Goal: Task Accomplishment & Management: Complete application form

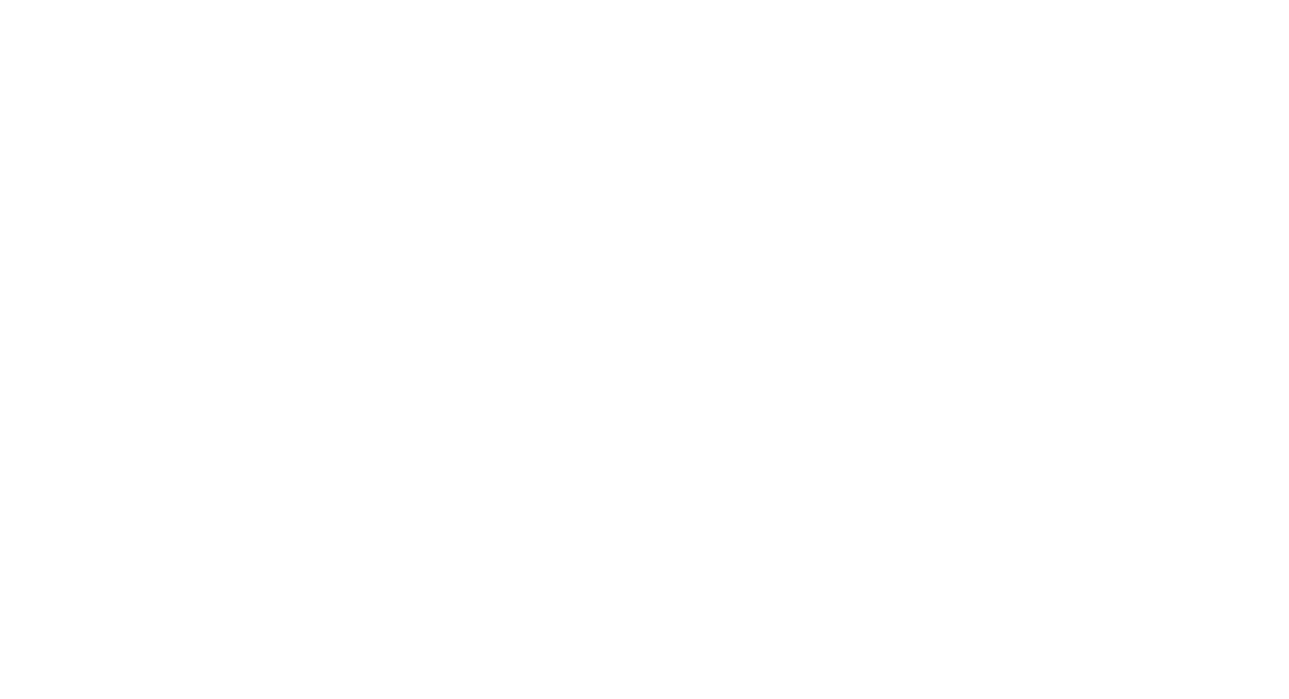
click at [335, 7] on html at bounding box center [644, 3] width 1289 height 7
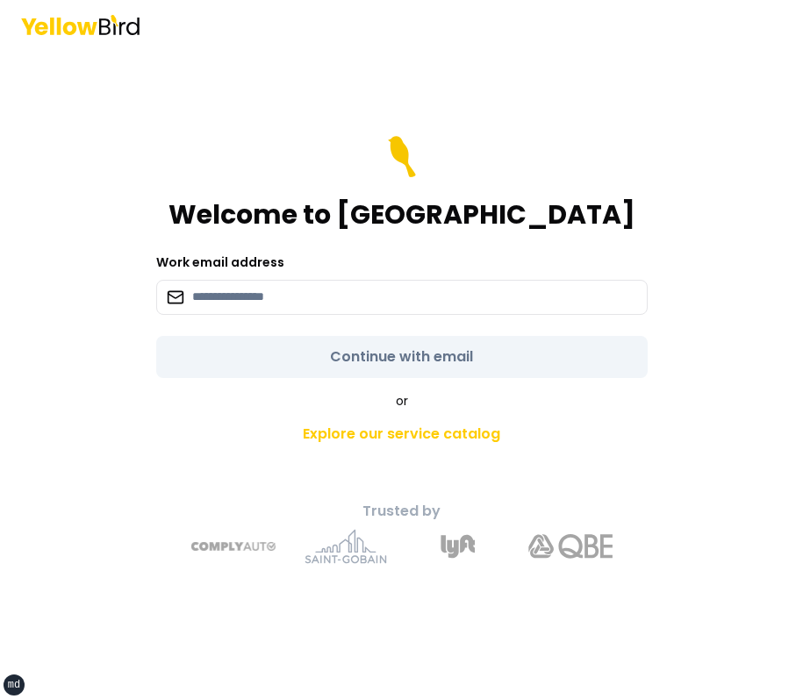
click at [665, 174] on div "Welcome to YellowBird Work email address Continue with email or Explore our ser…" at bounding box center [402, 374] width 646 height 407
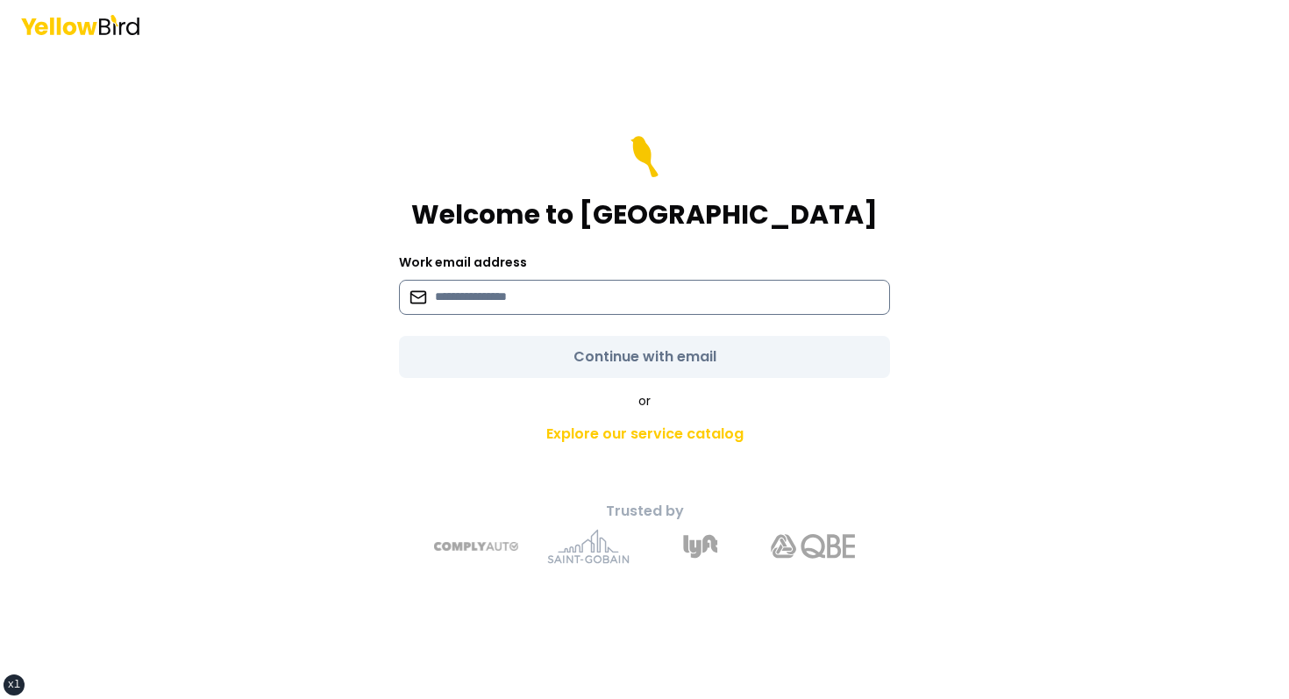
click at [449, 313] on input at bounding box center [644, 297] width 491 height 35
click at [485, 214] on div "Welcome to YellowBird" at bounding box center [644, 183] width 491 height 95
click at [525, 312] on input at bounding box center [644, 297] width 491 height 35
click at [332, 375] on div "Welcome to YellowBird Work email address Continue with email or Explore our ser…" at bounding box center [645, 374] width 646 height 407
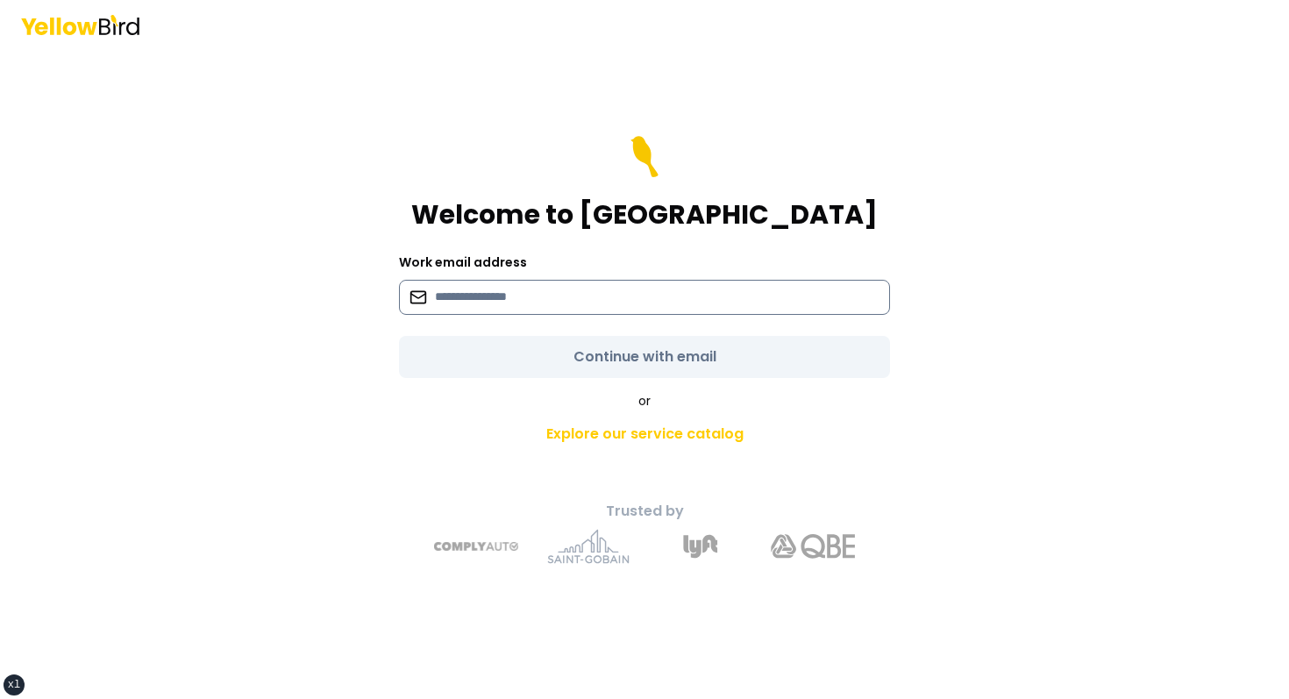
click at [466, 290] on input at bounding box center [644, 297] width 491 height 35
click at [281, 333] on div "Welcome to YellowBird Work email address Continue with email or Explore our ser…" at bounding box center [644, 349] width 1289 height 699
click at [487, 296] on input at bounding box center [644, 297] width 491 height 35
click at [310, 293] on main "Welcome to YellowBird Work email address Continue with email or Explore our ser…" at bounding box center [645, 374] width 674 height 650
click at [524, 289] on input at bounding box center [644, 297] width 491 height 35
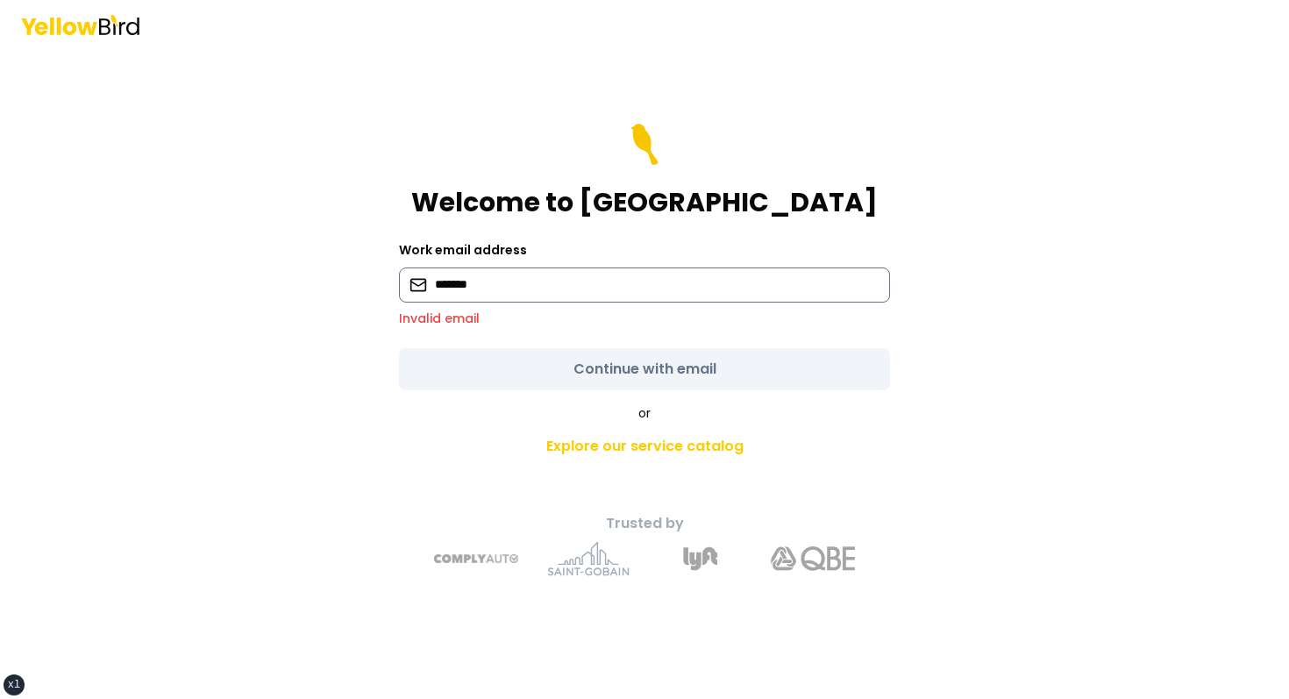
click at [530, 273] on input "*******" at bounding box center [644, 285] width 491 height 35
click at [504, 278] on input "*******" at bounding box center [644, 285] width 491 height 35
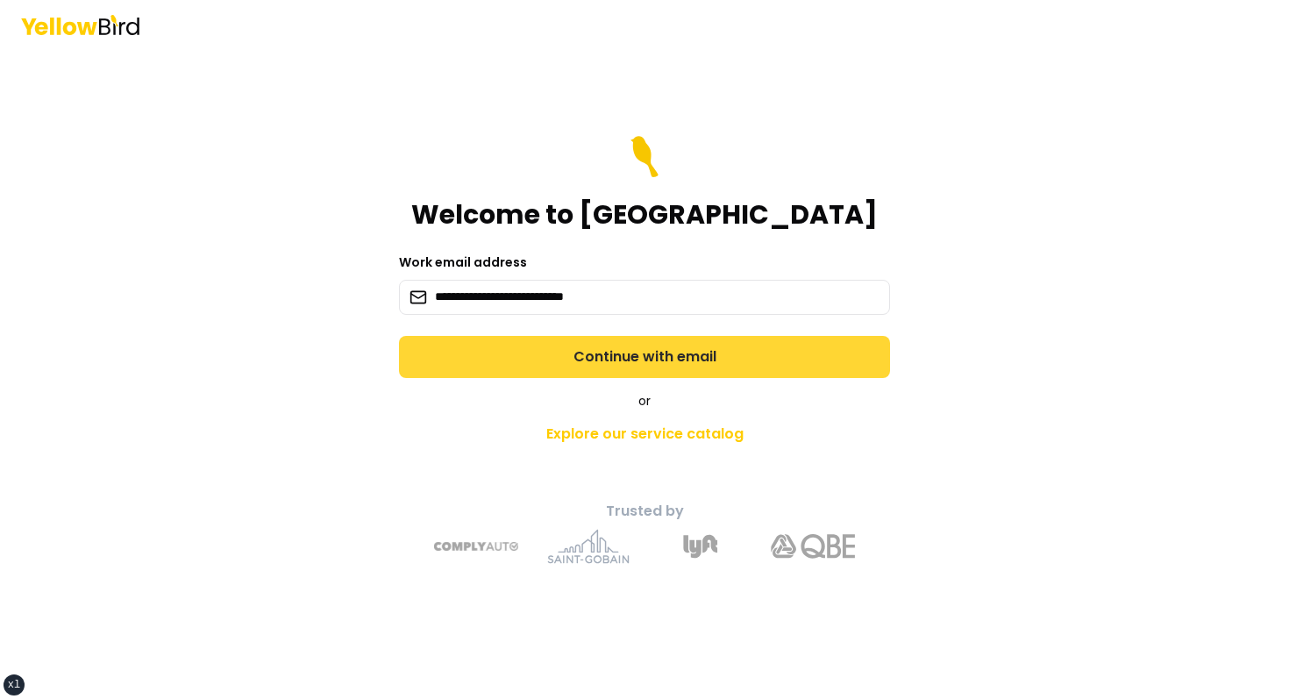
type input "**********"
click at [457, 348] on button "Continue with email" at bounding box center [644, 357] width 491 height 42
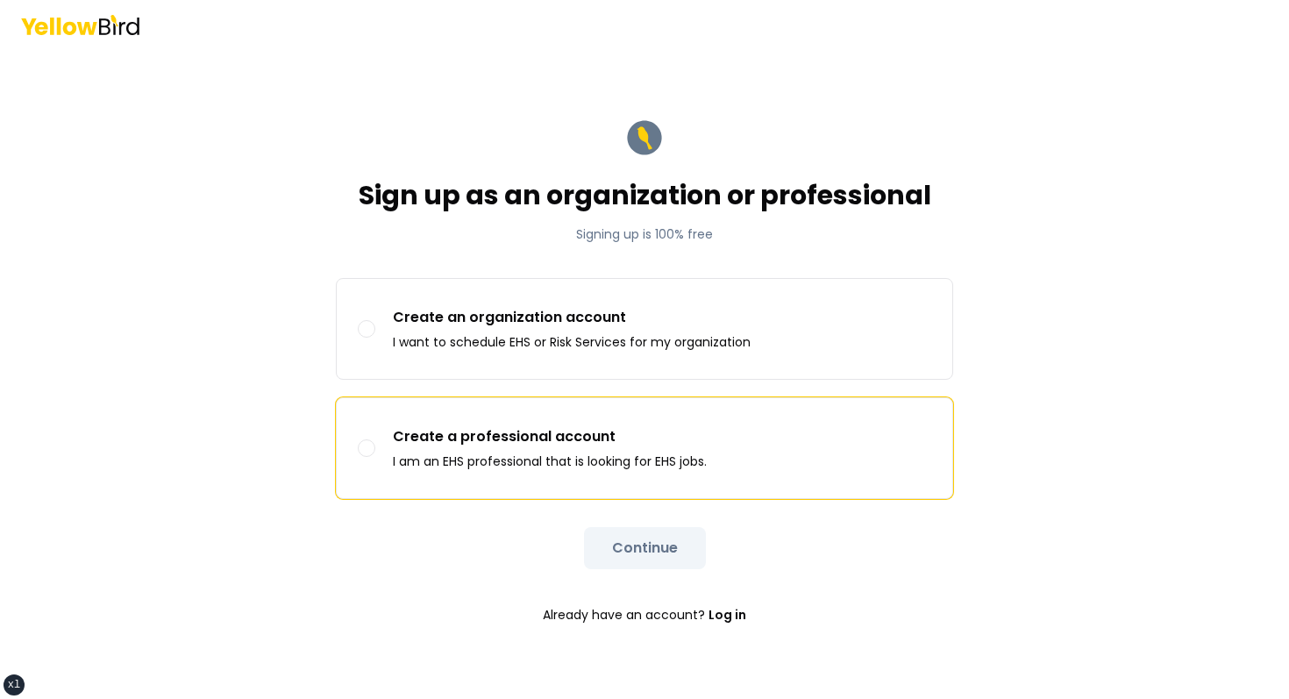
click at [556, 403] on label "Create a professional account I am an EHS professional that is looking for EHS …" at bounding box center [645, 448] width 616 height 100
click at [375, 439] on button "Create a professional account I am an EHS professional that is looking for EHS …" at bounding box center [367, 448] width 18 height 18
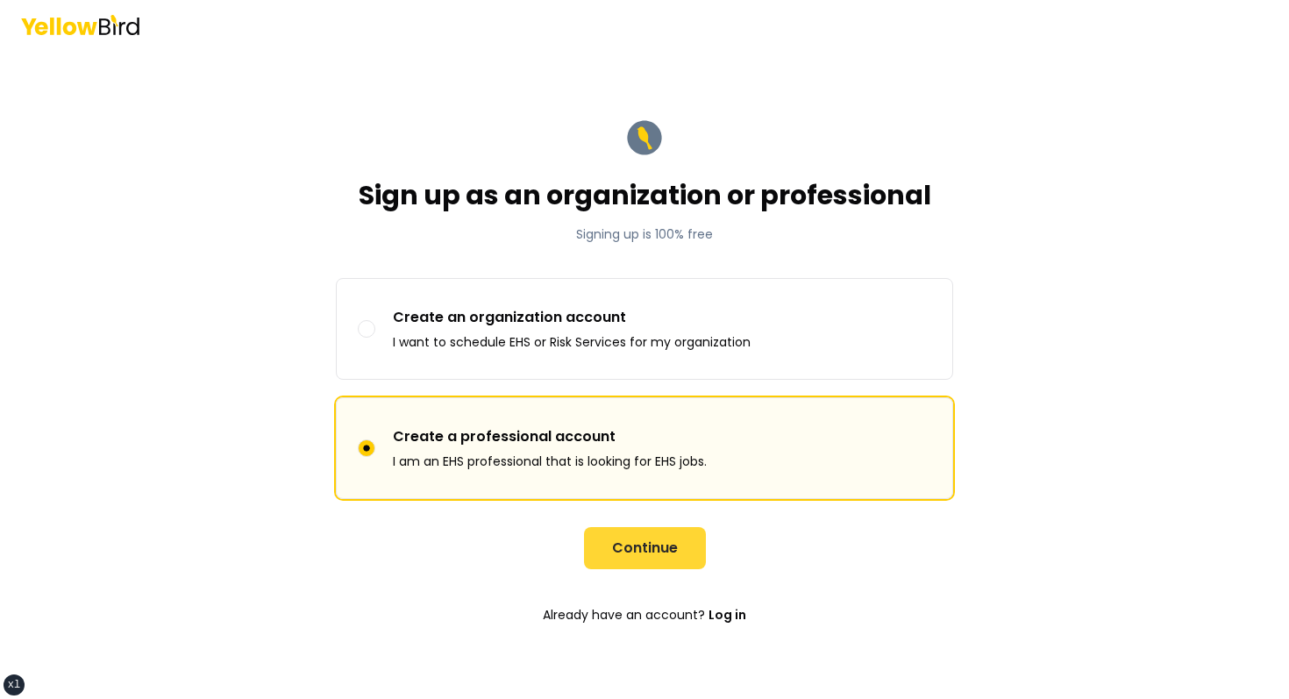
click at [659, 536] on button "Continue" at bounding box center [645, 548] width 122 height 42
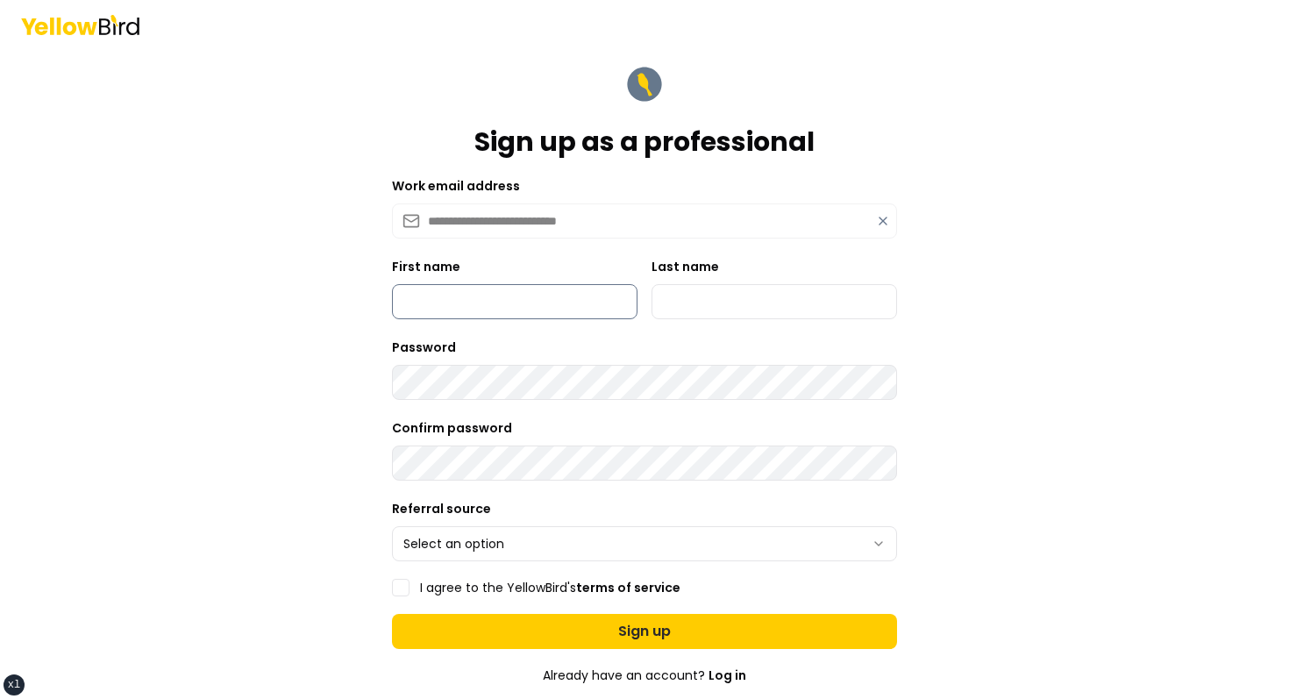
click at [538, 308] on input "First name" at bounding box center [515, 301] width 246 height 35
type input "*****"
type input "*"
type input "******"
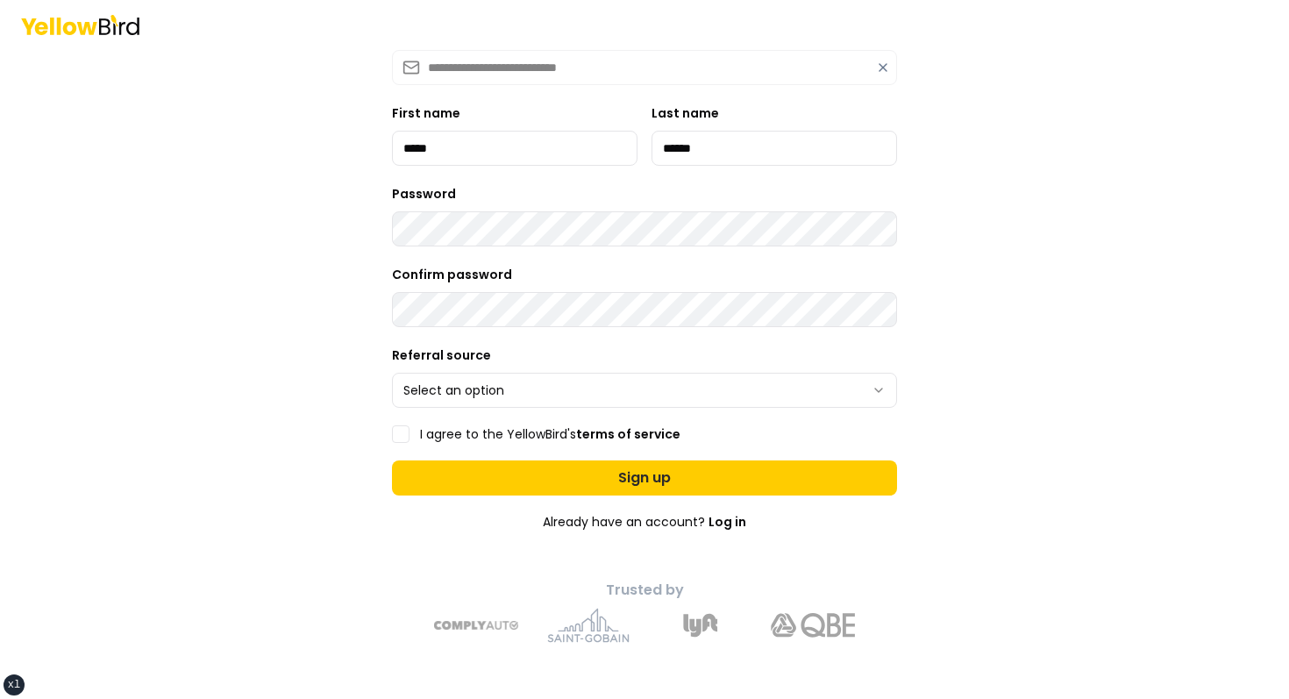
click at [907, 154] on main "**********" at bounding box center [645, 245] width 674 height 699
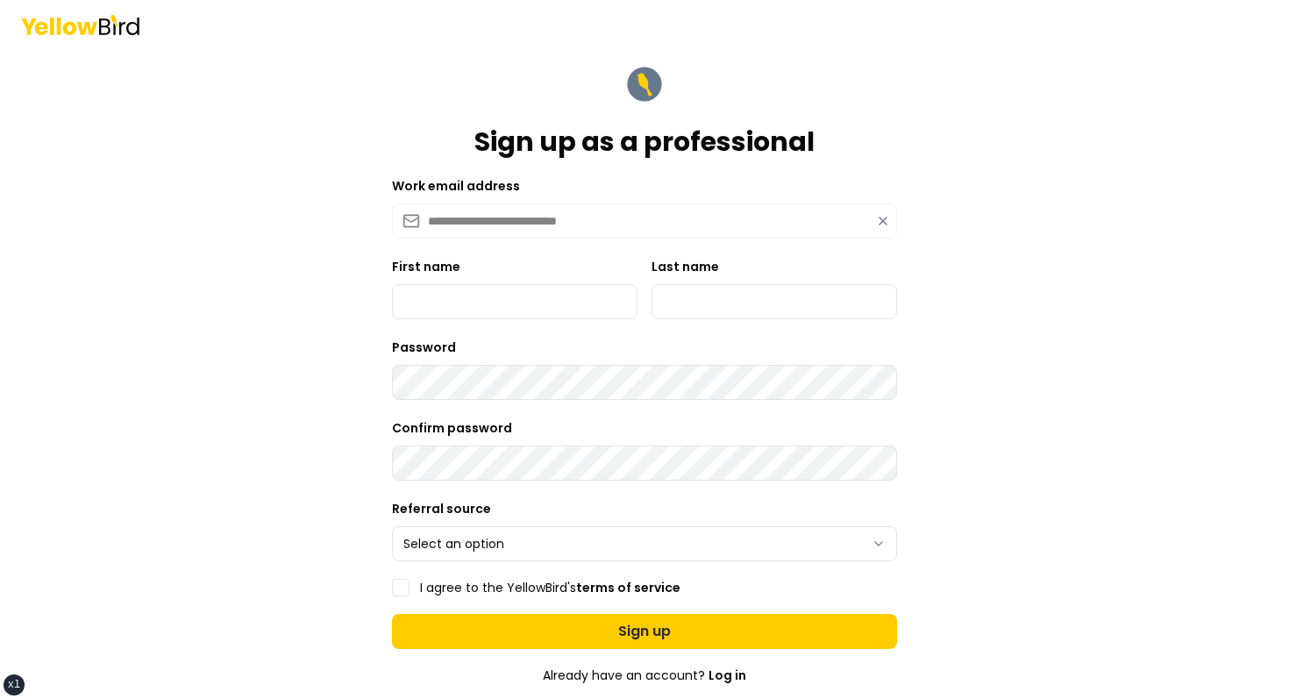
click at [802, 67] on div "Sign up as a professional" at bounding box center [644, 110] width 505 height 95
click at [802, 226] on main "**********" at bounding box center [645, 398] width 674 height 699
click at [802, 226] on icon at bounding box center [883, 221] width 14 height 14
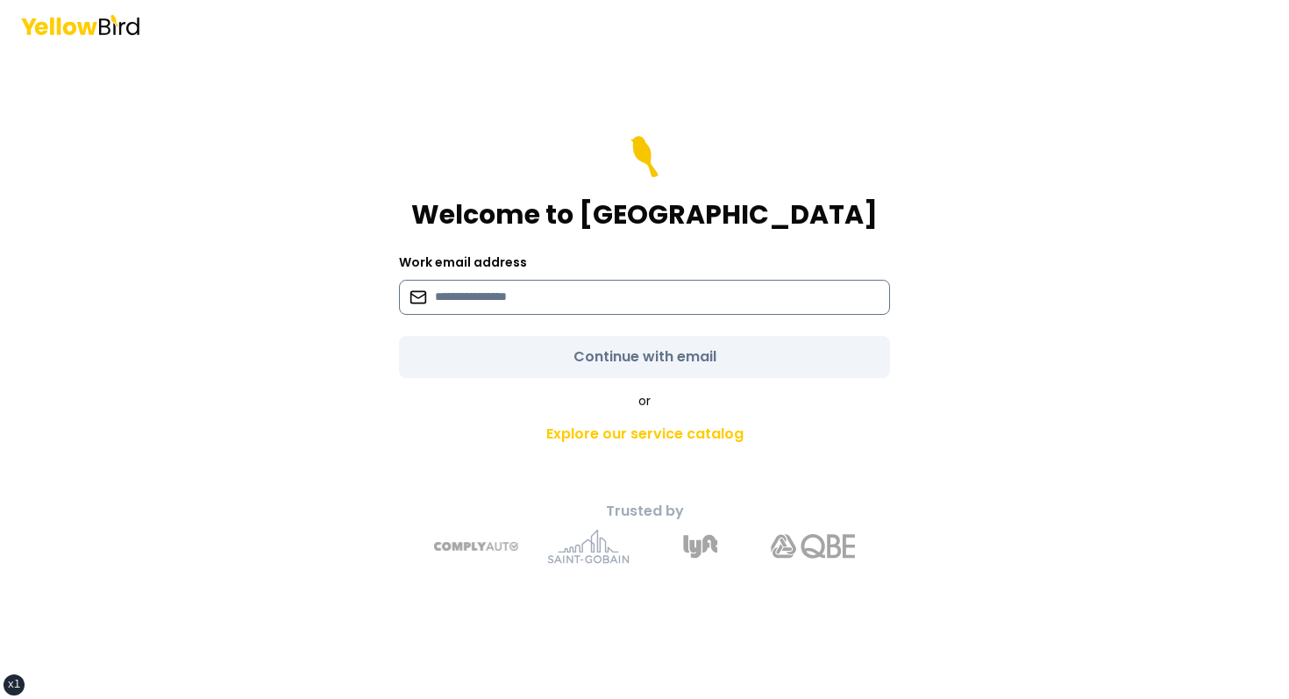
click at [496, 304] on input at bounding box center [644, 297] width 491 height 35
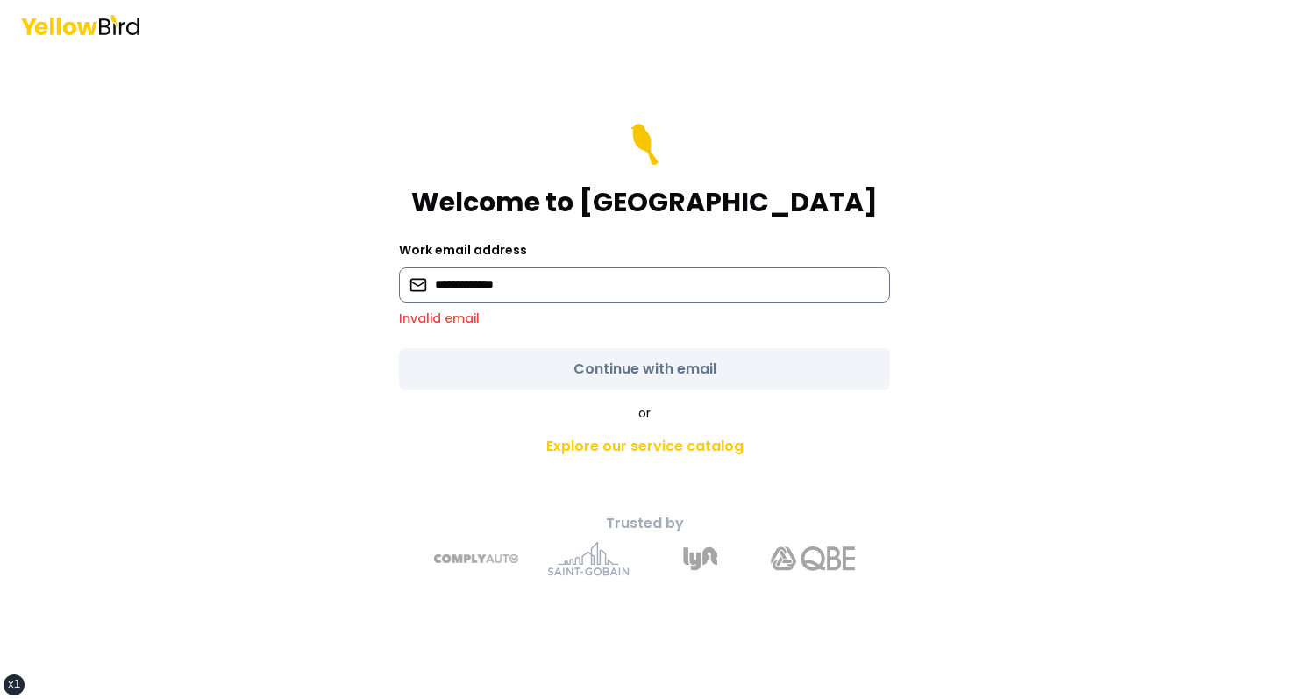
type input "**********"
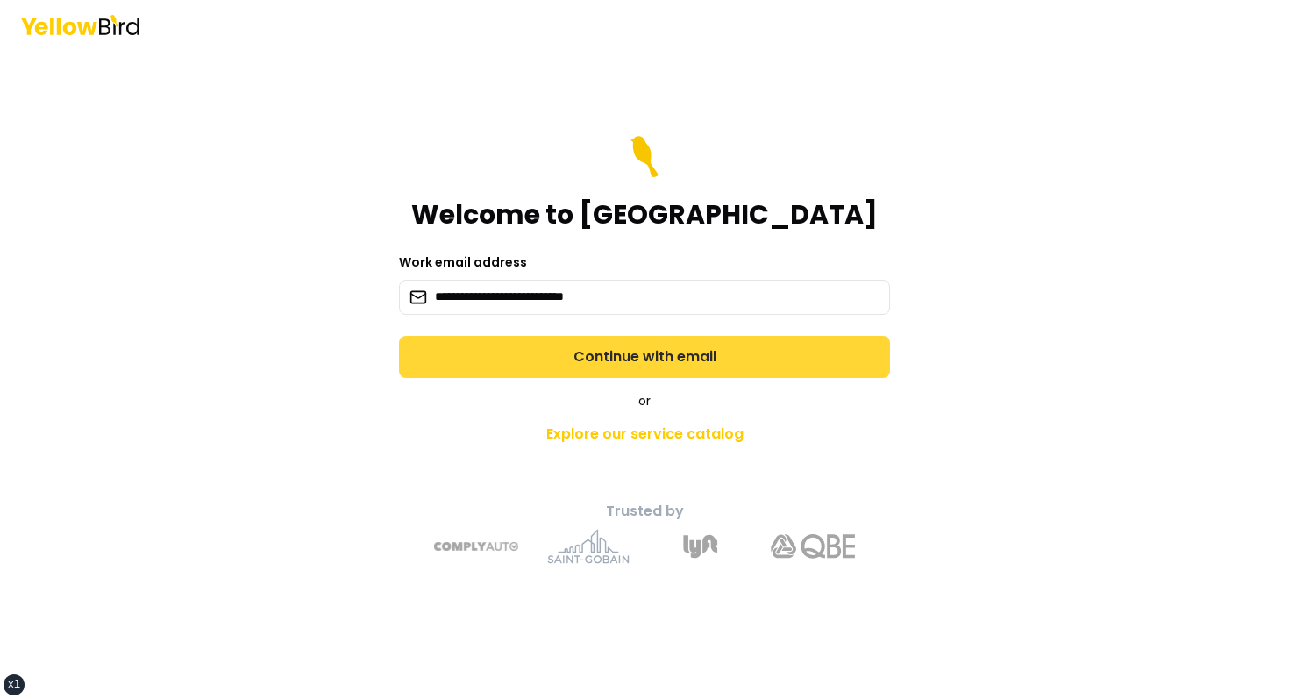
click at [418, 375] on button "Continue with email" at bounding box center [644, 357] width 491 height 42
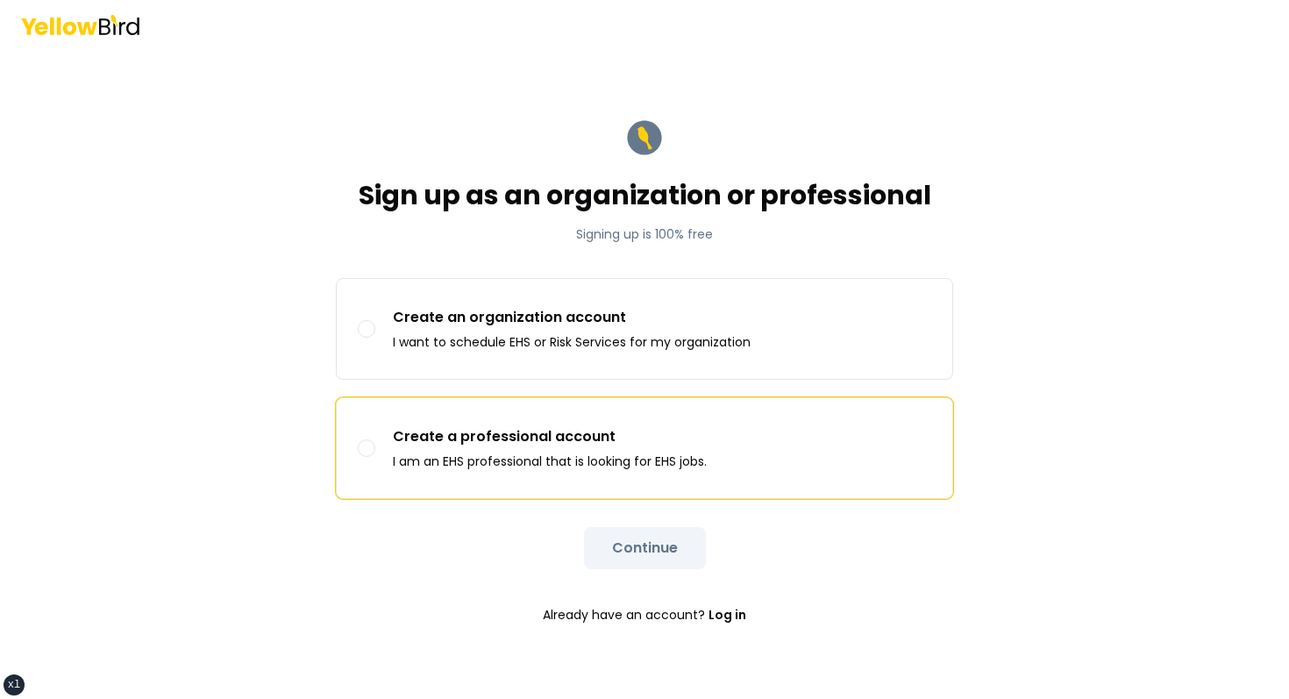
click at [468, 439] on p "Create a professional account" at bounding box center [550, 436] width 314 height 21
click at [375, 439] on button "Create a professional account I am an EHS professional that is looking for EHS …" at bounding box center [367, 448] width 18 height 18
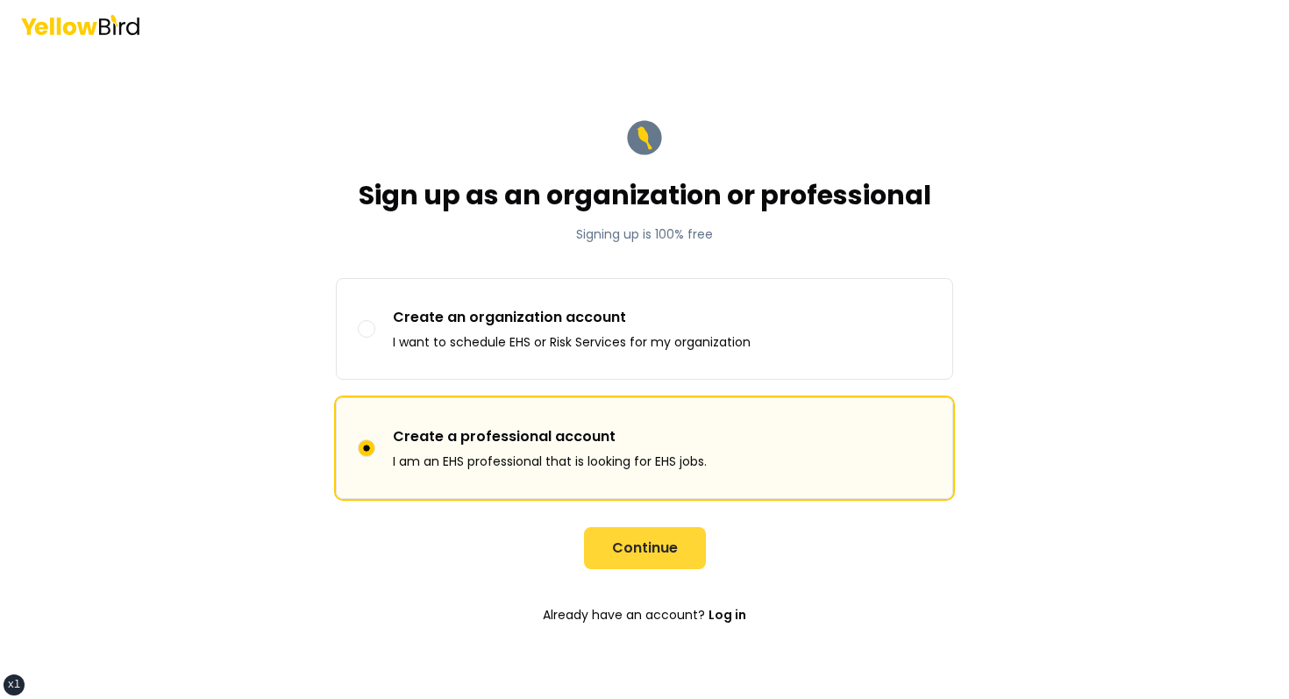
click at [643, 568] on button "Continue" at bounding box center [645, 548] width 122 height 42
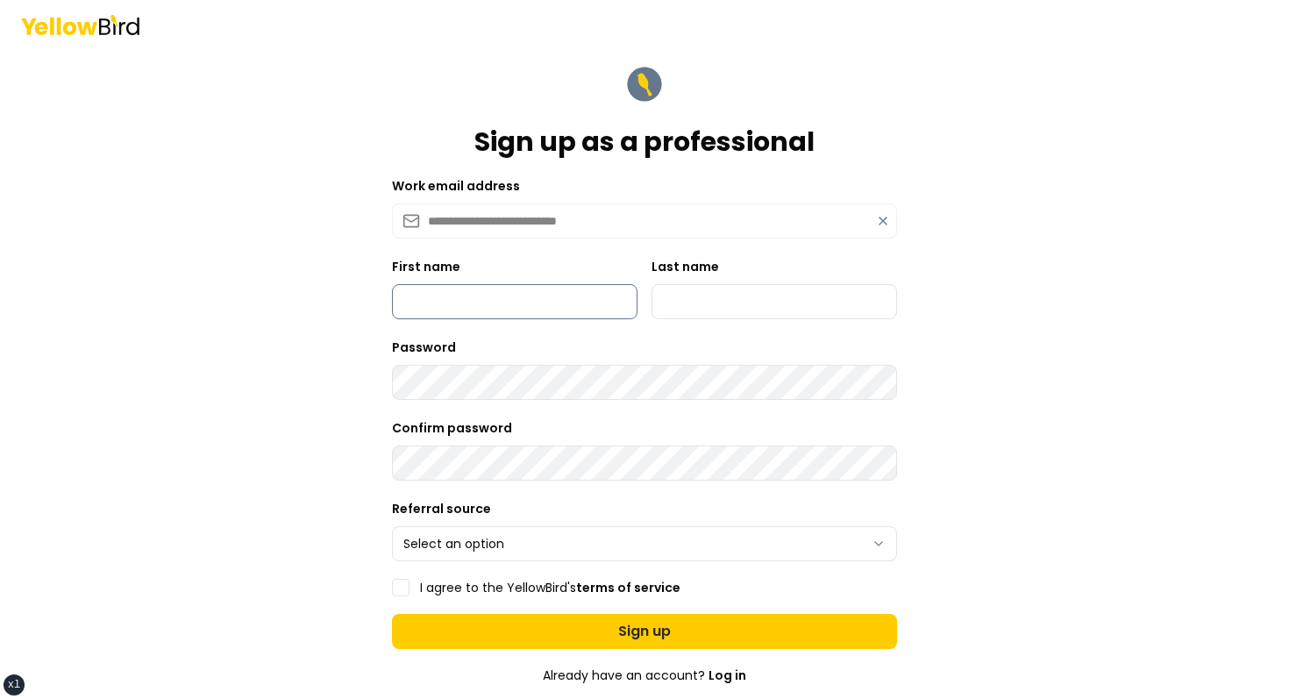
click at [544, 311] on input "First name" at bounding box center [515, 301] width 246 height 35
type input "*****"
type input "******"
click at [520, 533] on html "**********" at bounding box center [644, 349] width 1289 height 699
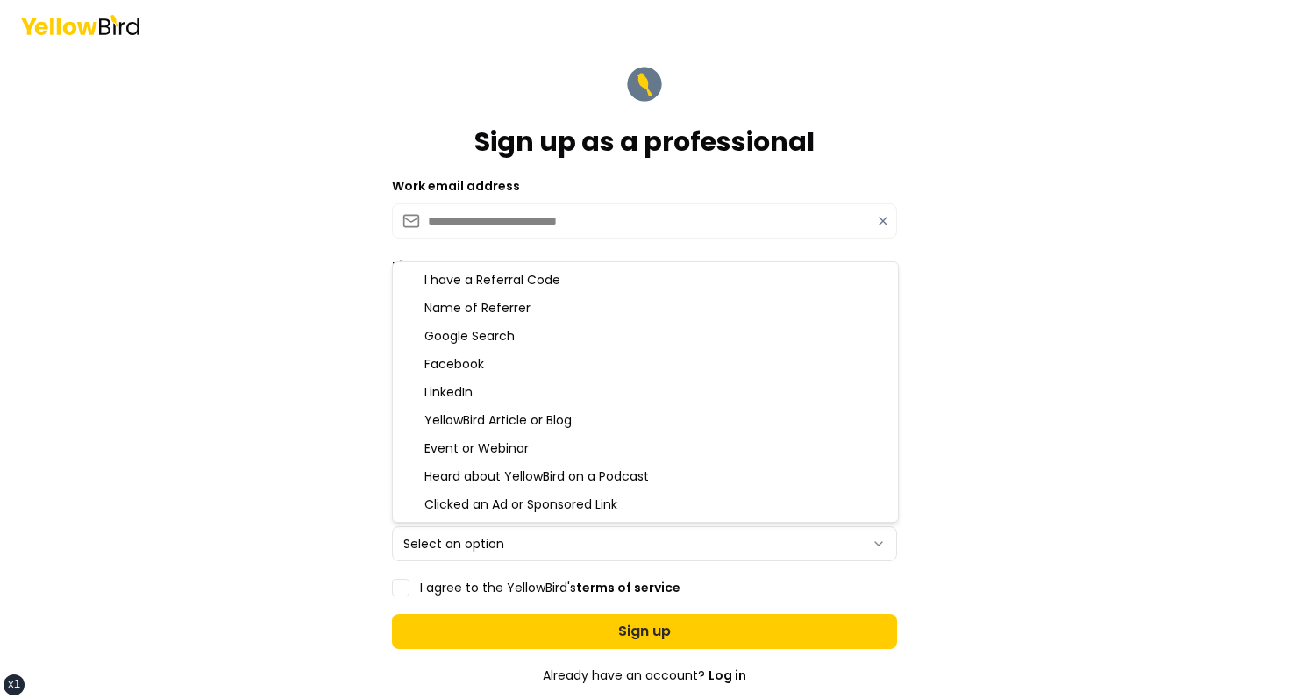
select select "**********"
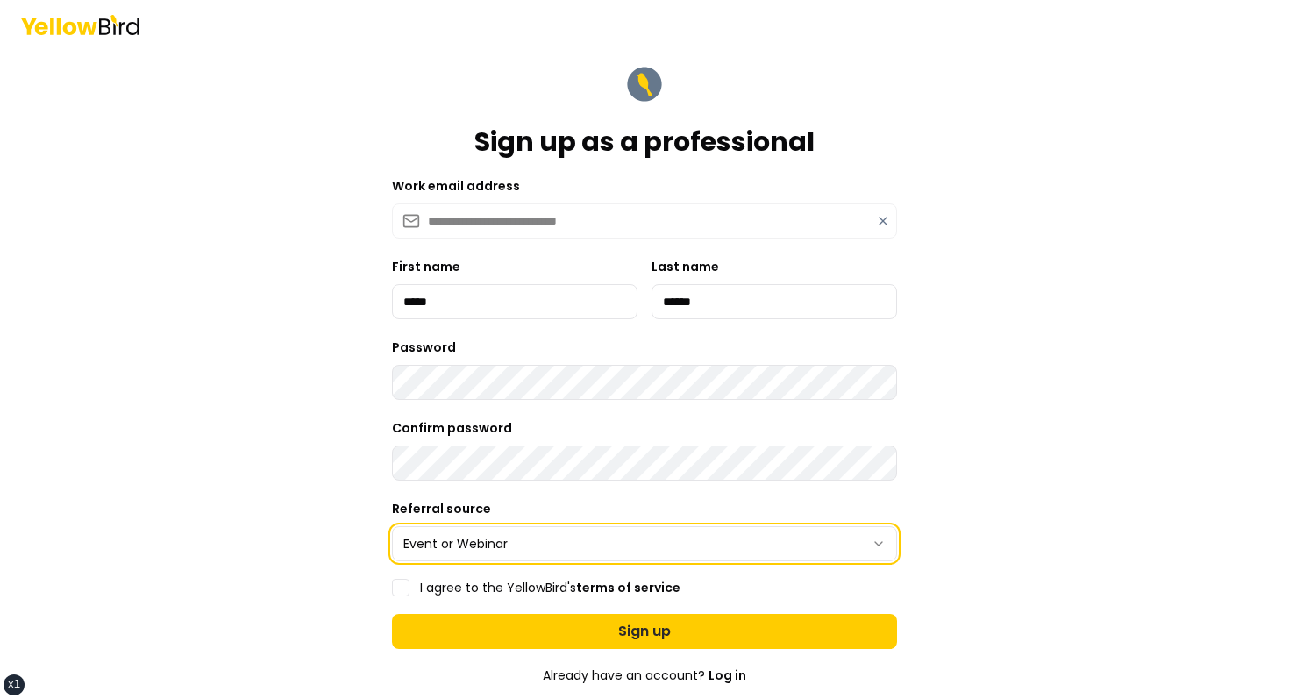
scroll to position [121, 0]
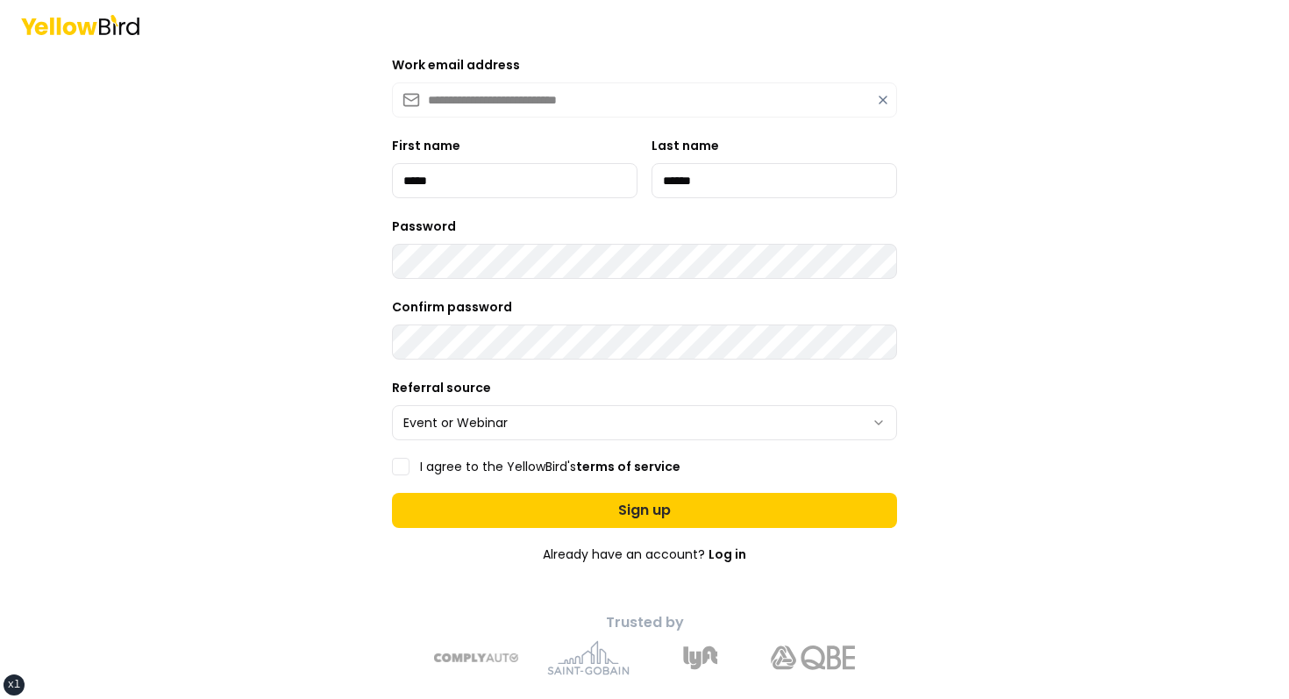
click at [473, 473] on label "I agree to the YellowBird's terms of service" at bounding box center [550, 467] width 261 height 12
click at [410, 473] on button "I agree to the YellowBird's terms of service" at bounding box center [401, 467] width 18 height 18
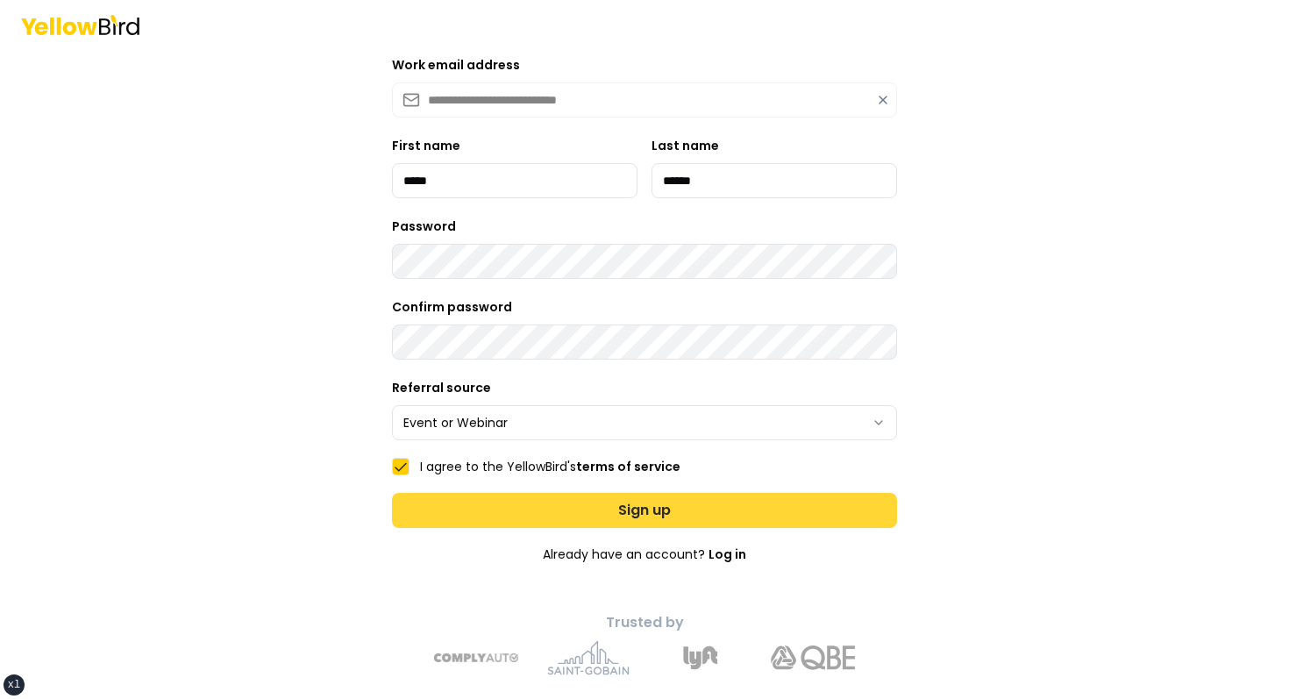
click at [546, 501] on button "Sign up" at bounding box center [644, 510] width 505 height 35
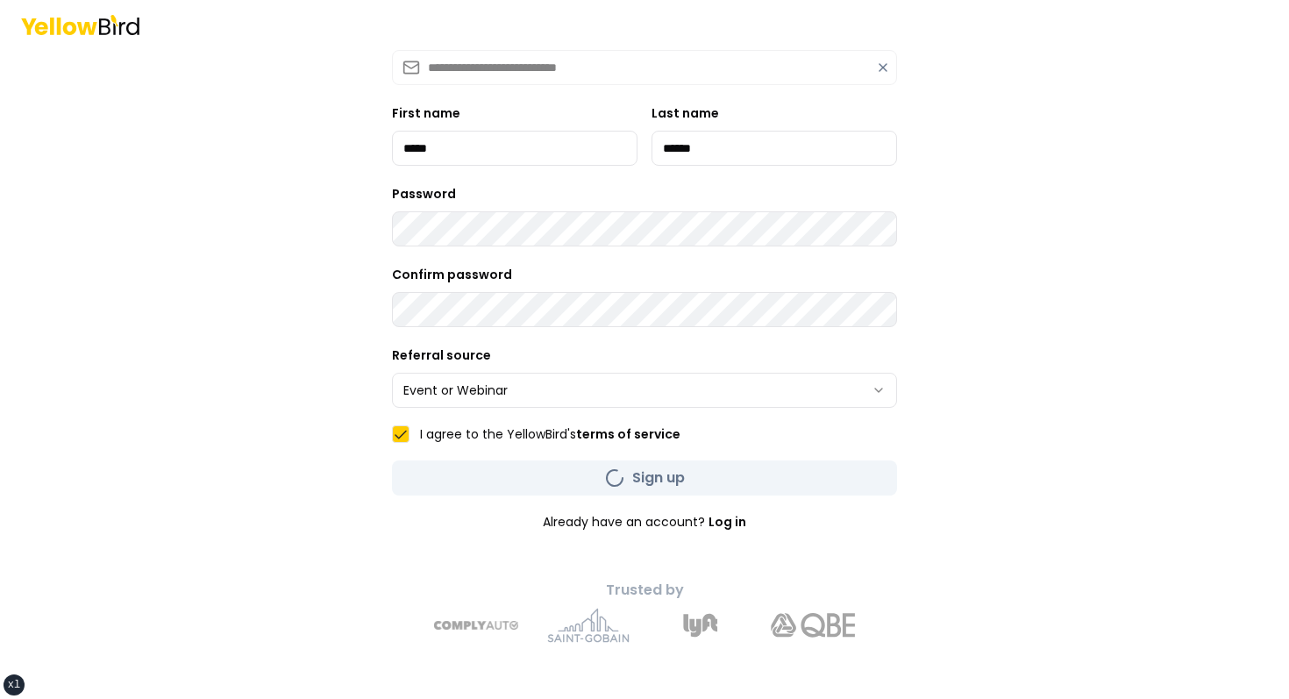
scroll to position [22, 0]
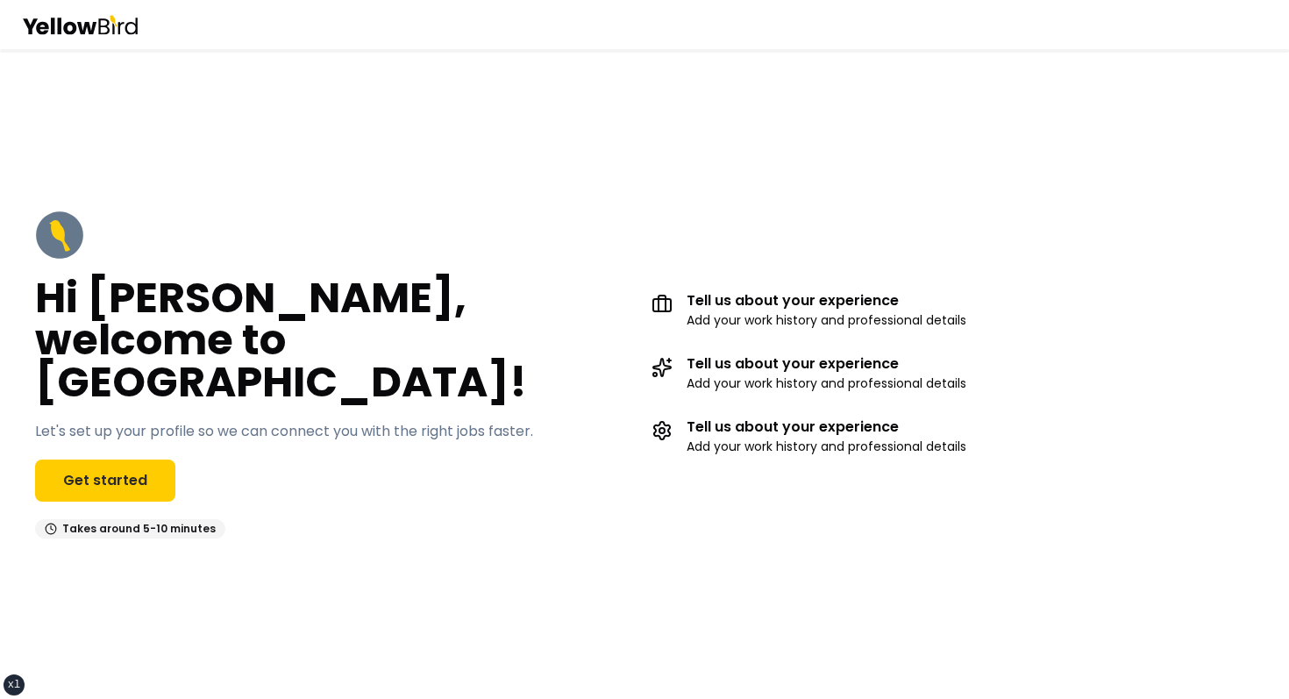
click at [620, 289] on div "Hi John, welcome to YellowBird! Let's set up your profile so we can connect you…" at bounding box center [336, 375] width 603 height 328
click at [587, 265] on div "Hi John, welcome to YellowBird! Let's set up your profile so we can connect you…" at bounding box center [336, 375] width 603 height 328
click at [122, 460] on link "Get started" at bounding box center [105, 481] width 140 height 42
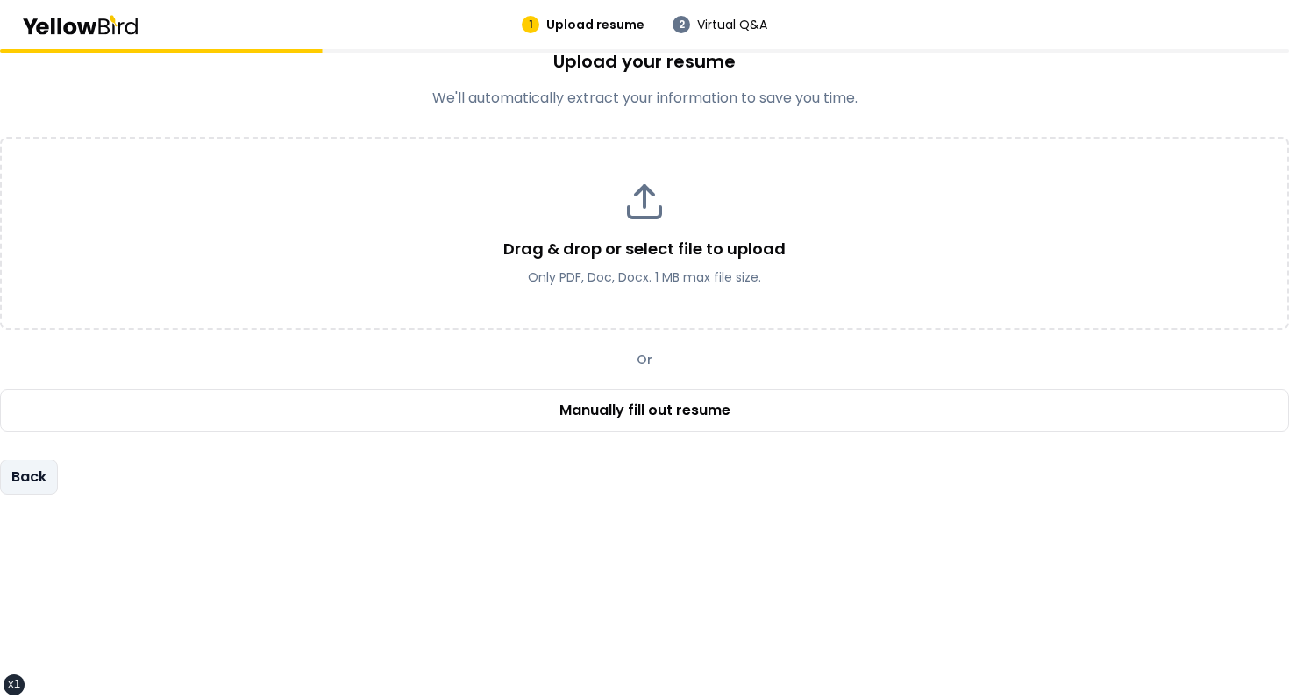
click at [20, 490] on button "Back" at bounding box center [29, 477] width 58 height 35
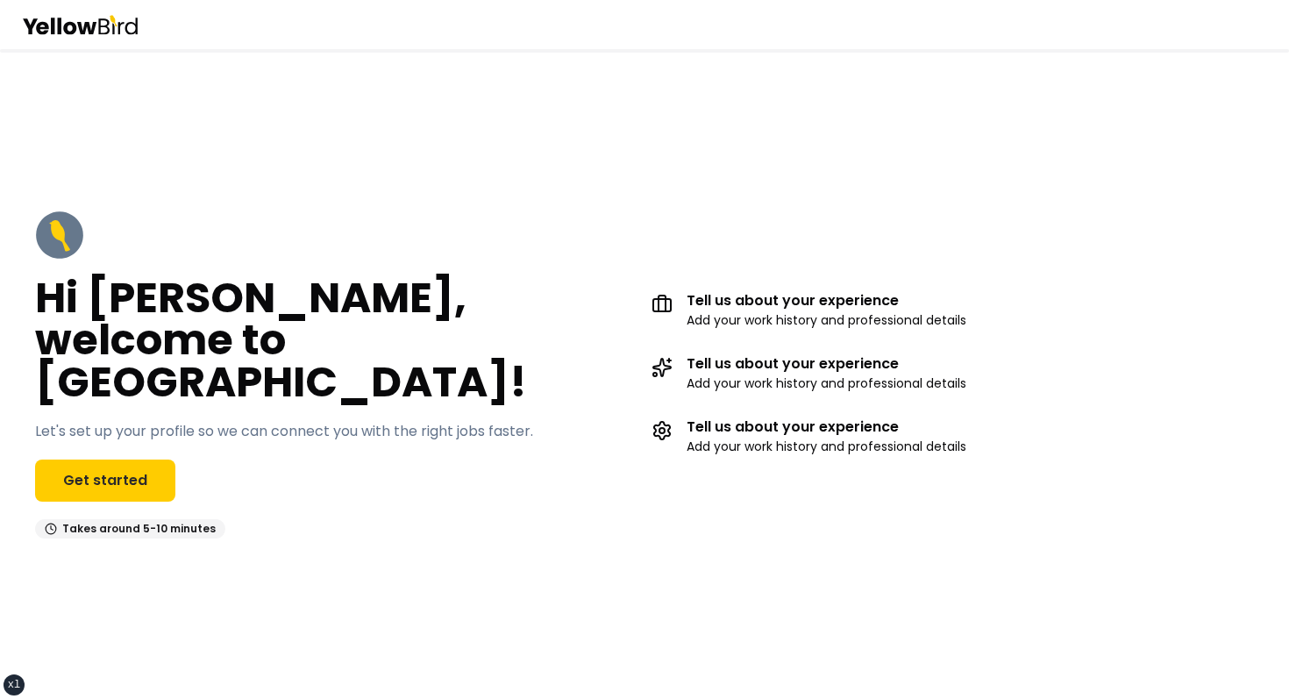
click at [125, 435] on div "Hi John, welcome to YellowBird! Let's set up your profile so we can connect you…" at bounding box center [336, 375] width 603 height 328
click at [111, 461] on link "Get started" at bounding box center [105, 481] width 140 height 42
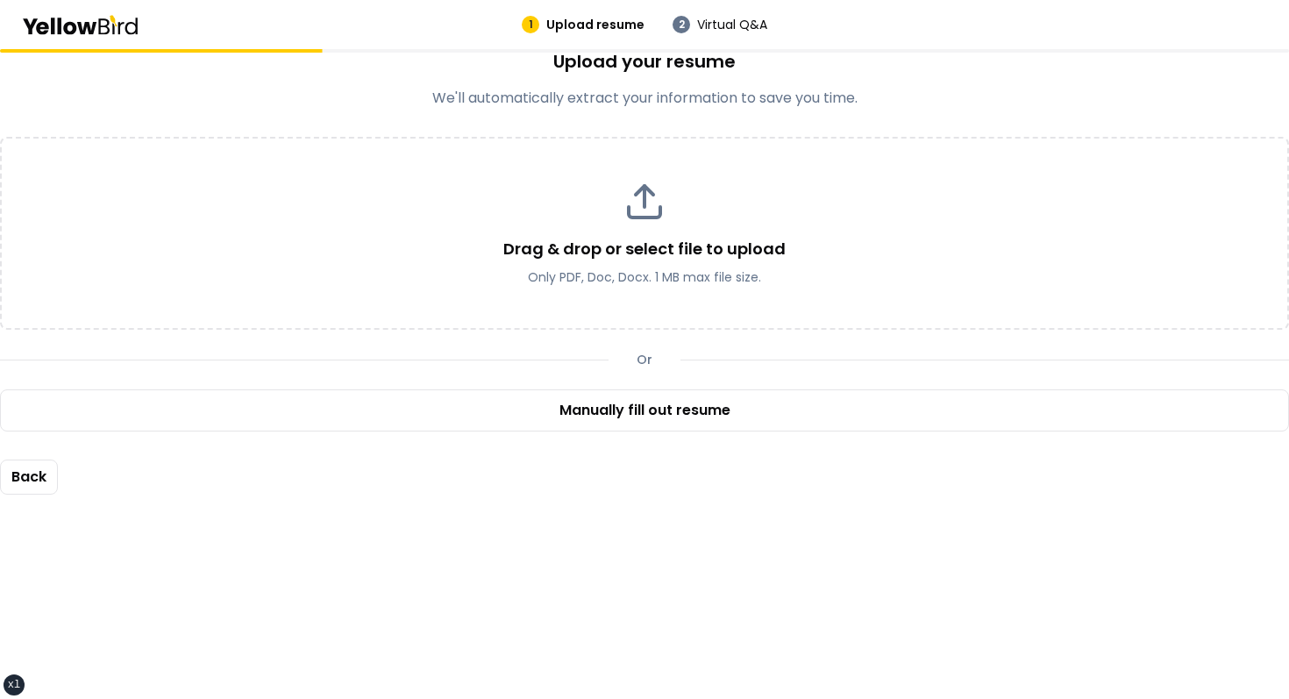
click at [960, 82] on div "Upload your resume We'll automatically extract your information to save you tim…" at bounding box center [644, 79] width 1289 height 60
click at [383, 109] on div "Upload your resume We'll automatically extract your information to save you tim…" at bounding box center [644, 272] width 1289 height 446
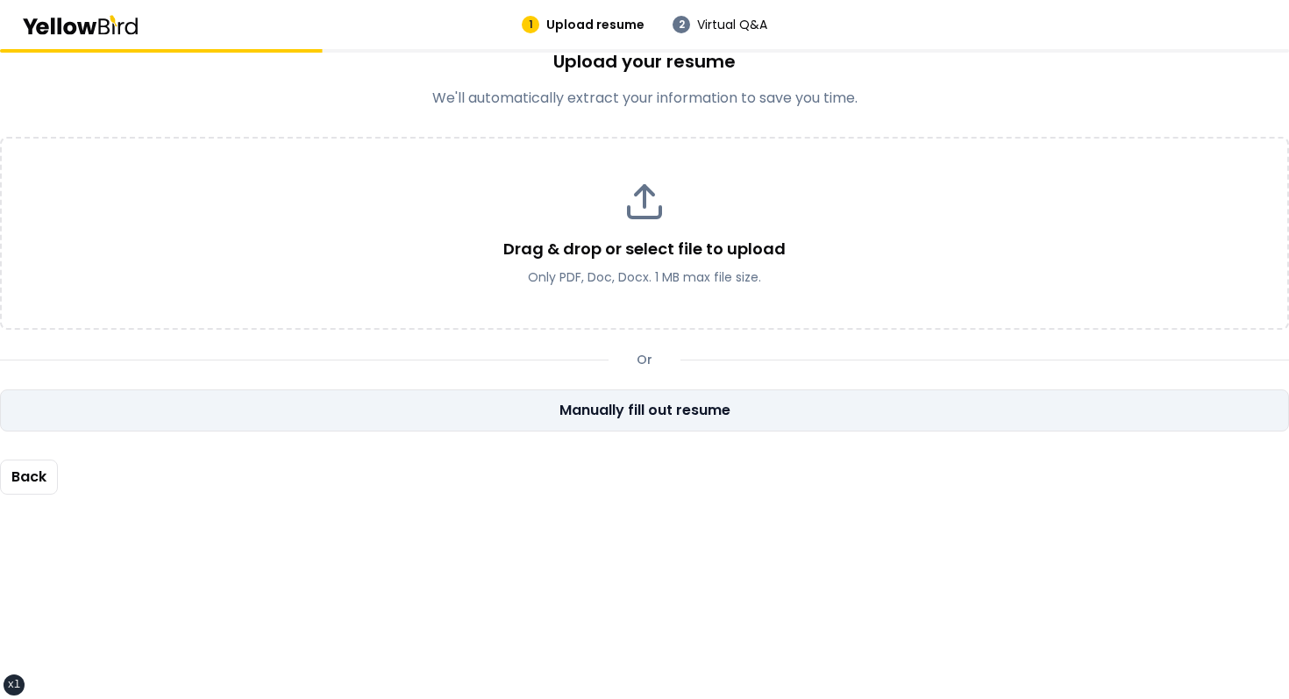
click at [684, 412] on link "Manually fill out resume" at bounding box center [644, 410] width 1289 height 42
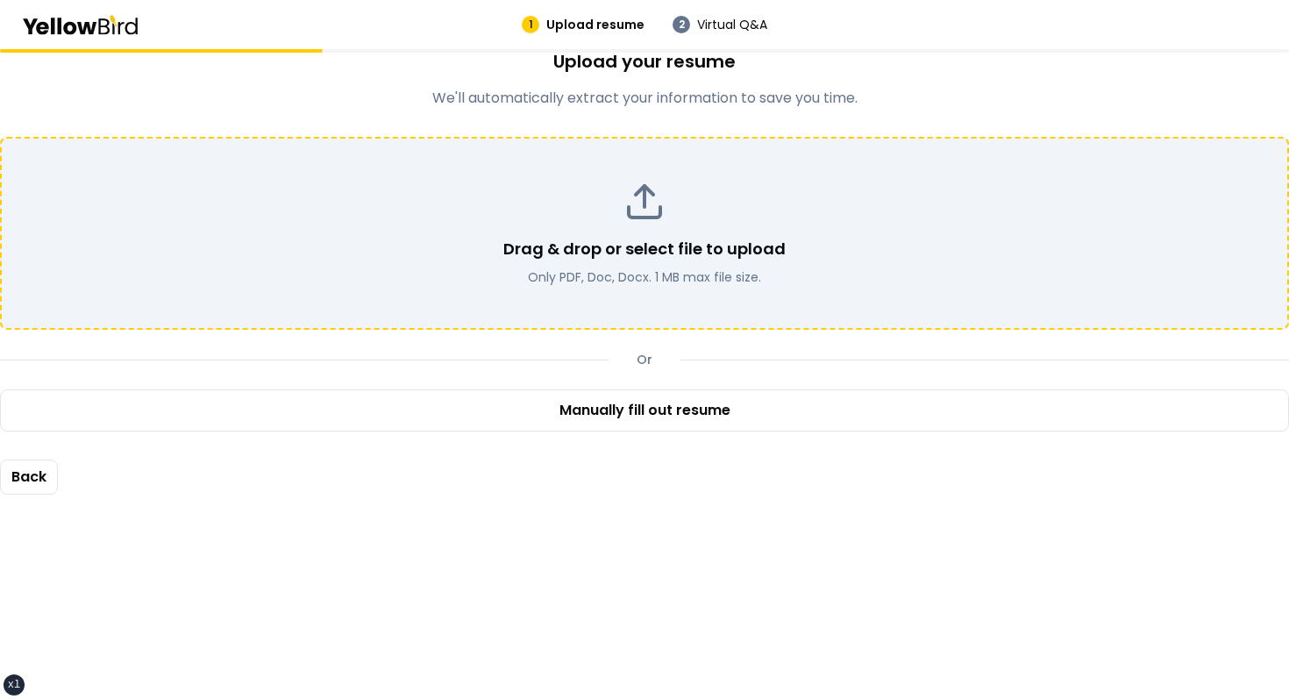
click at [710, 205] on div "Drag & drop or select file to upload Only PDF, Doc, Docx. 1 MB max file size." at bounding box center [645, 233] width 1244 height 105
click at [676, 244] on p "Drag & drop or select file to upload" at bounding box center [644, 249] width 282 height 25
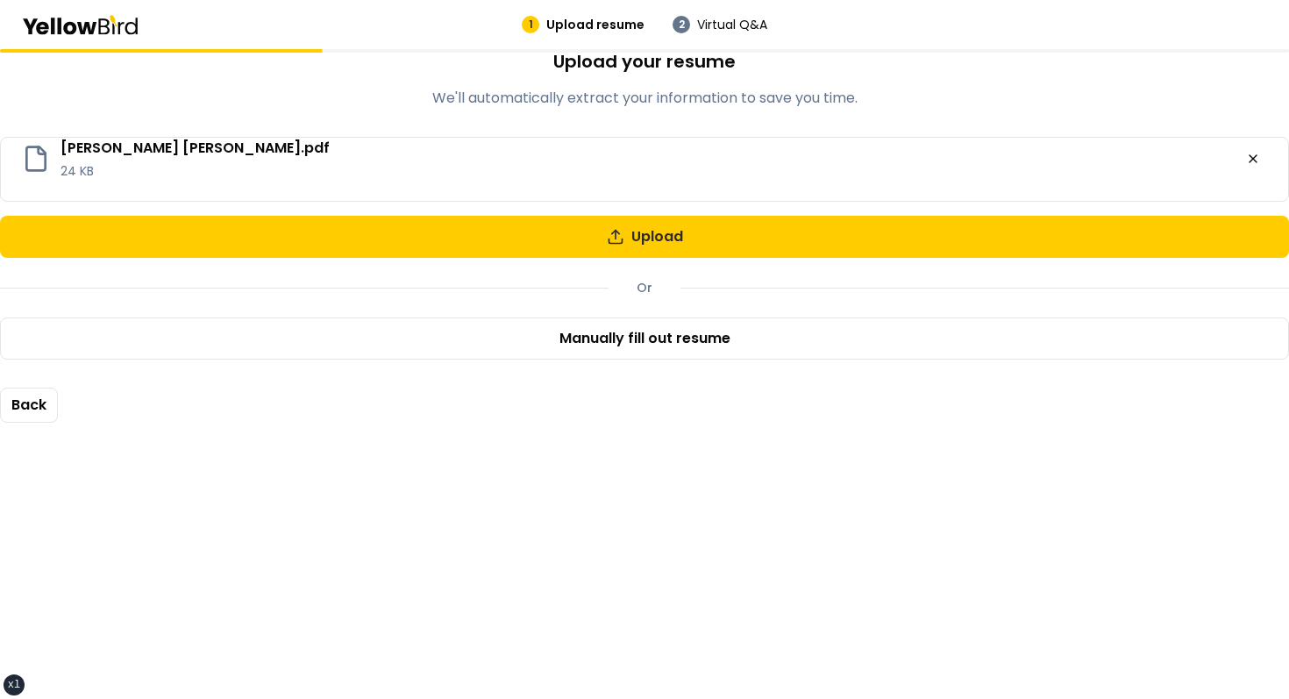
drag, startPoint x: 1252, startPoint y: 154, endPoint x: 982, endPoint y: 152, distance: 269.3
click at [984, 152] on div "DAVID MADRID YEPEZ CV.pdf 24 KB" at bounding box center [645, 169] width 1288 height 63
click at [557, 168] on div "DAVID MADRID YEPEZ CV.pdf 24 KB" at bounding box center [645, 169] width 1288 height 63
click at [965, 84] on div "Upload your resume We'll automatically extract your information to save you tim…" at bounding box center [644, 79] width 1289 height 60
click at [932, 173] on div "DAVID MADRID YEPEZ CV.pdf 24 KB" at bounding box center [645, 169] width 1288 height 63
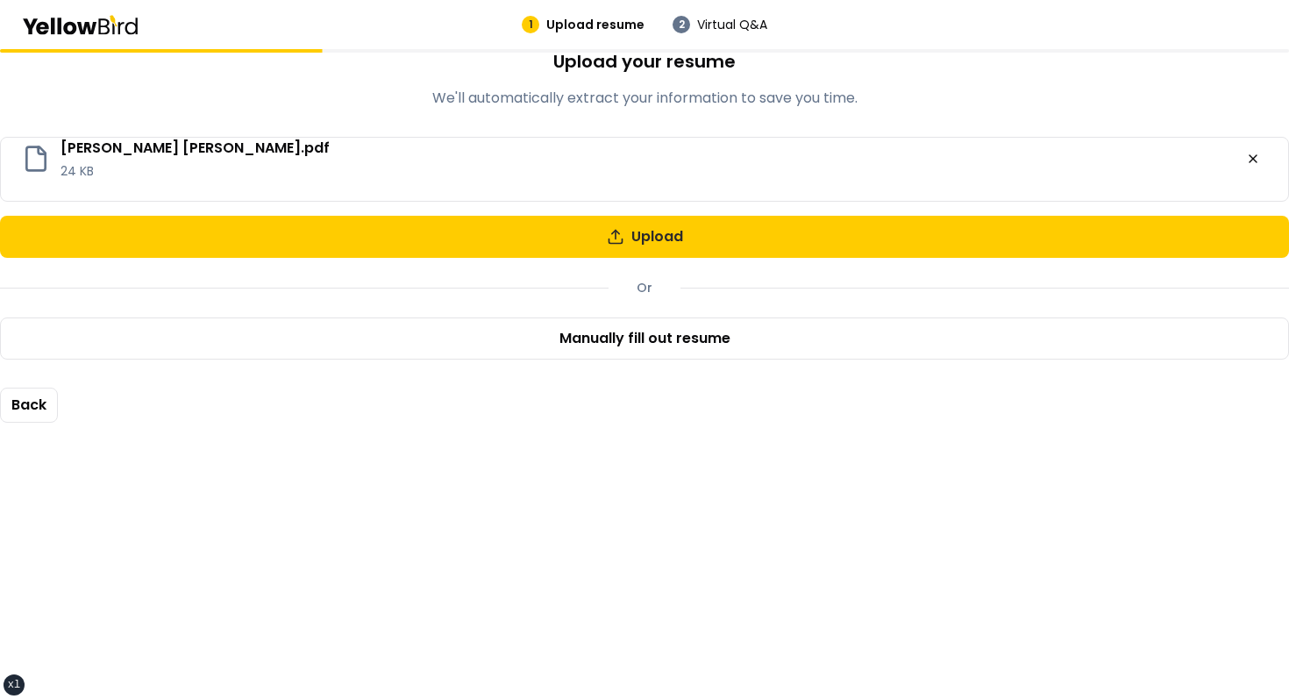
click at [828, 468] on main "Upload your resume We'll automatically extract your information to save you tim…" at bounding box center [644, 374] width 1289 height 650
click at [1253, 159] on icon at bounding box center [1253, 158] width 7 height 7
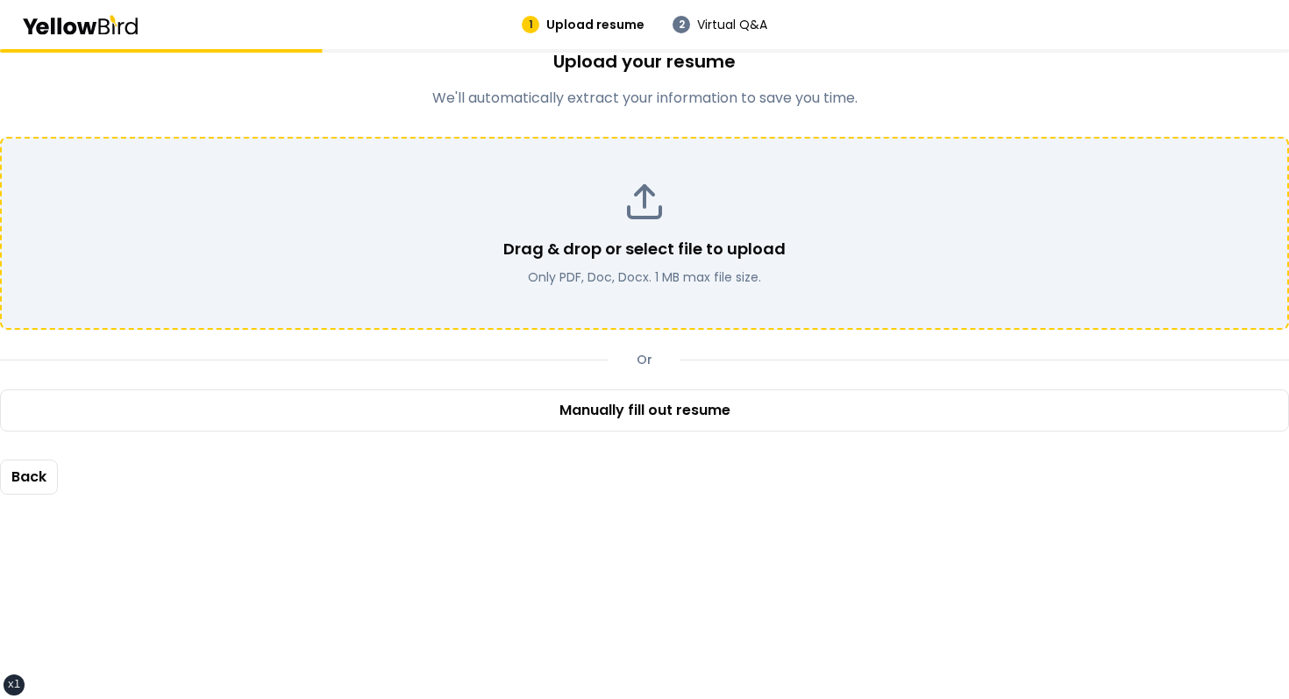
click at [958, 80] on div "Upload your resume We'll automatically extract your information to save you tim…" at bounding box center [644, 79] width 1289 height 60
click at [394, 85] on div "Upload your resume We'll automatically extract your information to save you tim…" at bounding box center [644, 79] width 1289 height 60
click at [949, 89] on p "We'll automatically extract your information to save you time." at bounding box center [644, 98] width 1289 height 21
click at [21, 482] on button "Back" at bounding box center [29, 477] width 58 height 35
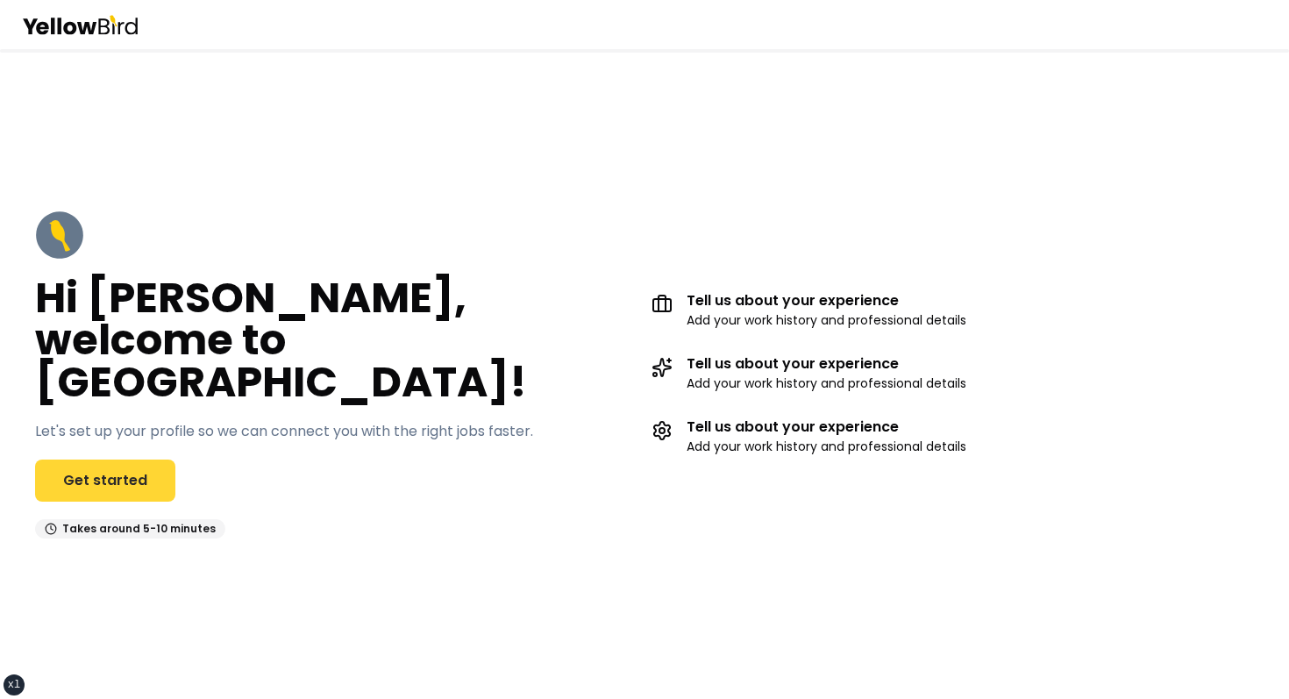
click at [152, 460] on link "Get started" at bounding box center [105, 481] width 140 height 42
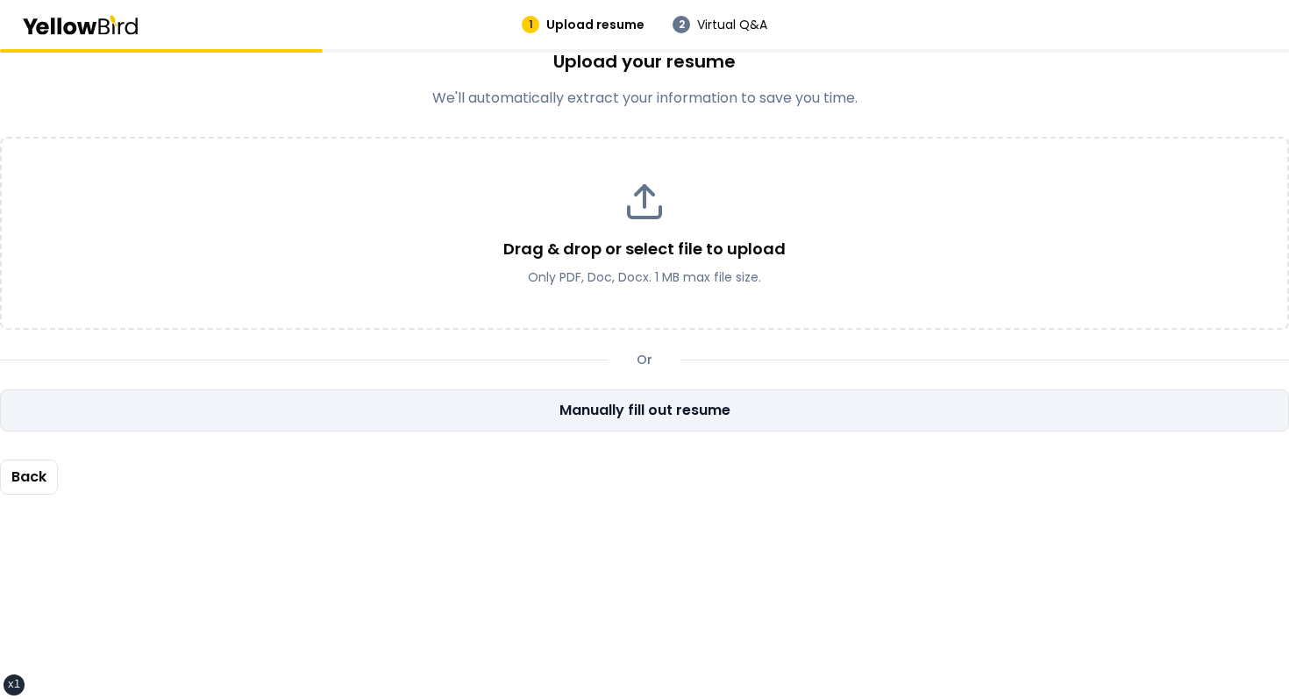
click at [627, 403] on link "Manually fill out resume" at bounding box center [644, 410] width 1289 height 42
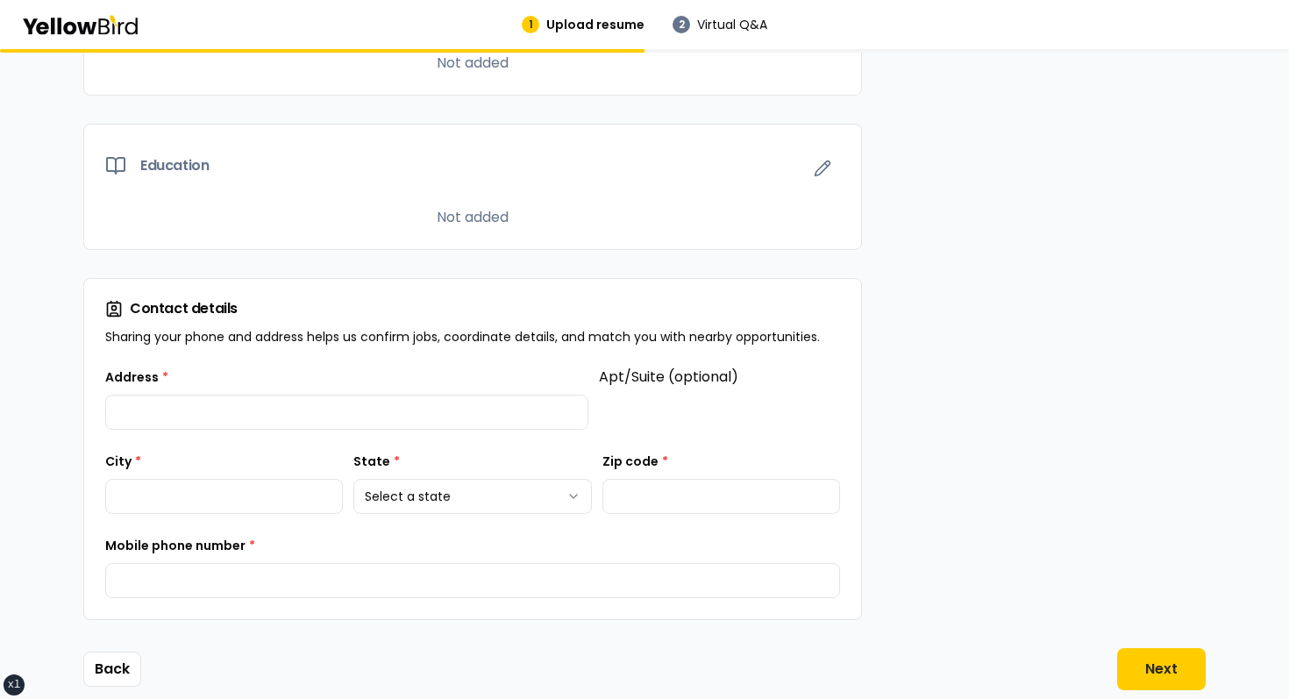
scroll to position [1389, 0]
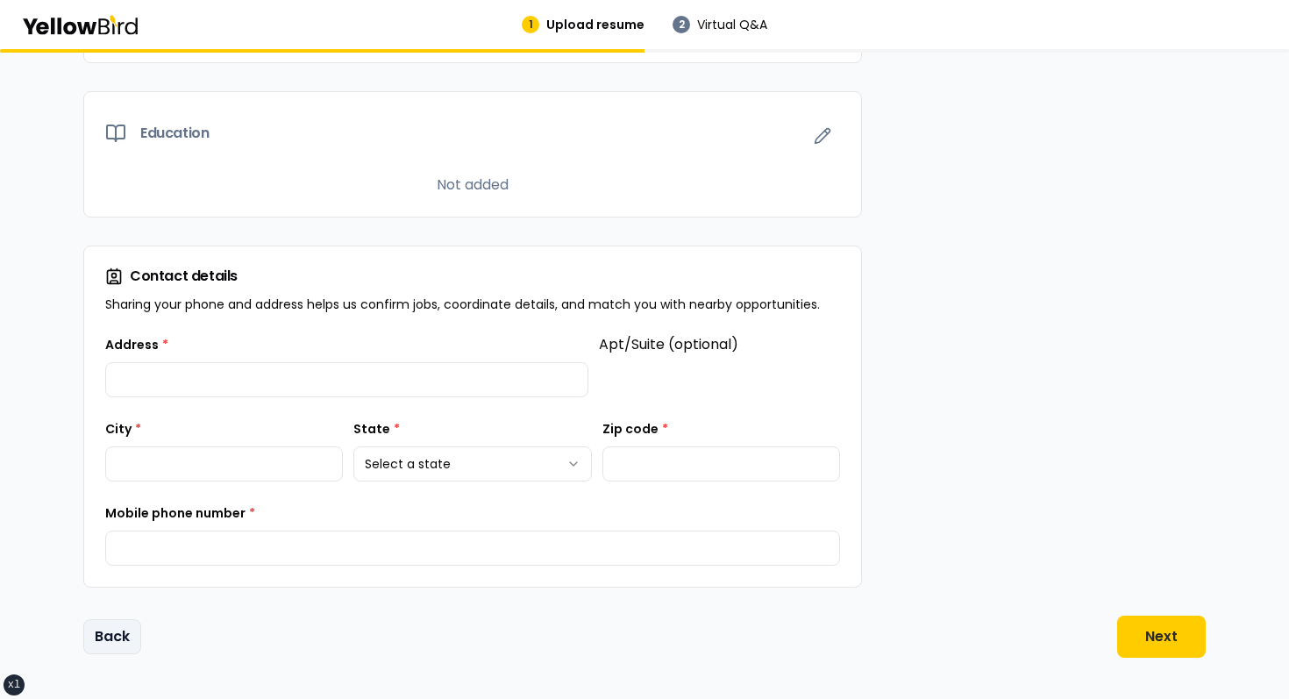
click at [115, 632] on button "Back" at bounding box center [112, 636] width 58 height 35
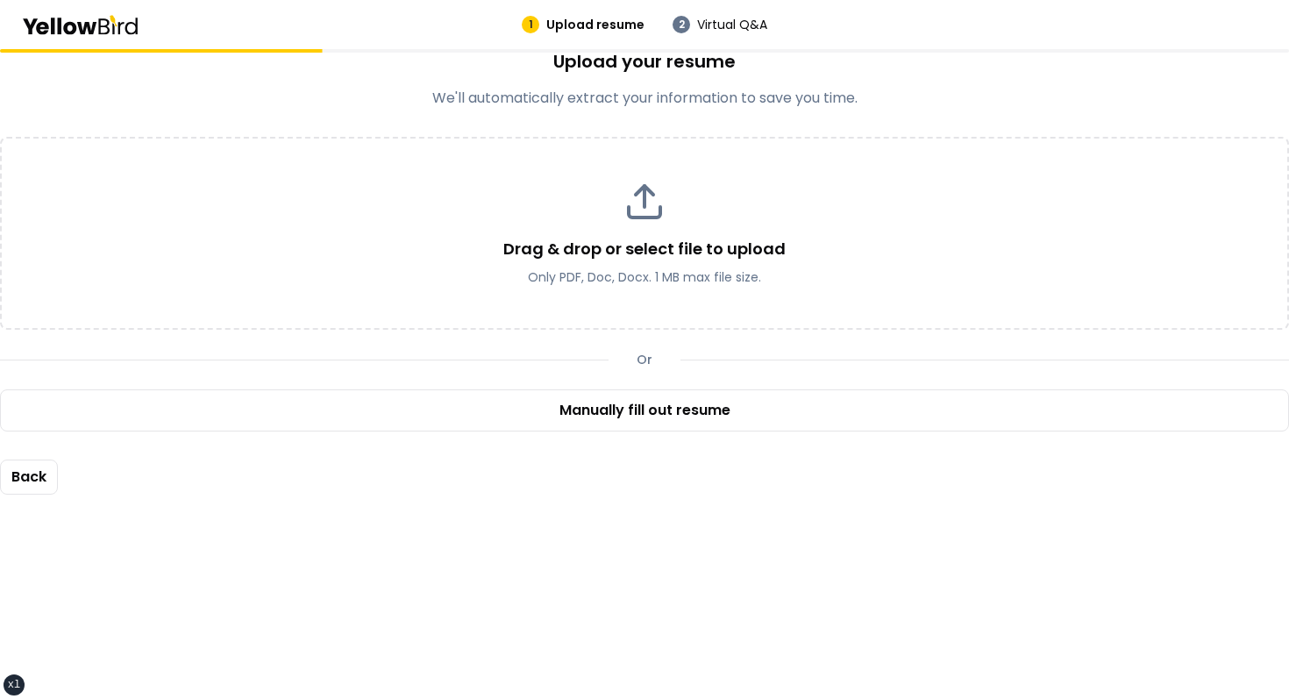
click at [490, 19] on div "1 Upload resume 2 Virtual Q&A" at bounding box center [644, 25] width 967 height 18
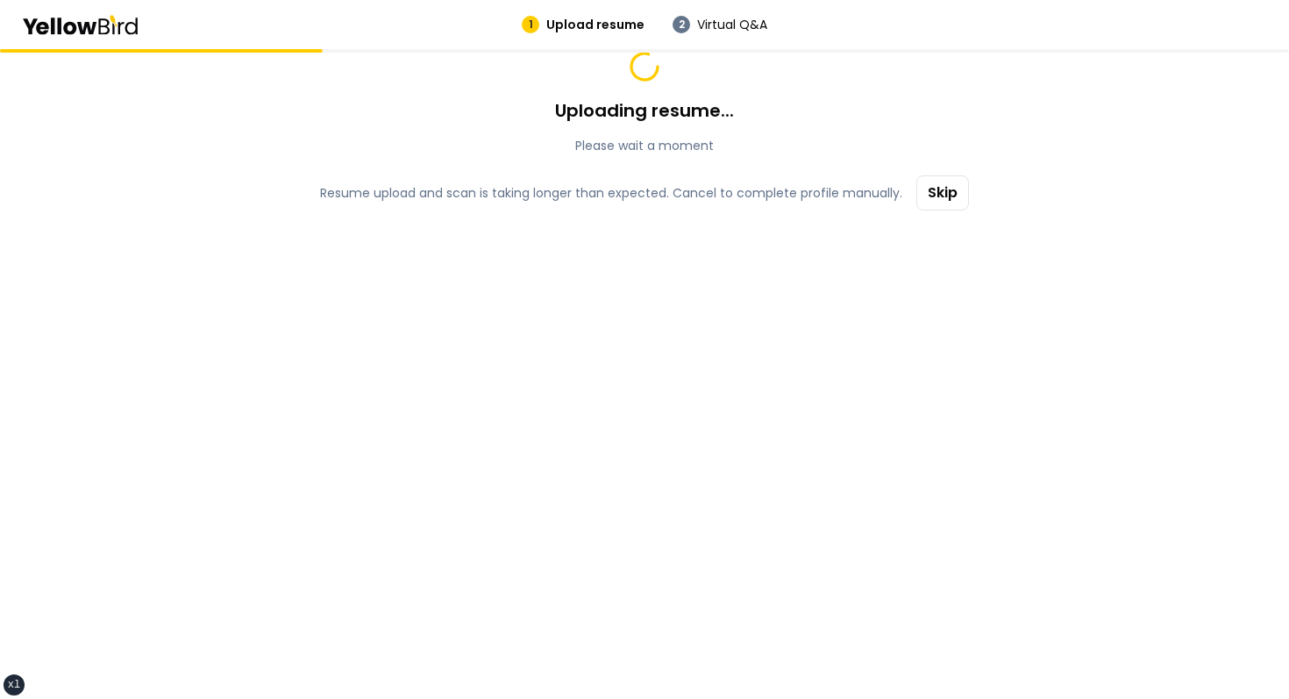
click at [602, 233] on main "Uploading resume... Please wait a moment Resume upload and scan is taking longe…" at bounding box center [644, 374] width 1289 height 650
drag, startPoint x: 457, startPoint y: 193, endPoint x: 544, endPoint y: 193, distance: 86.8
click at [542, 193] on p "Resume upload and scan is taking longer than expected. Cancel to complete profi…" at bounding box center [611, 193] width 582 height 18
click at [544, 193] on p "Resume upload and scan is taking longer than expected. Cancel to complete profi…" at bounding box center [611, 193] width 582 height 18
drag, startPoint x: 544, startPoint y: 193, endPoint x: 810, endPoint y: 192, distance: 265.8
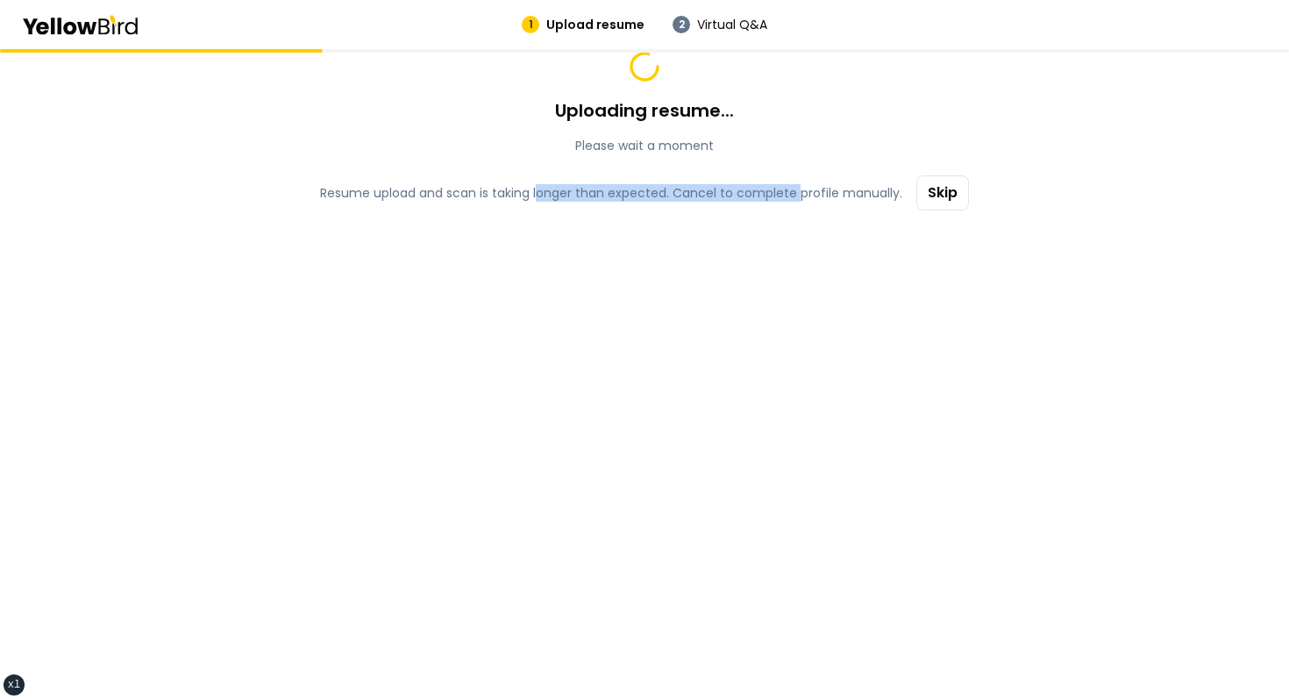
click at [803, 193] on p "Resume upload and scan is taking longer than expected. Cancel to complete profi…" at bounding box center [611, 193] width 582 height 18
click at [810, 192] on p "Resume upload and scan is taking longer than expected. Cancel to complete profi…" at bounding box center [611, 193] width 582 height 18
drag, startPoint x: 810, startPoint y: 192, endPoint x: 645, endPoint y: 192, distance: 164.9
click at [645, 192] on p "Resume upload and scan is taking longer than expected. Cancel to complete profi…" at bounding box center [611, 193] width 582 height 18
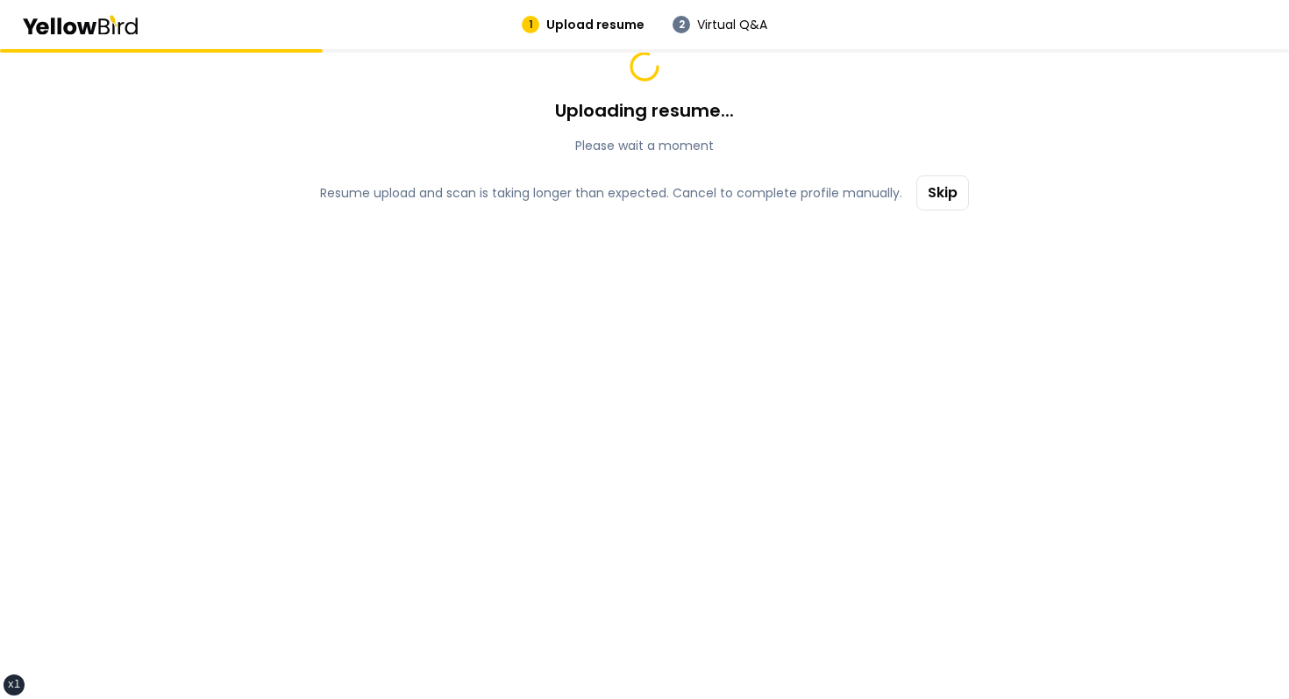
click at [884, 110] on div "Uploading resume... Please wait a moment" at bounding box center [644, 101] width 1289 height 105
click at [748, 160] on div "Uploading resume... Please wait a moment Resume upload and scan is taking longe…" at bounding box center [644, 374] width 1289 height 650
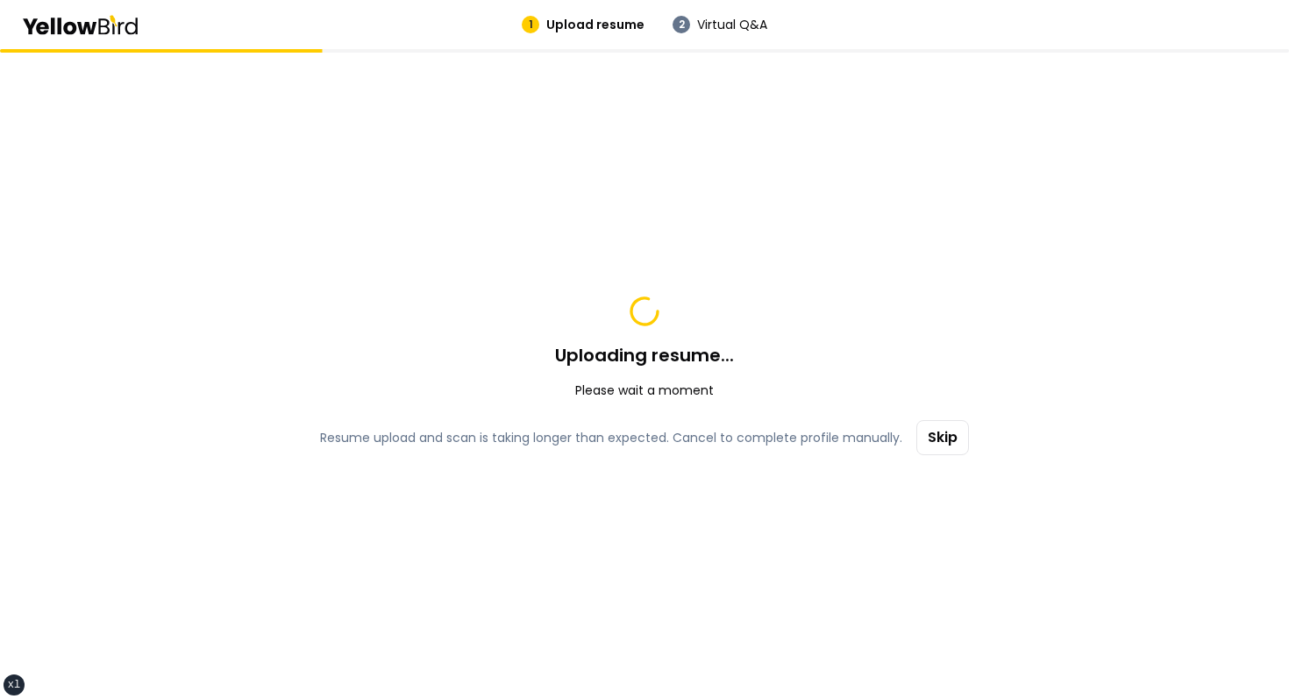
click at [929, 488] on div "Uploading resume... Please wait a moment Resume upload and scan is taking longe…" at bounding box center [644, 374] width 1289 height 650
click at [893, 306] on div "Uploading resume... Please wait a moment Resume upload and scan is taking longe…" at bounding box center [644, 374] width 1289 height 650
click at [634, 436] on p "Resume upload and scan is taking longer than expected. Cancel to complete profi…" at bounding box center [611, 441] width 582 height 18
click at [675, 439] on p "Resume upload and scan is taking longer than expected. Cancel to complete profi…" at bounding box center [611, 441] width 582 height 18
click at [946, 425] on button "Skip" at bounding box center [943, 441] width 53 height 35
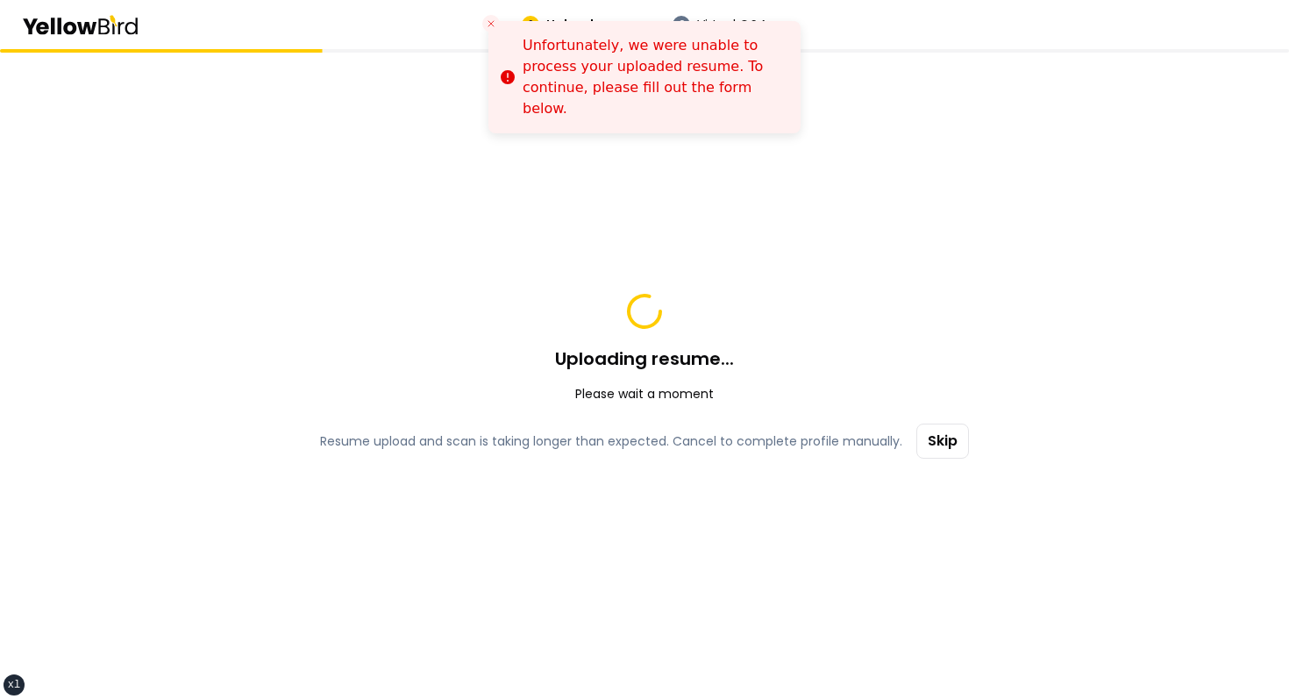
click at [730, 230] on div "Uploading resume... Please wait a moment Resume upload and scan is taking longe…" at bounding box center [644, 374] width 1289 height 650
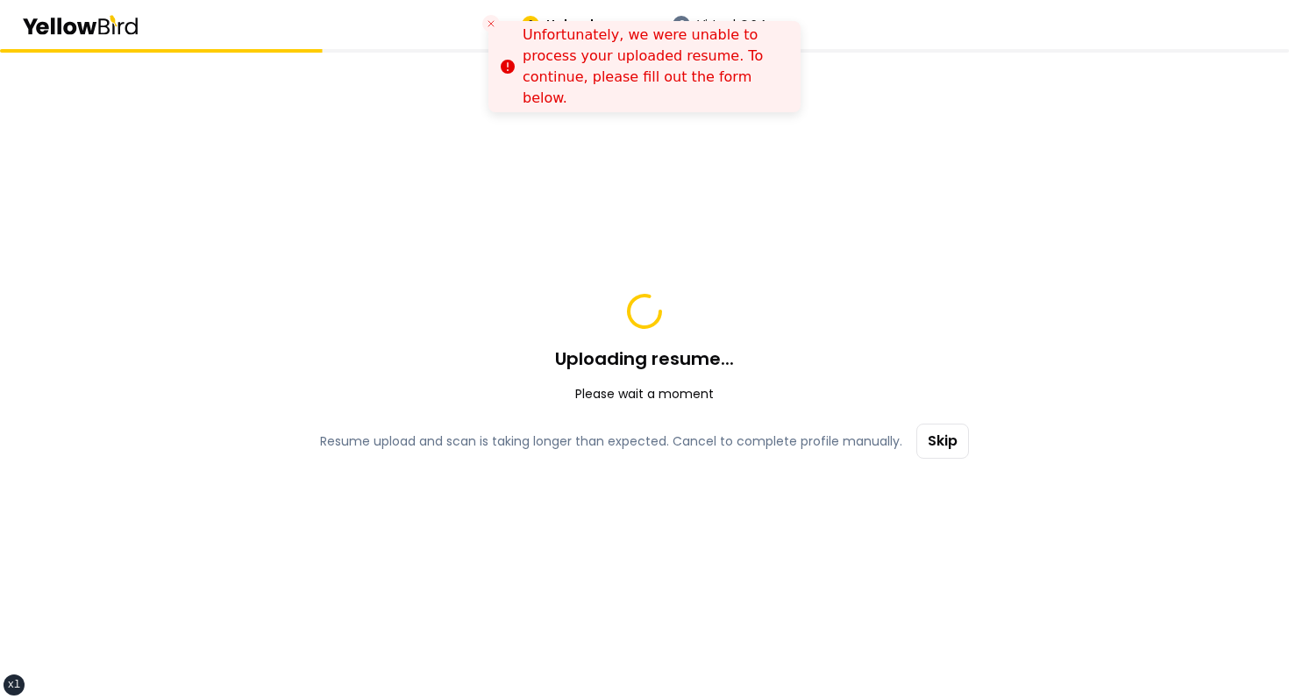
click at [488, 19] on icon "Close toast" at bounding box center [491, 23] width 11 height 11
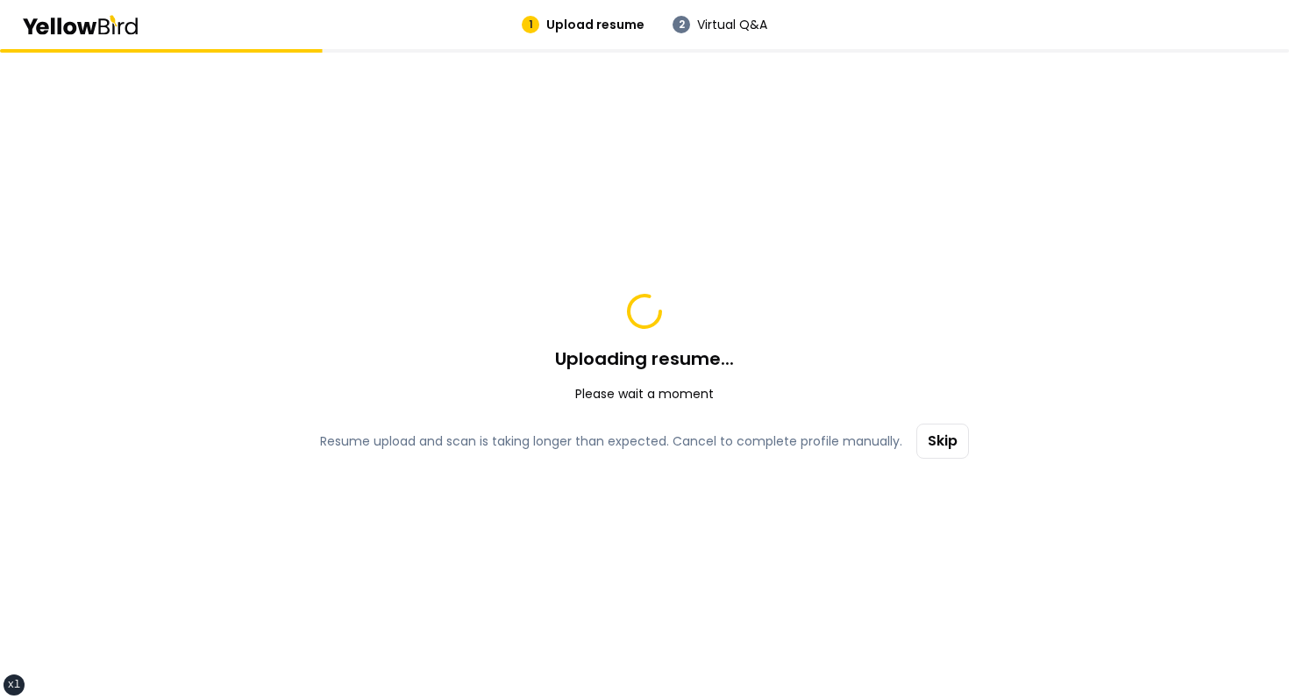
click at [701, 143] on div "Uploading resume... Please wait a moment Resume upload and scan is taking longe…" at bounding box center [644, 374] width 1289 height 650
click at [932, 439] on button "Skip" at bounding box center [943, 441] width 53 height 35
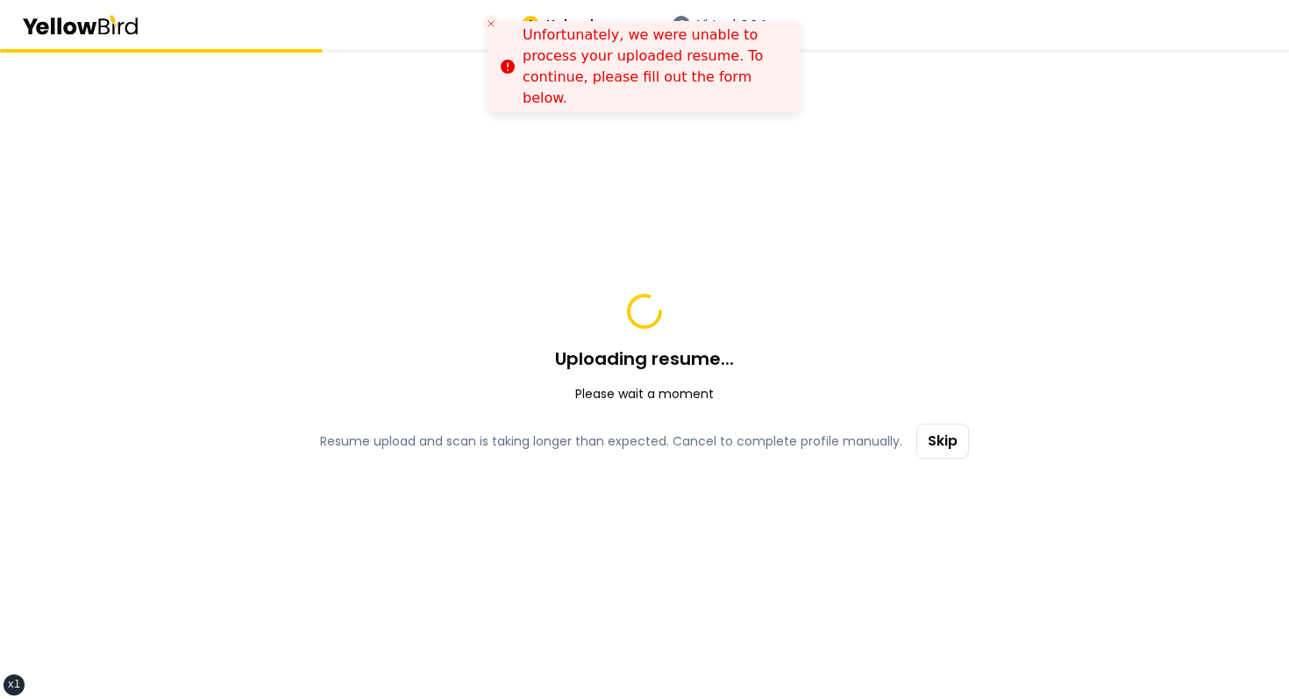
click at [494, 19] on icon "Close toast" at bounding box center [491, 23] width 11 height 11
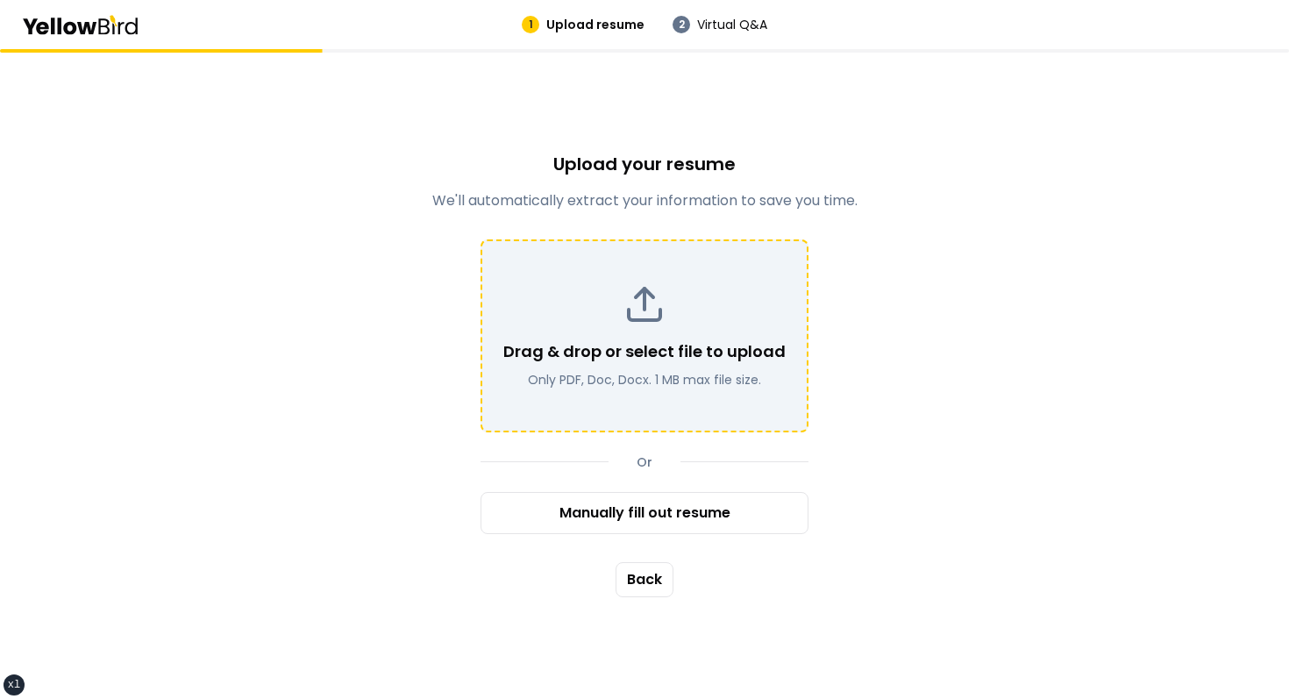
click at [802, 267] on div "Drag & drop or select file to upload Only PDF, Doc, Docx. 1 MB max file size." at bounding box center [645, 335] width 328 height 193
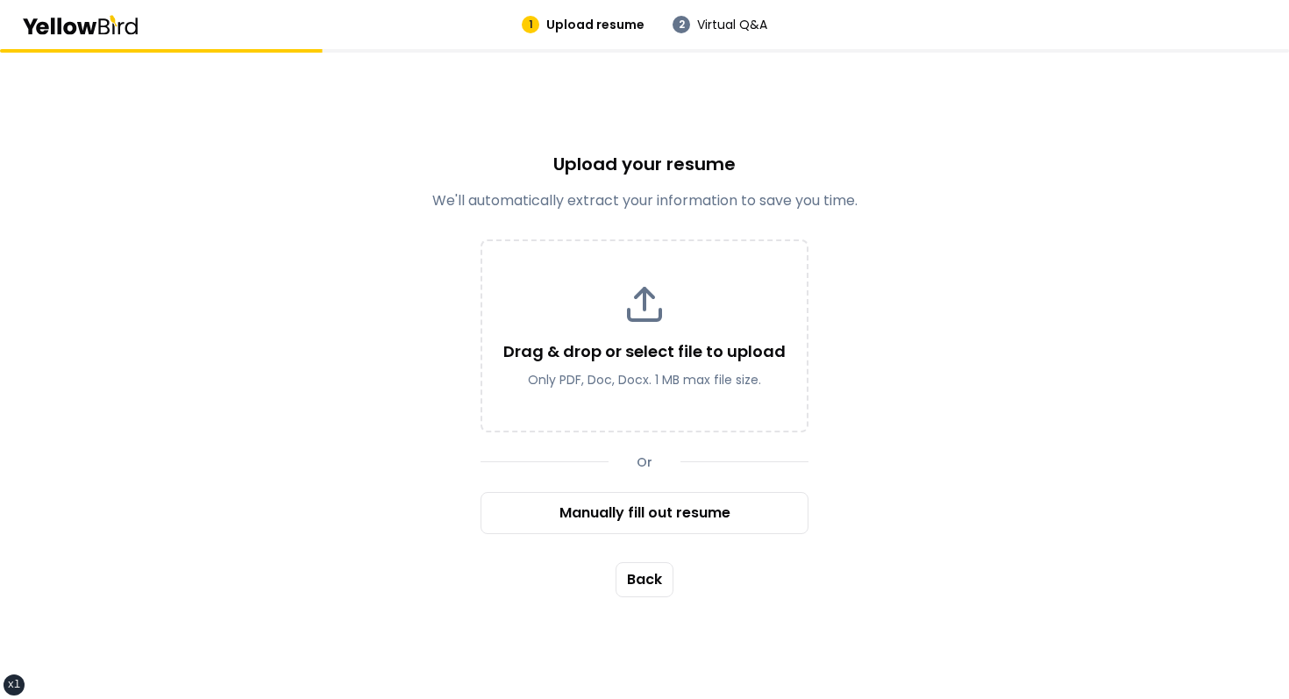
click at [928, 271] on div "Upload your resume We'll automatically extract your information to save you tim…" at bounding box center [644, 374] width 1289 height 650
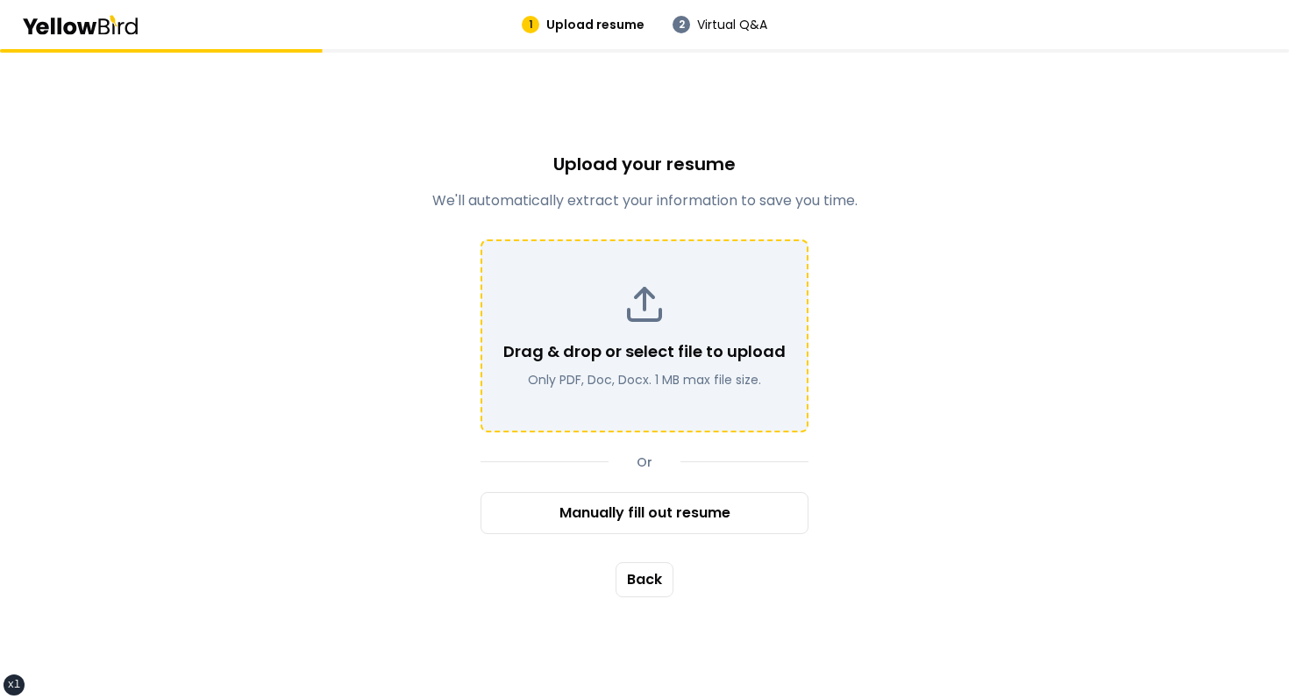
click at [638, 361] on p "Drag & drop or select file to upload" at bounding box center [644, 351] width 282 height 25
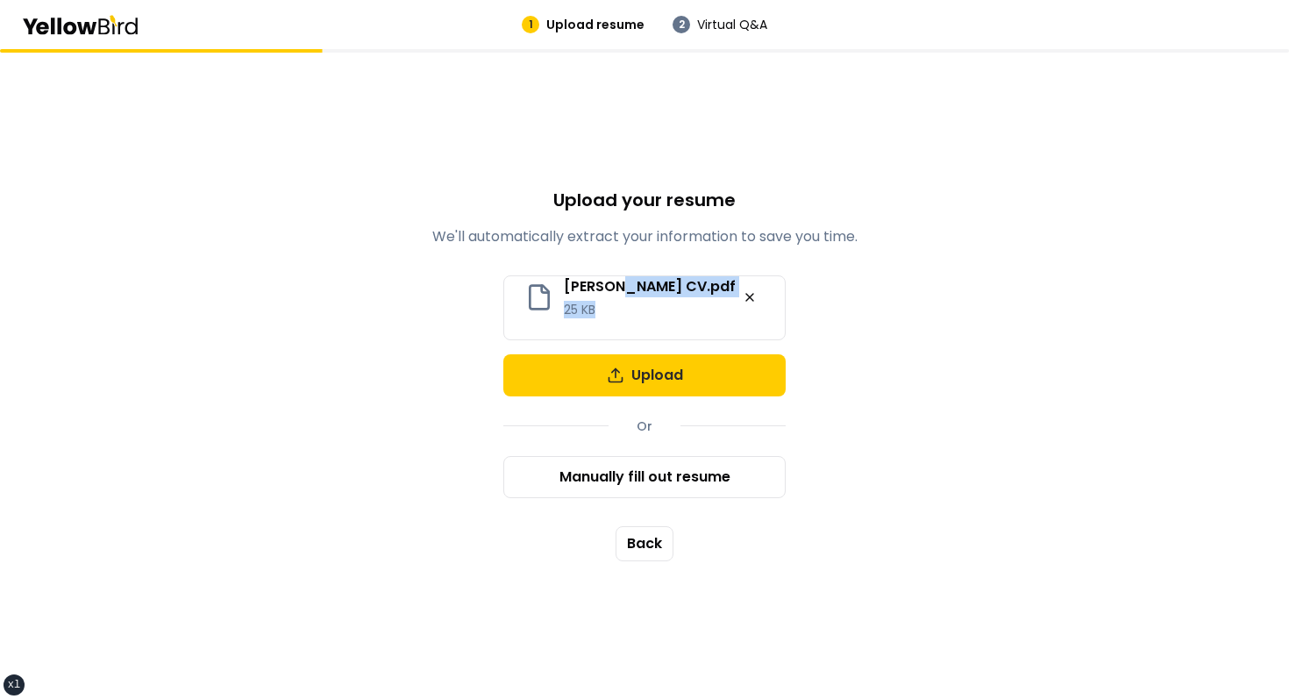
drag, startPoint x: 632, startPoint y: 286, endPoint x: 655, endPoint y: 320, distance: 41.1
click at [655, 321] on div "[PERSON_NAME] CV.pdf 25 KB" at bounding box center [644, 307] width 281 height 63
click at [655, 320] on div "[PERSON_NAME] CV.pdf 25 KB" at bounding box center [644, 307] width 281 height 63
click at [860, 373] on div "Upload your resume We'll automatically extract your information to save you tim…" at bounding box center [644, 374] width 1289 height 650
click at [749, 304] on button at bounding box center [750, 297] width 28 height 28
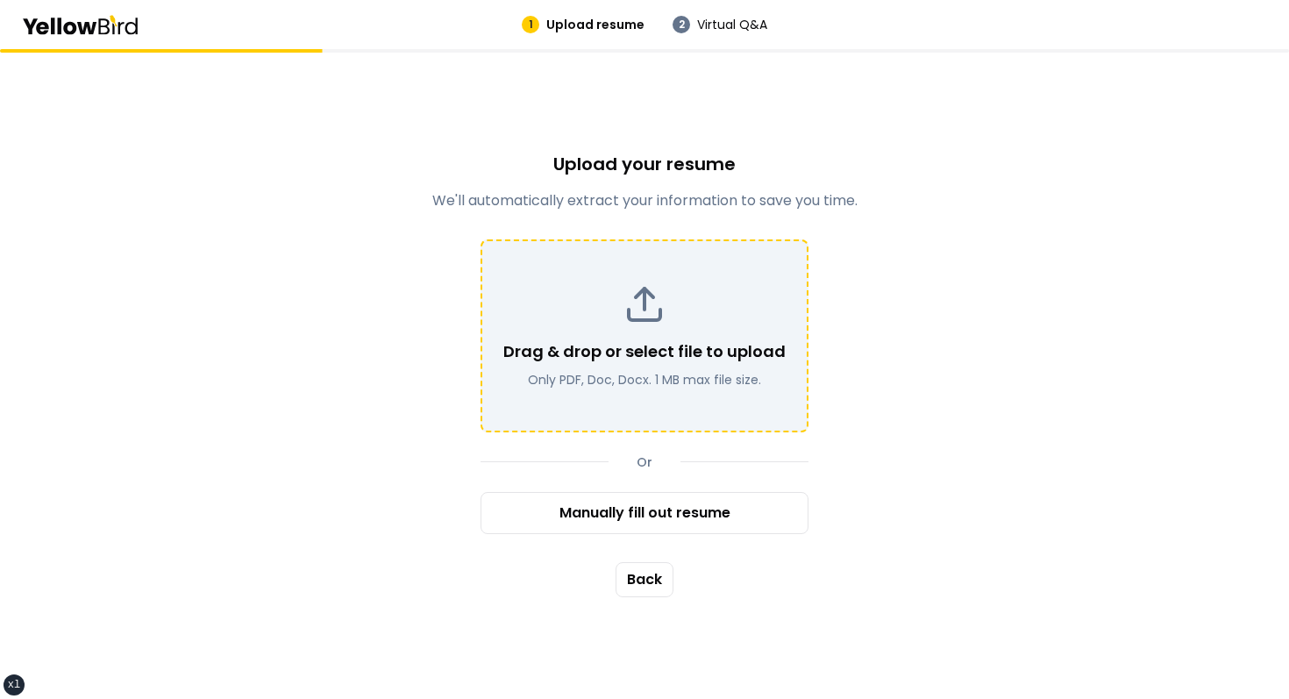
click at [779, 164] on h2 "Upload your resume" at bounding box center [644, 164] width 425 height 25
click at [680, 226] on div "Upload your resume We'll automatically extract your information to save you tim…" at bounding box center [644, 374] width 1289 height 650
click at [652, 279] on div "Drag & drop or select file to upload Only PDF, Doc, Docx. 1 MB max file size." at bounding box center [645, 335] width 328 height 193
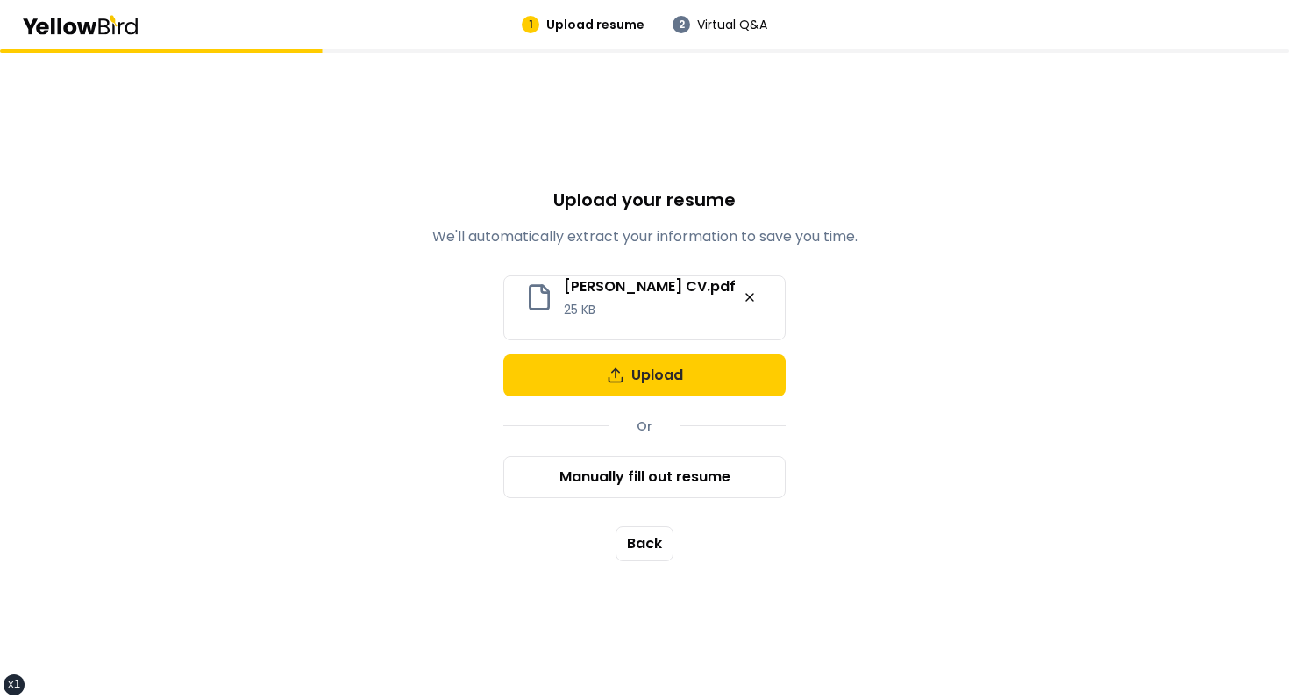
click at [941, 273] on div "Upload your resume We'll automatically extract your information to save you tim…" at bounding box center [644, 374] width 1289 height 650
click at [743, 285] on button at bounding box center [750, 297] width 28 height 28
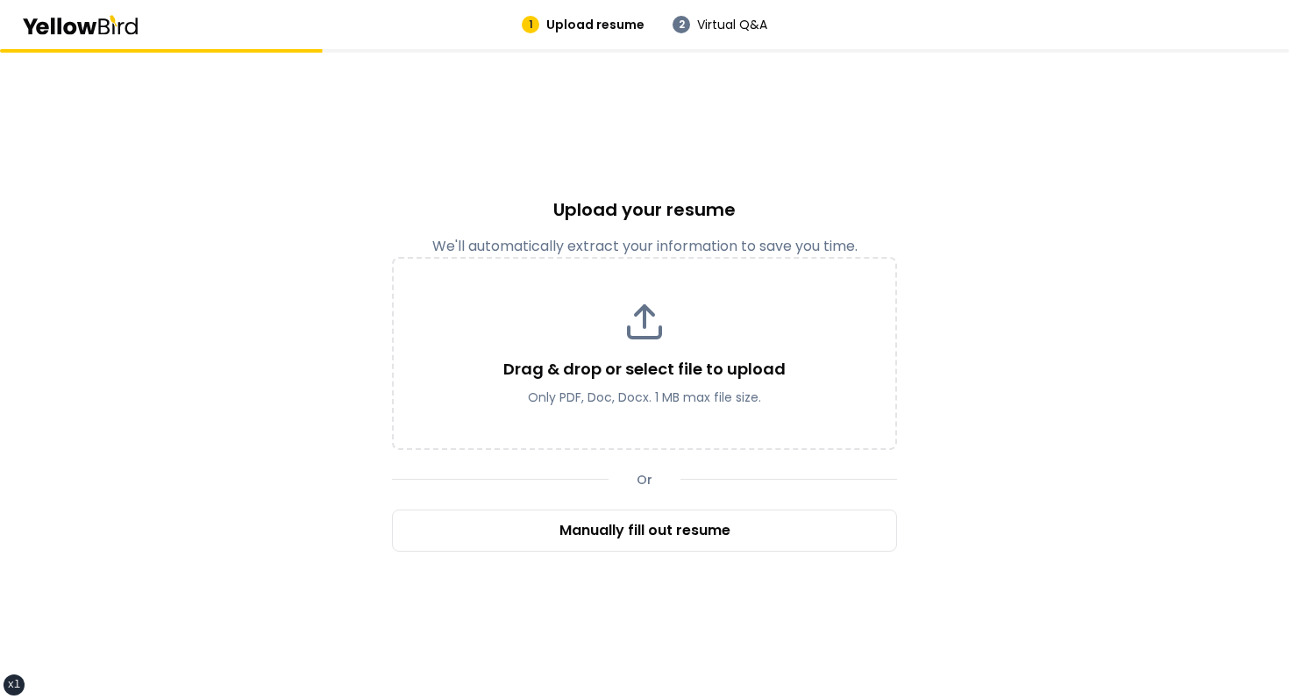
click at [953, 187] on div "Upload your resume We'll automatically extract your information to save you tim…" at bounding box center [644, 374] width 1289 height 650
click at [762, 161] on div "Upload your resume We'll automatically extract your information to save you tim…" at bounding box center [644, 374] width 1289 height 650
click at [801, 168] on div "Upload your resume We'll automatically extract your information to save you tim…" at bounding box center [644, 374] width 1289 height 650
click at [728, 182] on div "Upload your resume We'll automatically extract your information to save you tim…" at bounding box center [644, 374] width 1289 height 650
click at [900, 177] on div "Upload your resume We'll automatically extract your information to save you tim…" at bounding box center [644, 374] width 1289 height 650
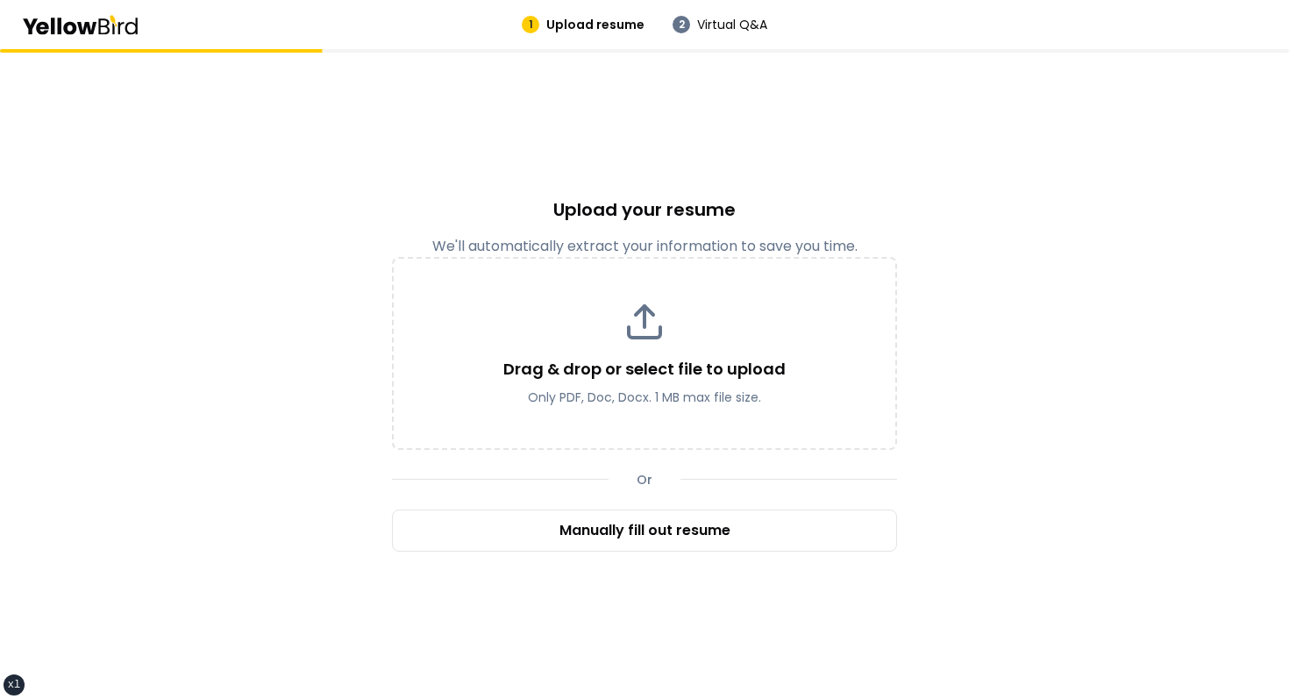
click at [823, 144] on div "Upload your resume We'll automatically extract your information to save you tim…" at bounding box center [644, 374] width 1289 height 650
click at [951, 108] on div "Upload your resume We'll automatically extract your information to save you tim…" at bounding box center [644, 374] width 1289 height 650
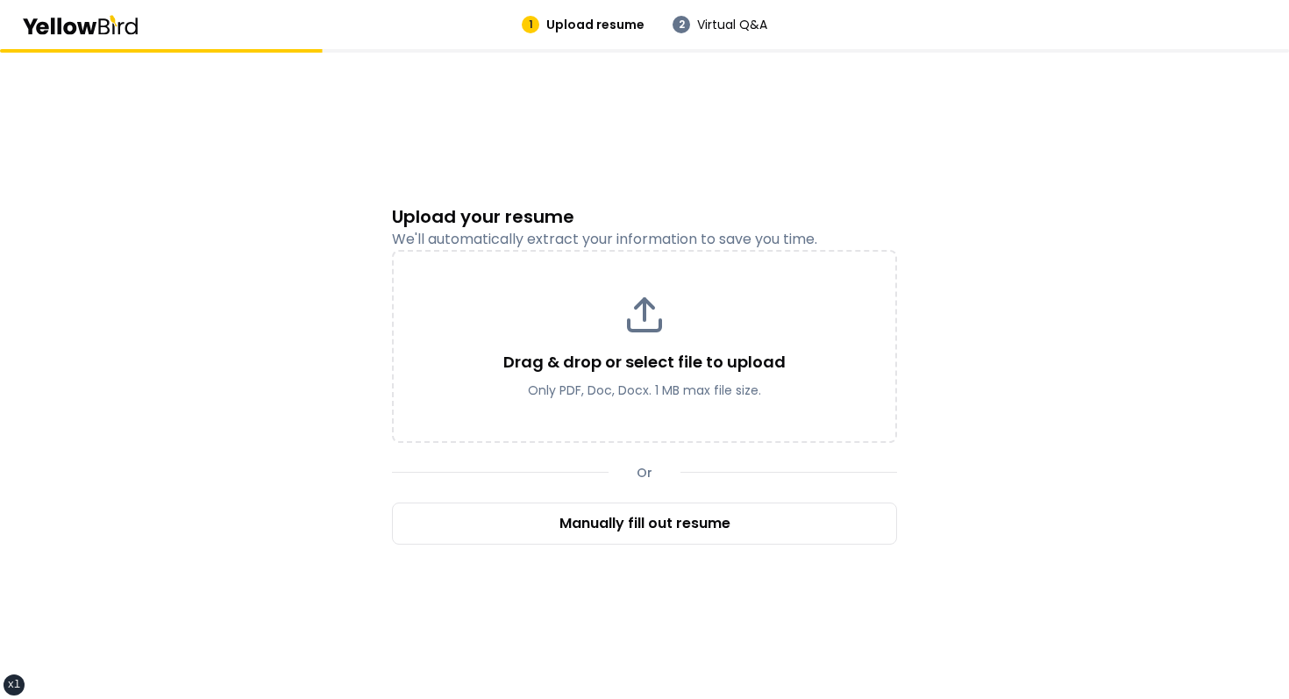
click at [617, 165] on div "Upload your resume We'll automatically extract your information to save you tim…" at bounding box center [644, 374] width 1289 height 650
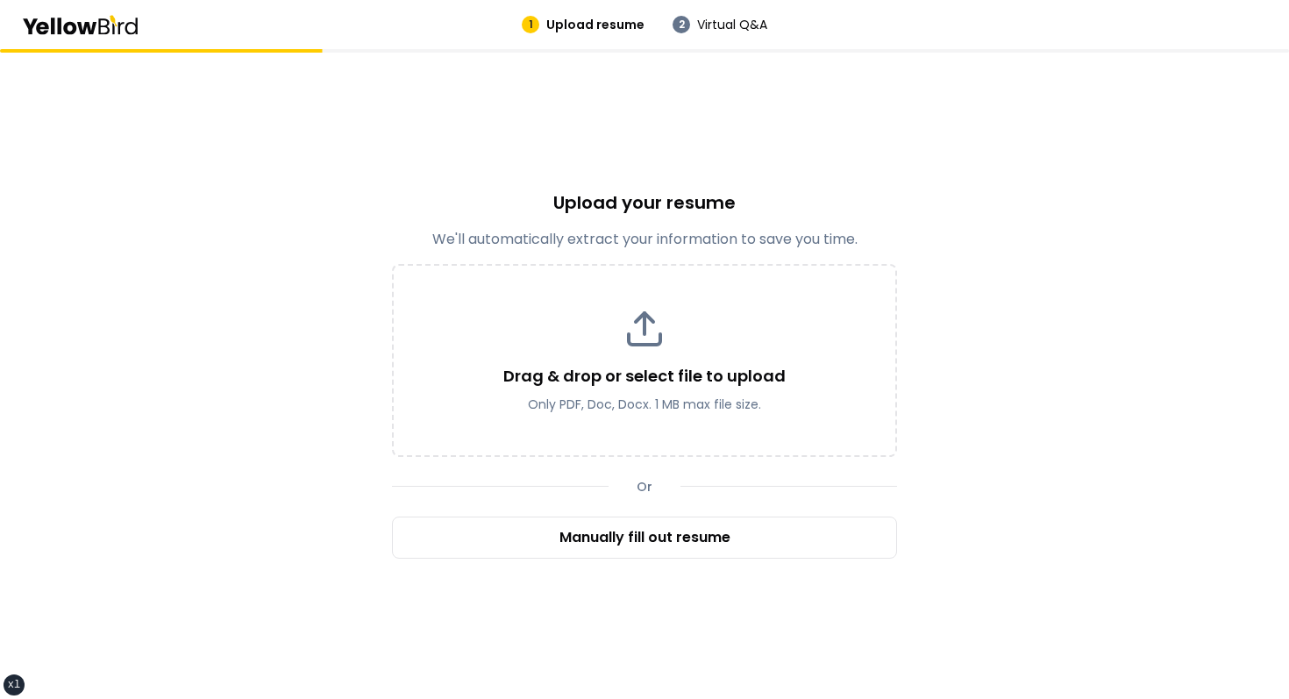
click at [595, 149] on div "Upload your resume We'll automatically extract your information to save you tim…" at bounding box center [644, 374] width 1289 height 650
click at [695, 94] on div "Upload your resume We'll automatically extract your information to save you tim…" at bounding box center [644, 374] width 1289 height 650
click at [733, 187] on div "Upload your resume We'll automatically extract your information to save you tim…" at bounding box center [644, 374] width 1289 height 650
click at [587, 242] on p "We'll automatically extract your information to save you time." at bounding box center [644, 239] width 505 height 21
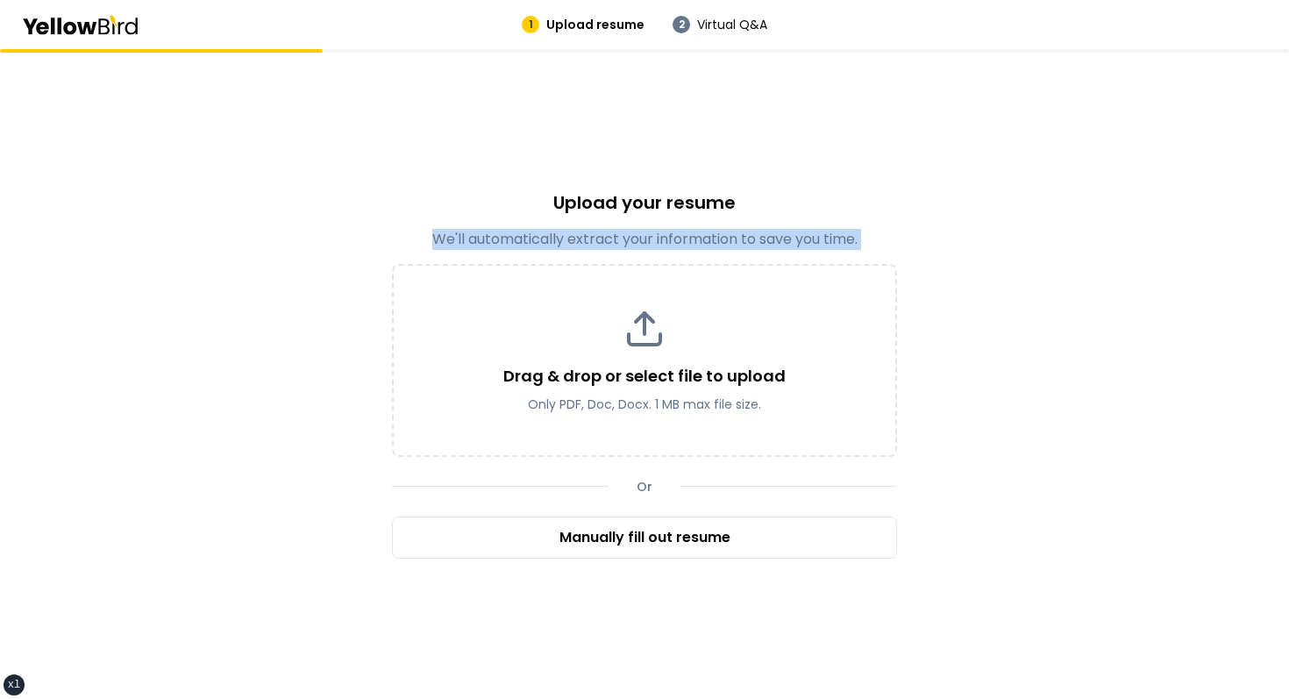
click at [587, 242] on p "We'll automatically extract your information to save you time." at bounding box center [644, 239] width 505 height 21
copy div "We'll automatically extract your information to save you time."
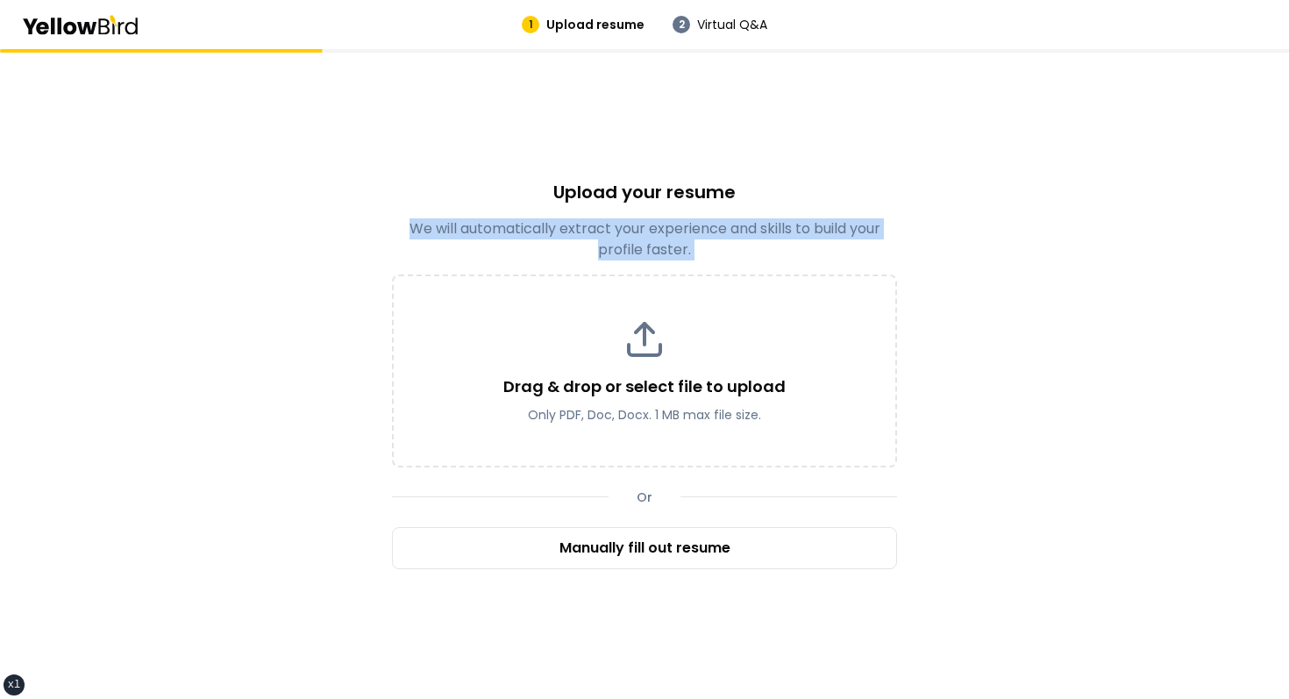
click at [839, 169] on div "Upload your resume We will automatically extract your experience and skills to …" at bounding box center [644, 374] width 1289 height 650
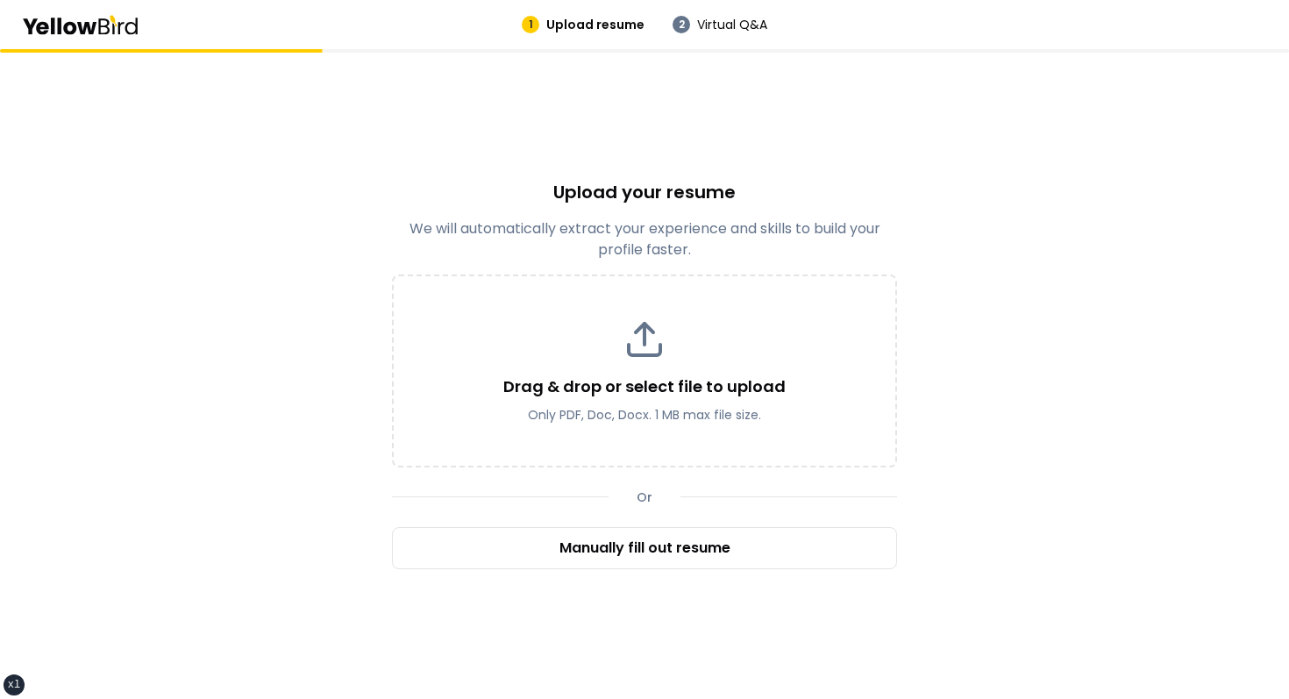
click at [931, 116] on div "Upload your resume We will automatically extract your experience and skills to …" at bounding box center [644, 374] width 1289 height 650
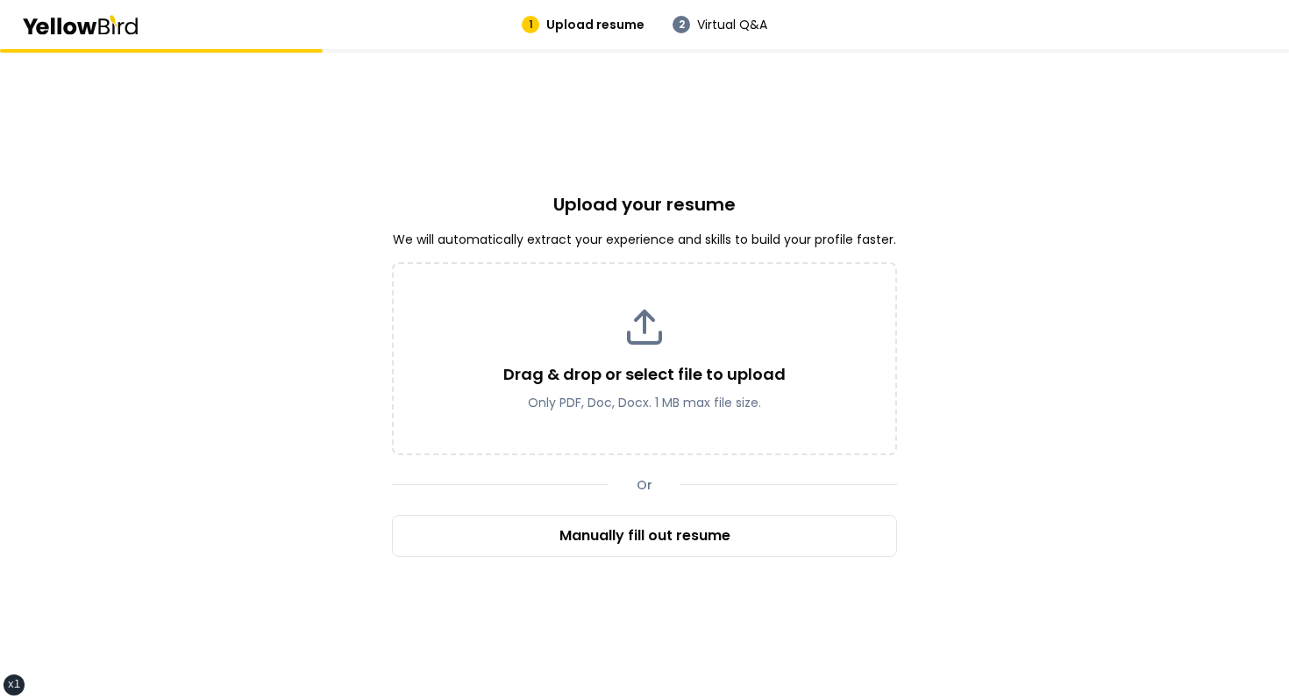
click at [674, 182] on div "Upload your resume We will automatically extract your experience and skills to …" at bounding box center [644, 374] width 1289 height 650
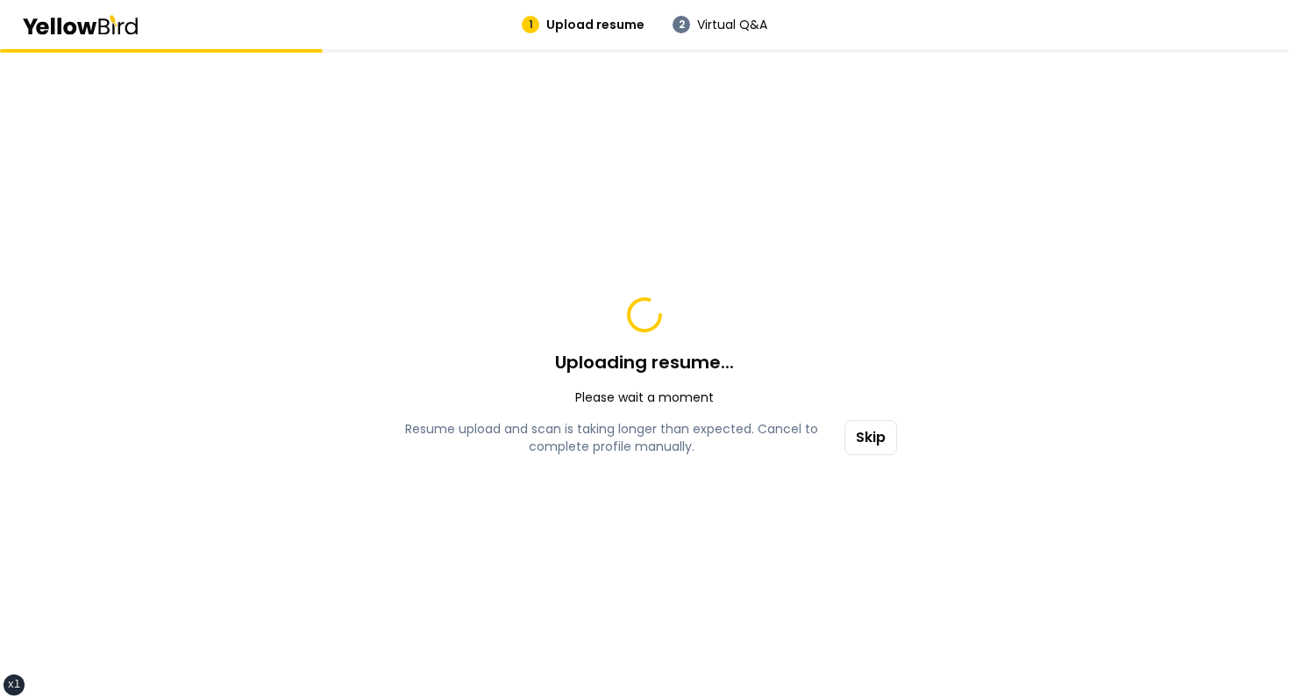
click at [981, 289] on div "Uploading resume... Please wait a moment Resume upload and scan is taking longe…" at bounding box center [644, 374] width 1289 height 650
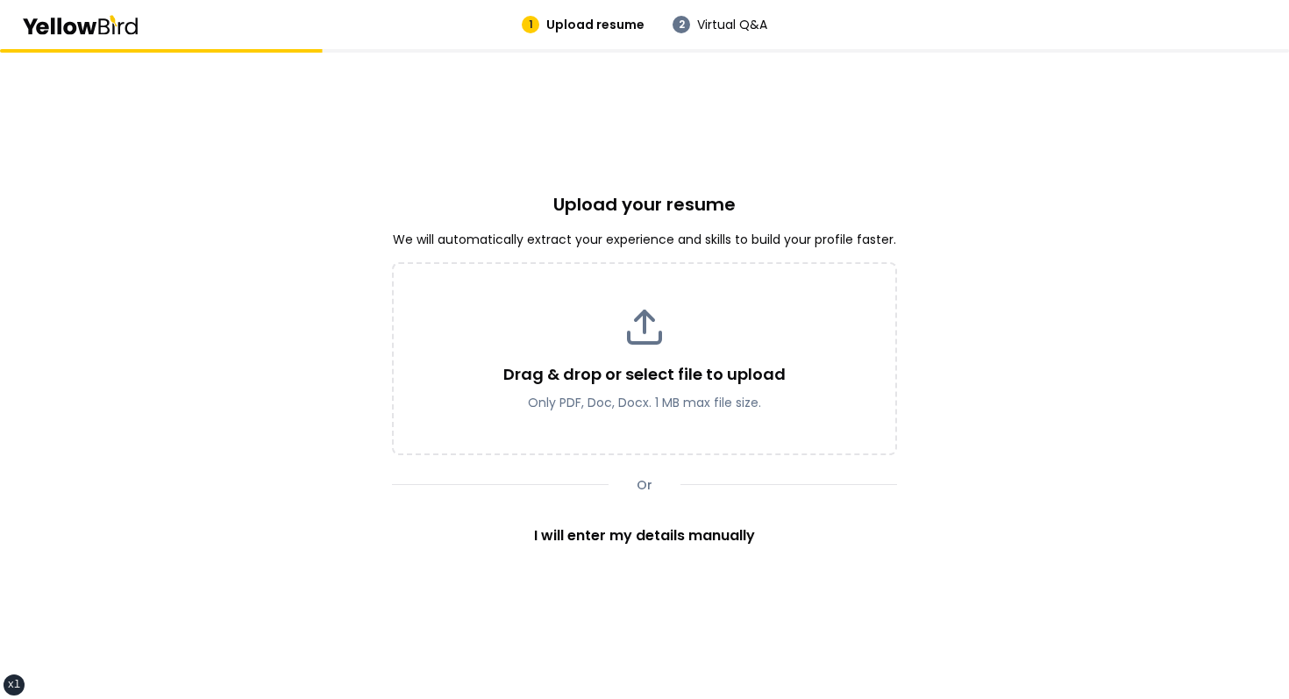
click at [1028, 383] on div "Upload your resume We will automatically extract your experience and skills to …" at bounding box center [644, 374] width 1289 height 650
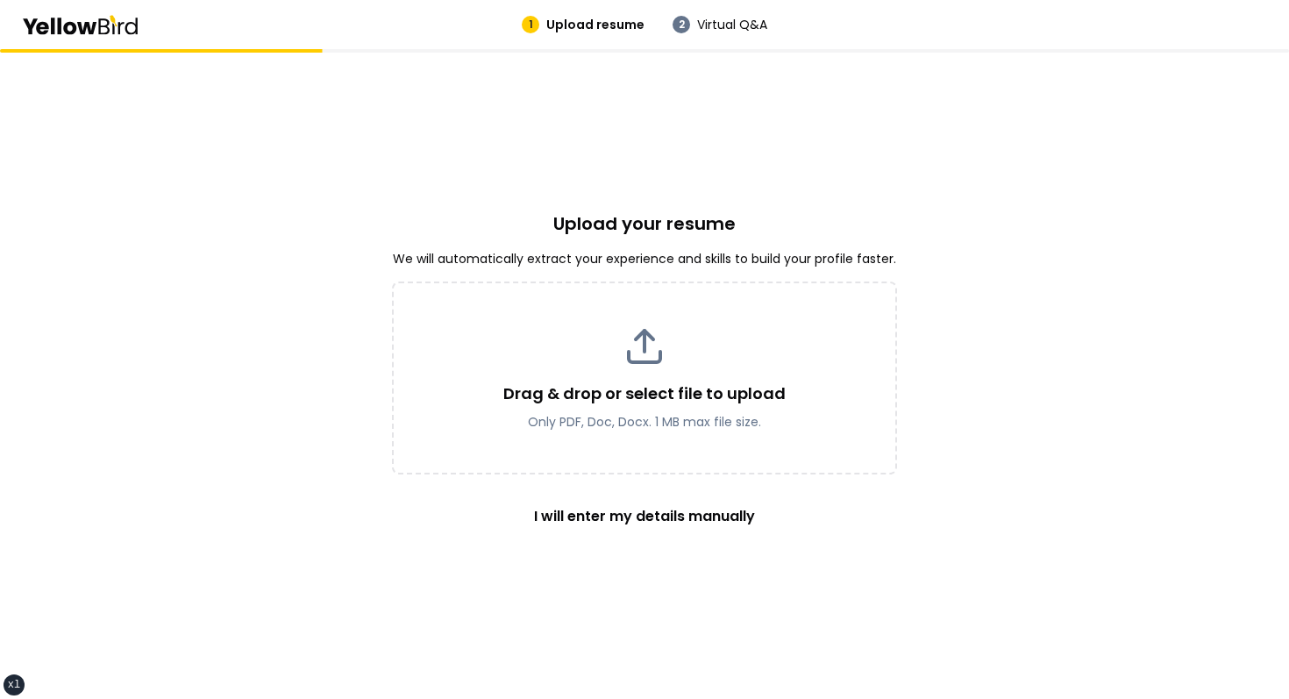
click at [930, 79] on div "Upload your resume We will automatically extract your experience and skills to …" at bounding box center [644, 374] width 1289 height 650
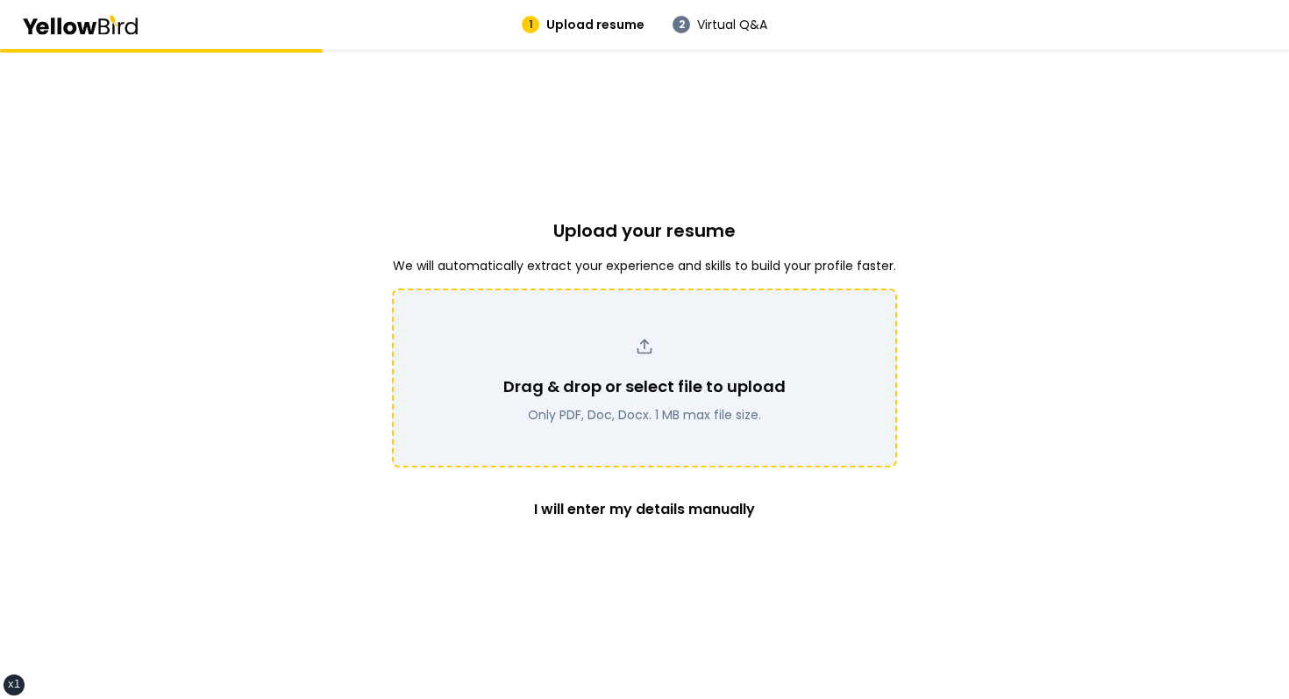
click at [638, 344] on icon at bounding box center [645, 347] width 18 height 18
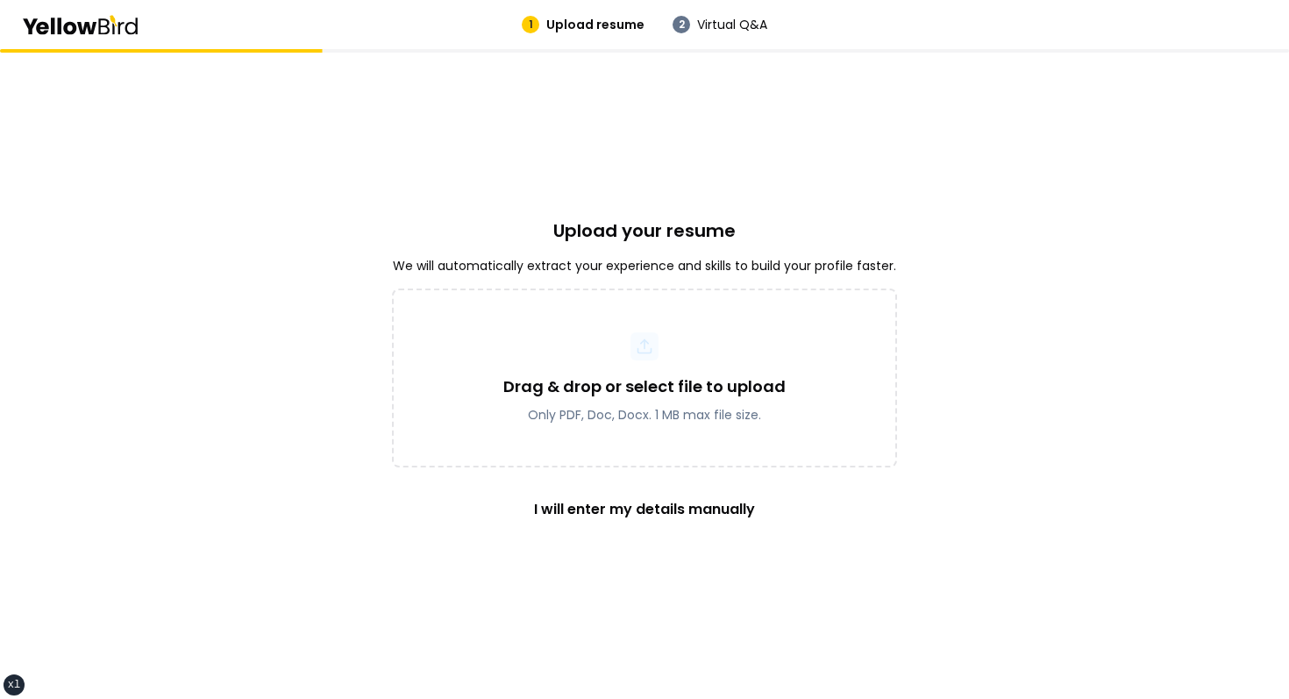
click at [881, 173] on div "Upload your resume We will automatically extract your experience and skills to …" at bounding box center [644, 374] width 1289 height 650
click at [936, 205] on div "Upload your resume We will automatically extract your experience and skills to …" at bounding box center [644, 374] width 1289 height 650
click at [869, 178] on div "Upload your resume We will automatically extract your experience and skills to …" at bounding box center [644, 374] width 1289 height 650
click at [753, 182] on div "Upload your resume We will automatically extract your experience and skills to …" at bounding box center [644, 374] width 1289 height 650
click at [818, 214] on div "Upload your resume We will automatically extract your experience and skills to …" at bounding box center [644, 374] width 1289 height 650
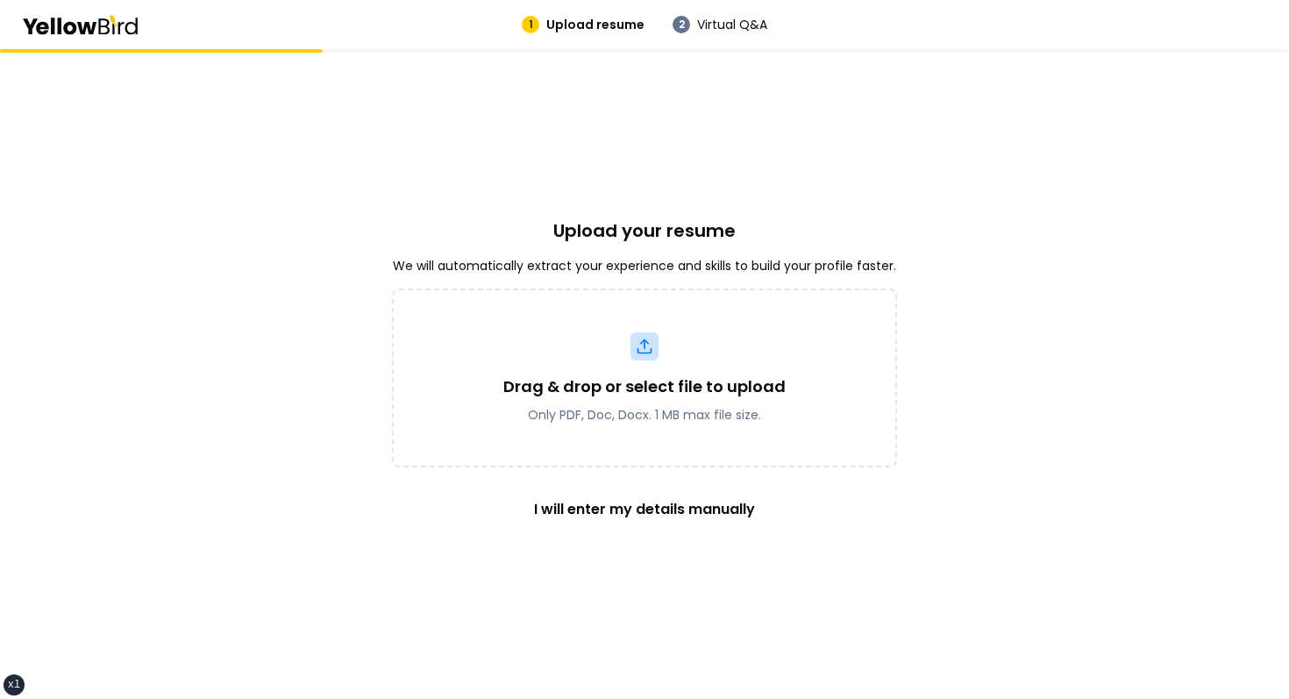
click at [789, 169] on div "Upload your resume We will automatically extract your experience and skills to …" at bounding box center [644, 374] width 1289 height 650
click at [839, 154] on div "Upload your resume We will automatically extract your experience and skills to …" at bounding box center [644, 374] width 1289 height 650
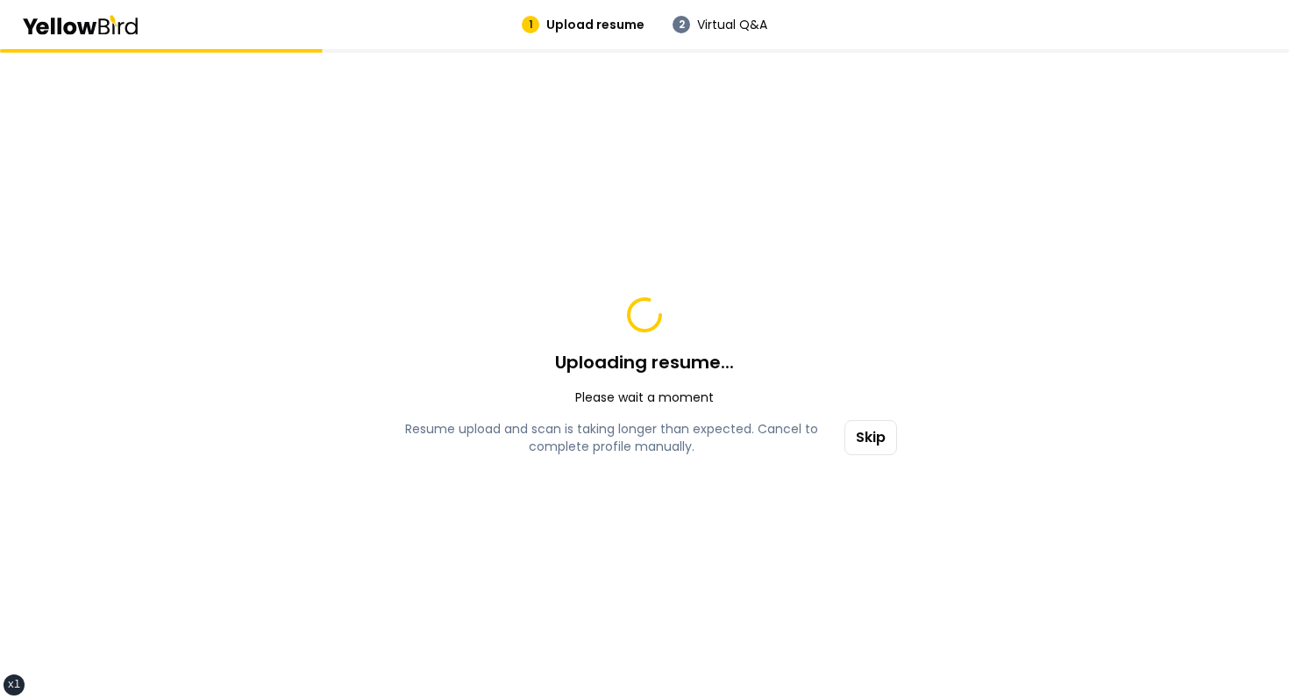
click at [803, 286] on div "Uploading resume... Please wait a moment Resume upload and scan is taking longe…" at bounding box center [644, 374] width 1289 height 650
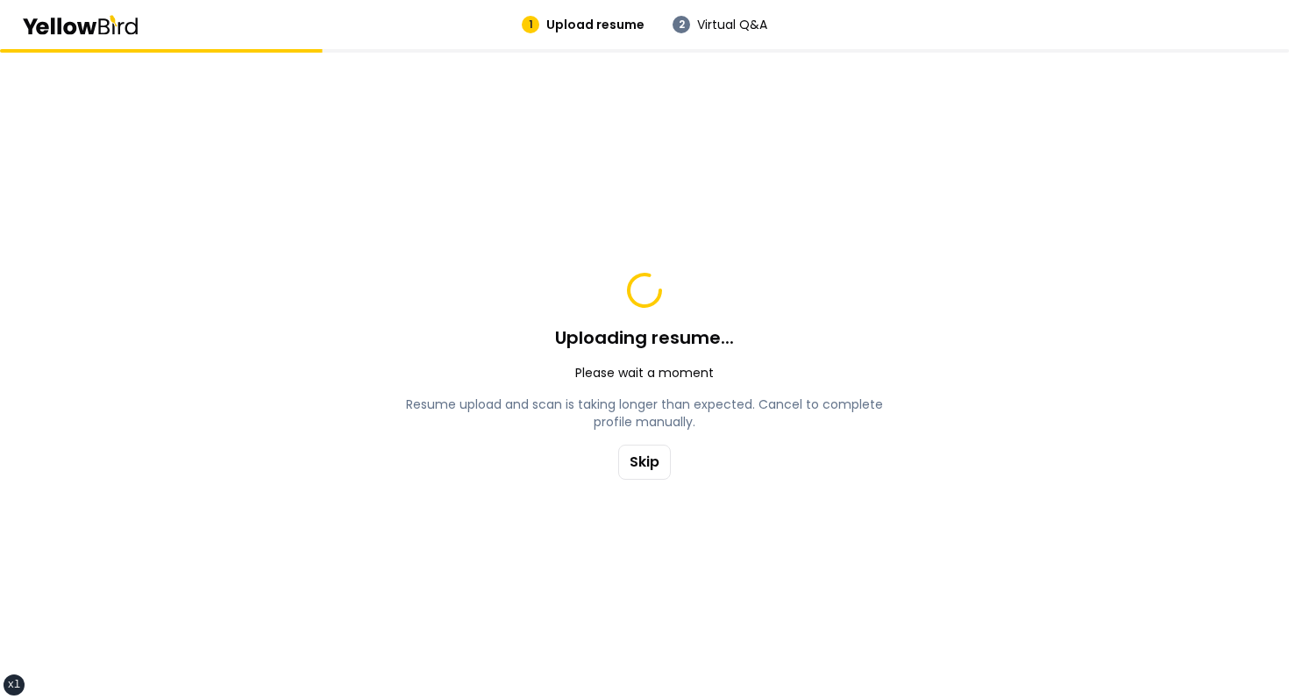
click at [768, 238] on div "Uploading resume... Please wait a moment Resume upload and scan is taking longe…" at bounding box center [644, 374] width 1289 height 650
click at [737, 327] on div "Uploading resume... Please wait a moment" at bounding box center [644, 325] width 505 height 112
click at [801, 283] on div "Uploading resume... Please wait a moment" at bounding box center [644, 325] width 505 height 112
click at [667, 533] on div "Uploading resume... Please wait a moment Resume upload and scan is taking longe…" at bounding box center [644, 374] width 1289 height 650
click at [770, 441] on div "Resume upload and scan is taking longer than expected. Cancel to complete profi…" at bounding box center [644, 438] width 505 height 84
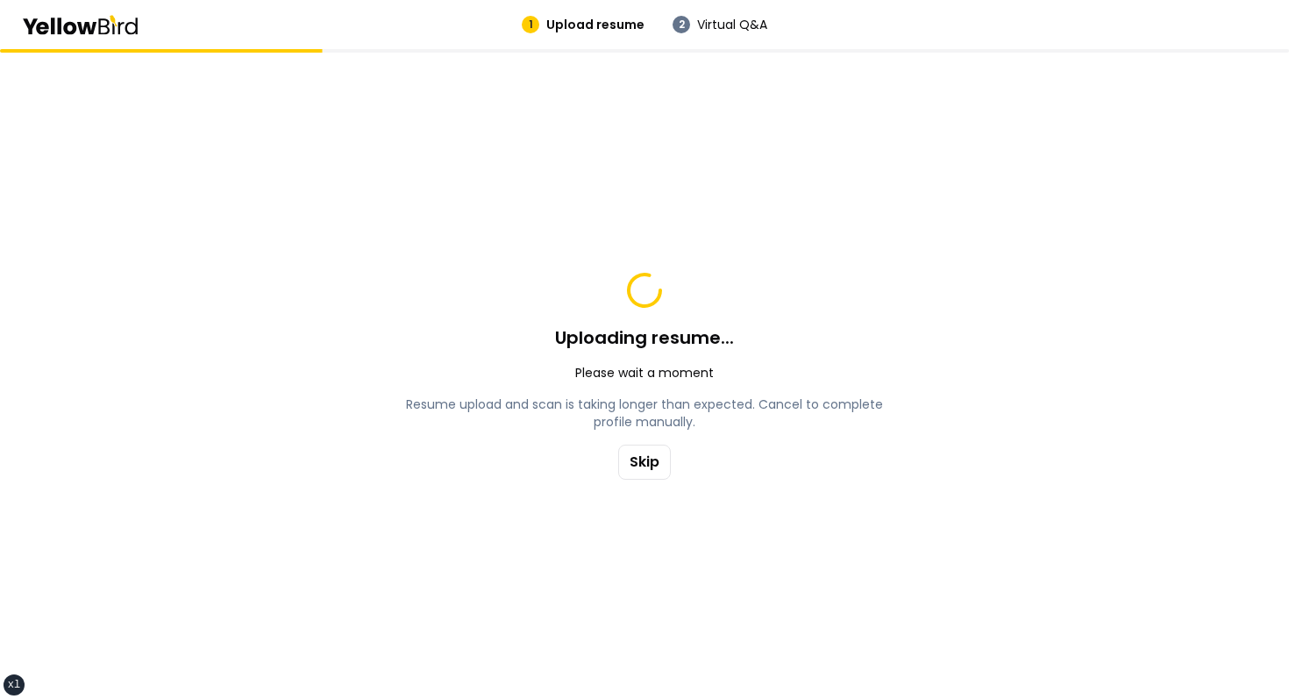
click at [756, 441] on div "Resume upload and scan is taking longer than expected. Cancel to complete profi…" at bounding box center [644, 438] width 505 height 84
click at [719, 377] on div "Uploading resume... Please wait a moment" at bounding box center [644, 325] width 505 height 112
drag, startPoint x: 411, startPoint y: 407, endPoint x: 685, endPoint y: 407, distance: 274.6
click at [682, 407] on p "Resume upload and scan is taking longer than expected. Cancel to complete profi…" at bounding box center [644, 413] width 505 height 35
click at [685, 407] on p "Resume upload and scan is taking longer than expected. Cancel to complete profi…" at bounding box center [644, 413] width 505 height 35
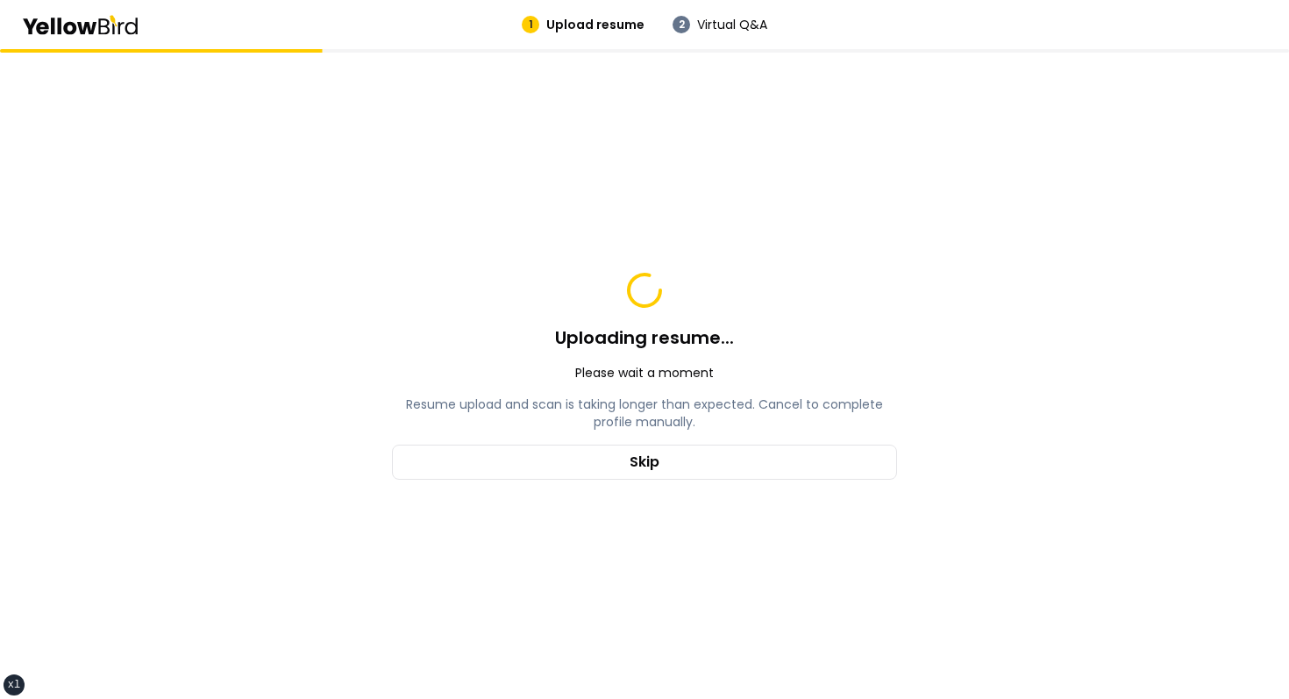
click at [789, 413] on p "Resume upload and scan is taking longer than expected. Cancel to complete profi…" at bounding box center [644, 413] width 505 height 35
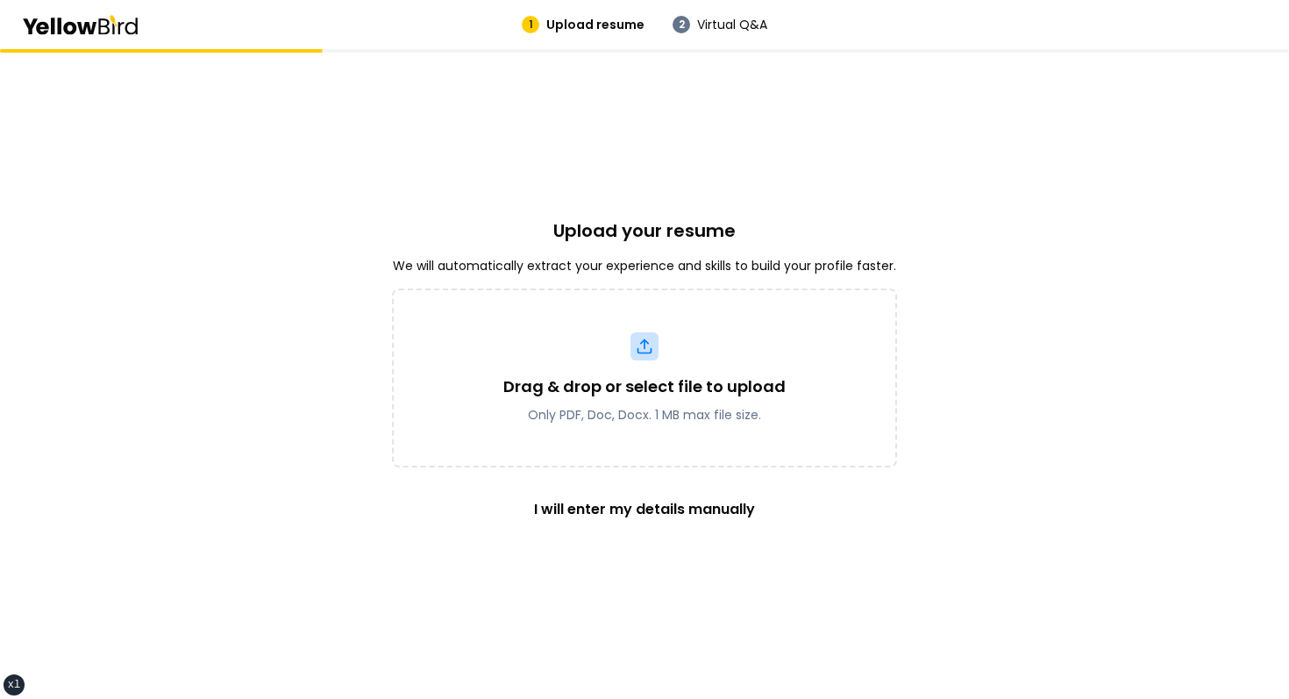
click at [832, 102] on div "Upload your resume We will automatically extract your experience and skills to …" at bounding box center [644, 374] width 1289 height 650
click at [786, 199] on div "Upload your resume We will automatically extract your experience and skills to …" at bounding box center [644, 374] width 1289 height 650
click at [741, 226] on h2 "Upload your resume" at bounding box center [644, 230] width 505 height 25
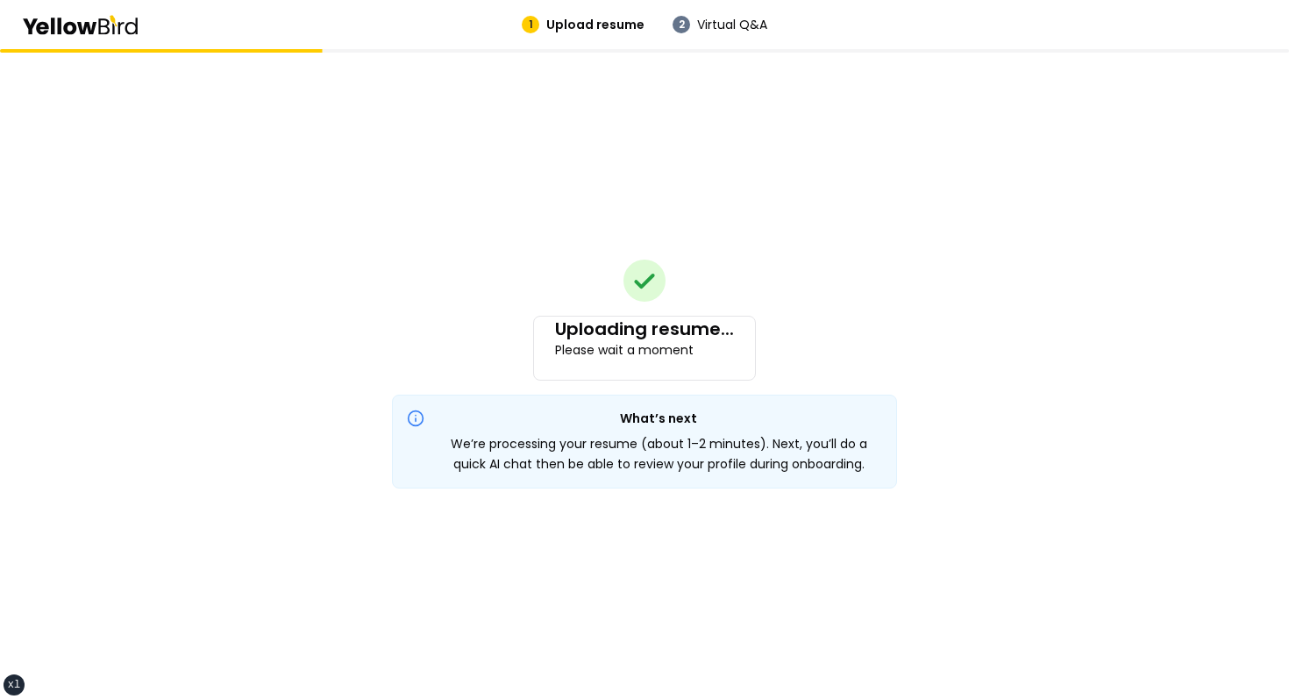
click at [565, 508] on div "Uploading resume... Please wait a moment What’s next We’re processing your resu…" at bounding box center [644, 374] width 1289 height 650
click at [653, 302] on div "Uploading resume... Please wait a moment What’s next We’re processing your resu…" at bounding box center [644, 375] width 505 height 230
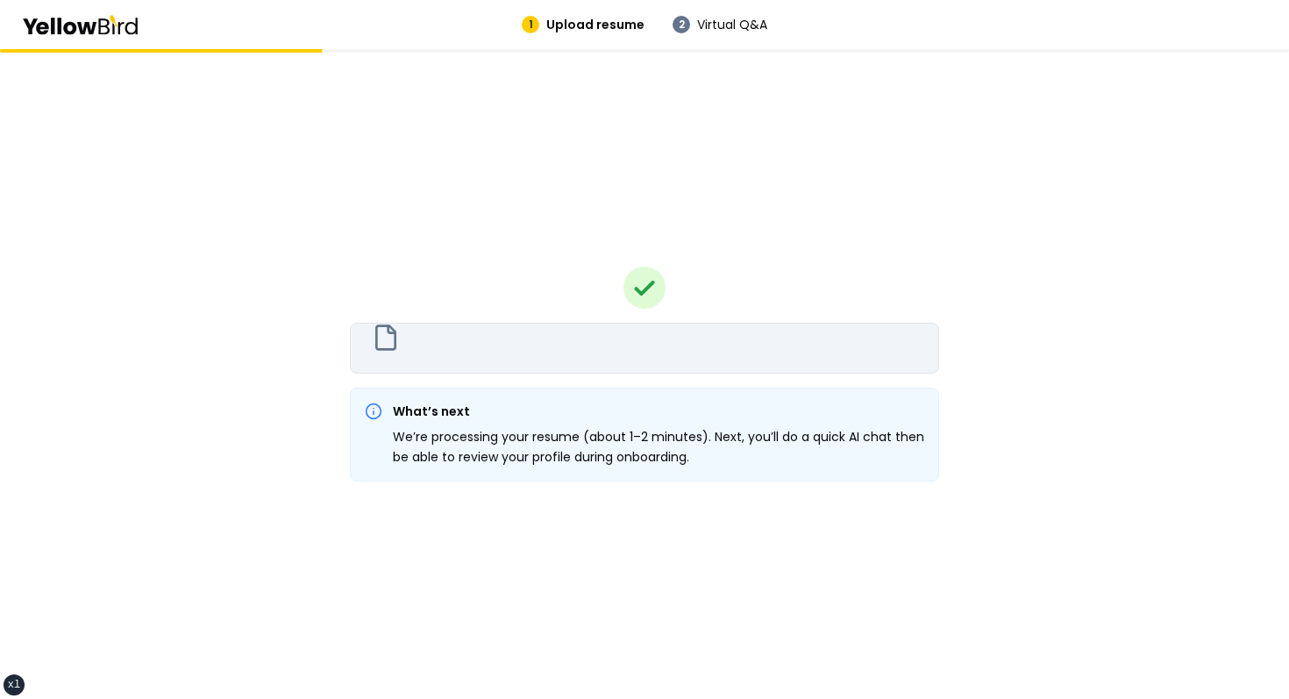
click at [461, 534] on div "What’s next We’re processing your resume (about 1–2 minutes). Next, you’ll do a…" at bounding box center [644, 374] width 1289 height 650
click at [525, 253] on div "What’s next We’re processing your resume (about 1–2 minutes). Next, you’ll do a…" at bounding box center [644, 374] width 1289 height 650
click at [618, 323] on div "What’s next We’re processing your resume (about 1–2 minutes). Next, you’ll do a…" at bounding box center [644, 374] width 589 height 211
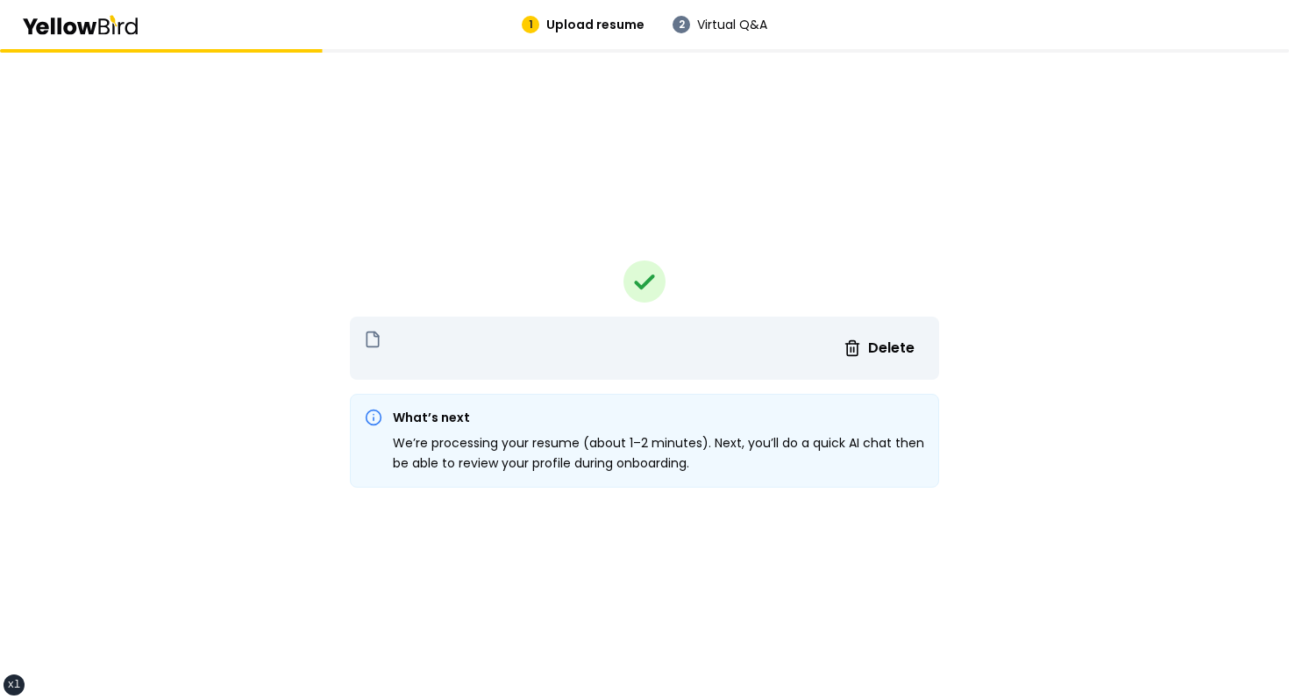
click at [872, 163] on div "Delete What’s next We’re processing your resume (about 1–2 minutes). Next, you’…" at bounding box center [644, 374] width 1289 height 650
click at [917, 256] on div "Delete What’s next We’re processing your resume (about 1–2 minutes). Next, you’…" at bounding box center [644, 374] width 1289 height 650
click at [941, 223] on div "Delete What’s next We’re processing your resume (about 1–2 minutes). Next, you’…" at bounding box center [644, 374] width 1289 height 650
click at [954, 170] on div "Delete What’s next We’re processing your resume (about 1–2 minutes). Next, you’…" at bounding box center [644, 374] width 1289 height 650
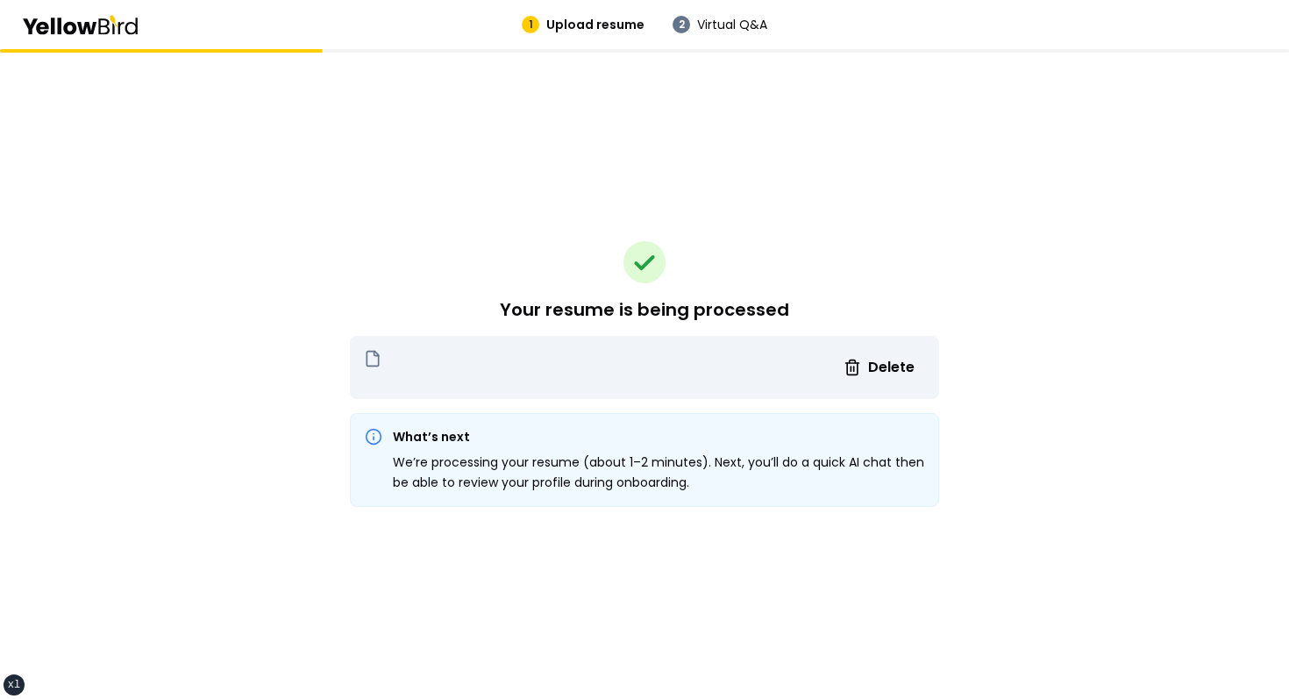
click at [942, 139] on div "Your resume is being processed Delete What’s next We’re processing your resume …" at bounding box center [644, 374] width 1289 height 650
click at [694, 241] on div "Your resume is being processed Delete What’s next We’re processing your resume …" at bounding box center [644, 374] width 589 height 267
click at [608, 196] on div "Your resume is being processed Delete What’s next We’re processing your resume …" at bounding box center [644, 374] width 589 height 650
click at [676, 194] on div "Your resume is being processed Delete What’s next We’re processing your resume …" at bounding box center [644, 374] width 589 height 650
click at [594, 200] on div "Your resume is being processed Delete What’s next We’re processing your resume …" at bounding box center [644, 374] width 589 height 650
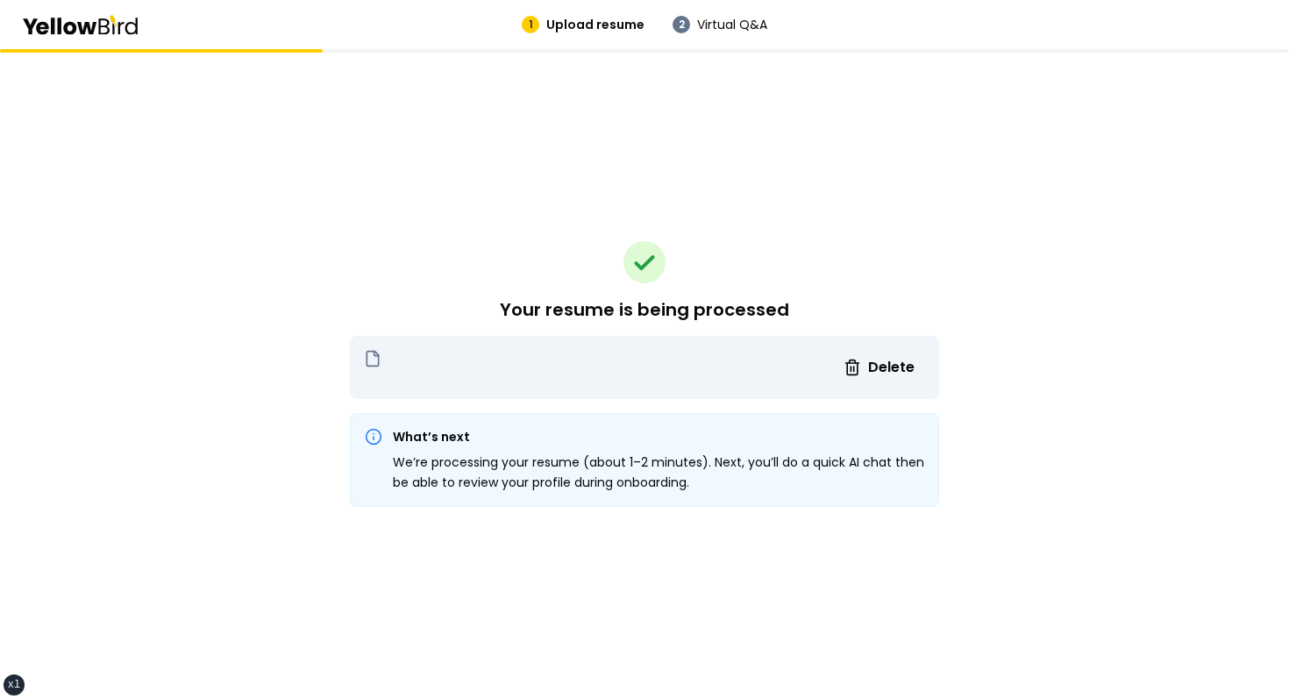
click at [711, 207] on div "Your resume is being processed Delete What’s next We’re processing your resume …" at bounding box center [644, 374] width 589 height 650
click at [786, 190] on div "Your resume is being processed Delete What’s next We’re processing your resume …" at bounding box center [644, 374] width 589 height 650
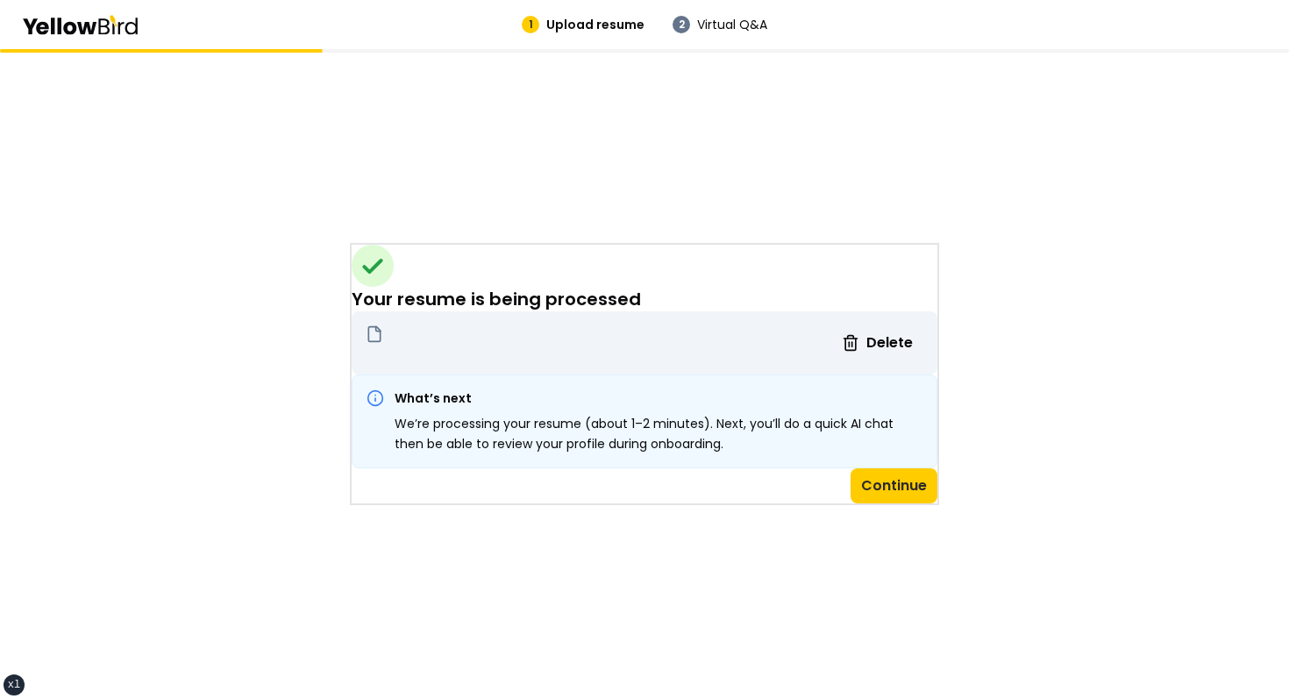
click at [765, 207] on div "Your resume is being processed Delete What’s next We’re processing your resume …" at bounding box center [644, 374] width 589 height 650
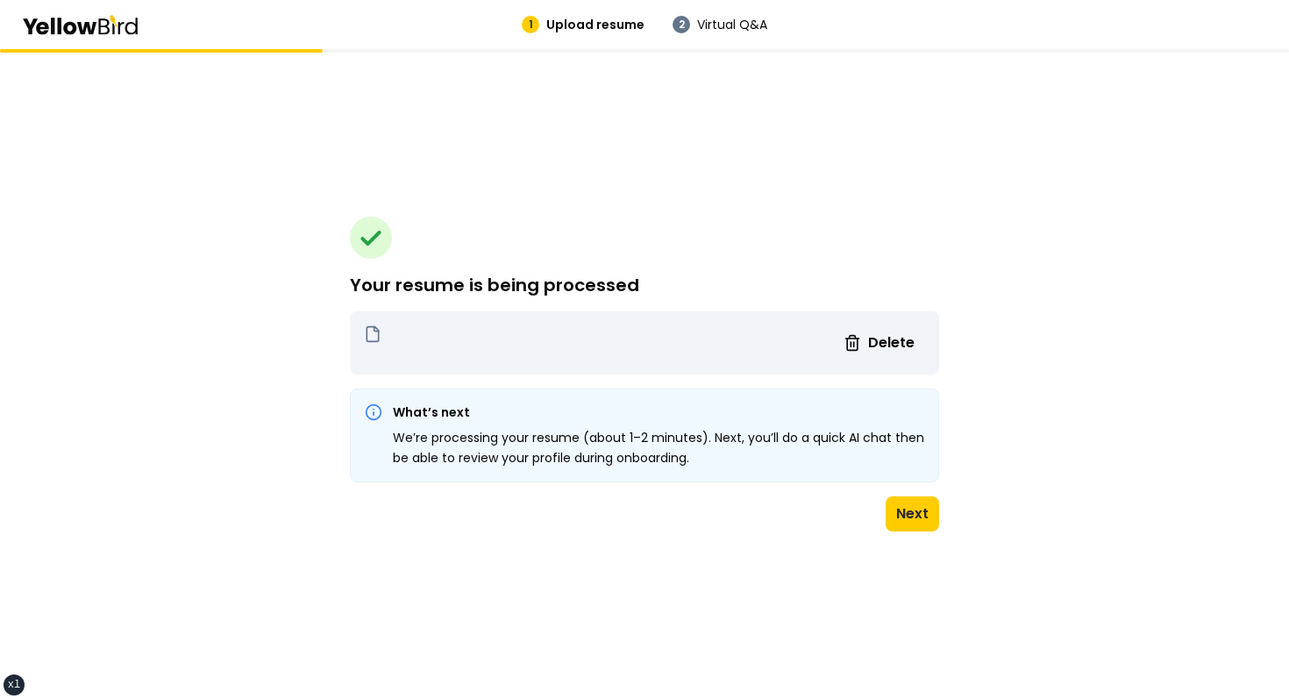
click at [775, 232] on div "Your resume is being processed Delete What’s next We’re processing your resume …" at bounding box center [644, 375] width 589 height 316
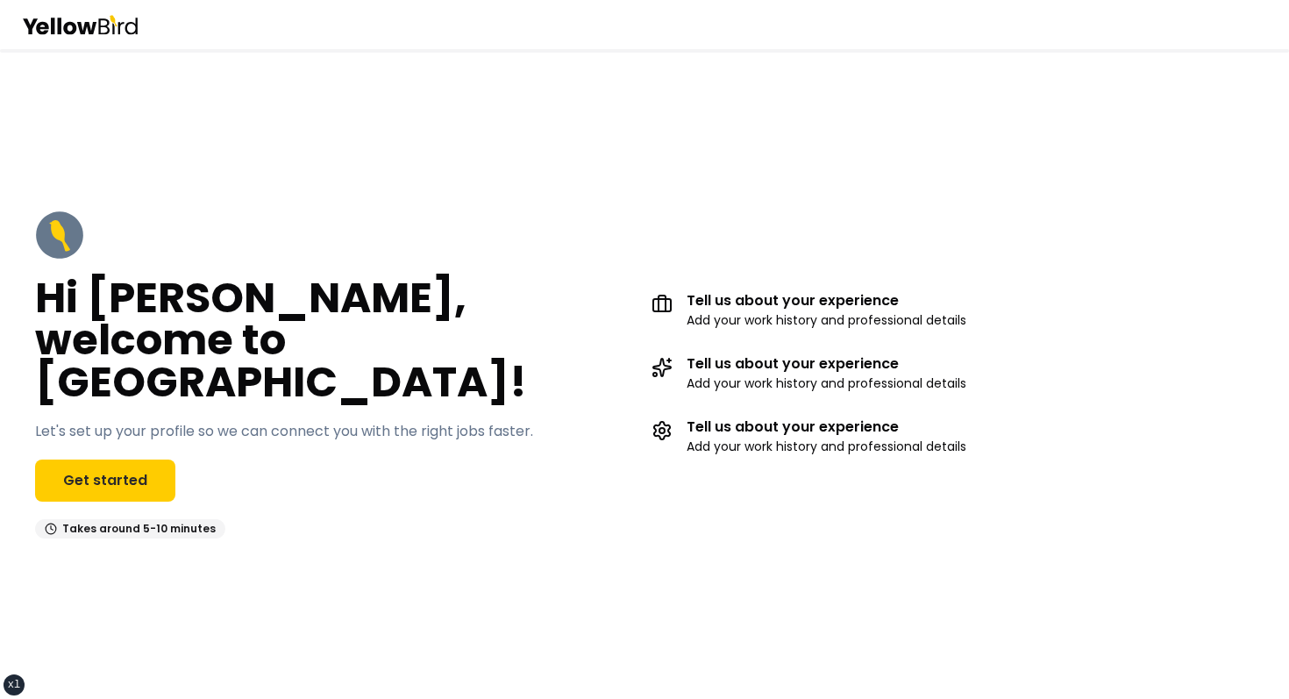
click at [593, 219] on div "Hi [PERSON_NAME], welcome to [GEOGRAPHIC_DATA]! Let's set up your profile so we…" at bounding box center [644, 374] width 1289 height 398
click at [561, 155] on main "Hi [PERSON_NAME], welcome to [GEOGRAPHIC_DATA]! Let's set up your profile so we…" at bounding box center [644, 374] width 1289 height 650
click at [168, 439] on div "Hi [PERSON_NAME], welcome to [GEOGRAPHIC_DATA]! Let's set up your profile so we…" at bounding box center [336, 375] width 603 height 328
click at [159, 460] on link "Get started" at bounding box center [105, 481] width 140 height 42
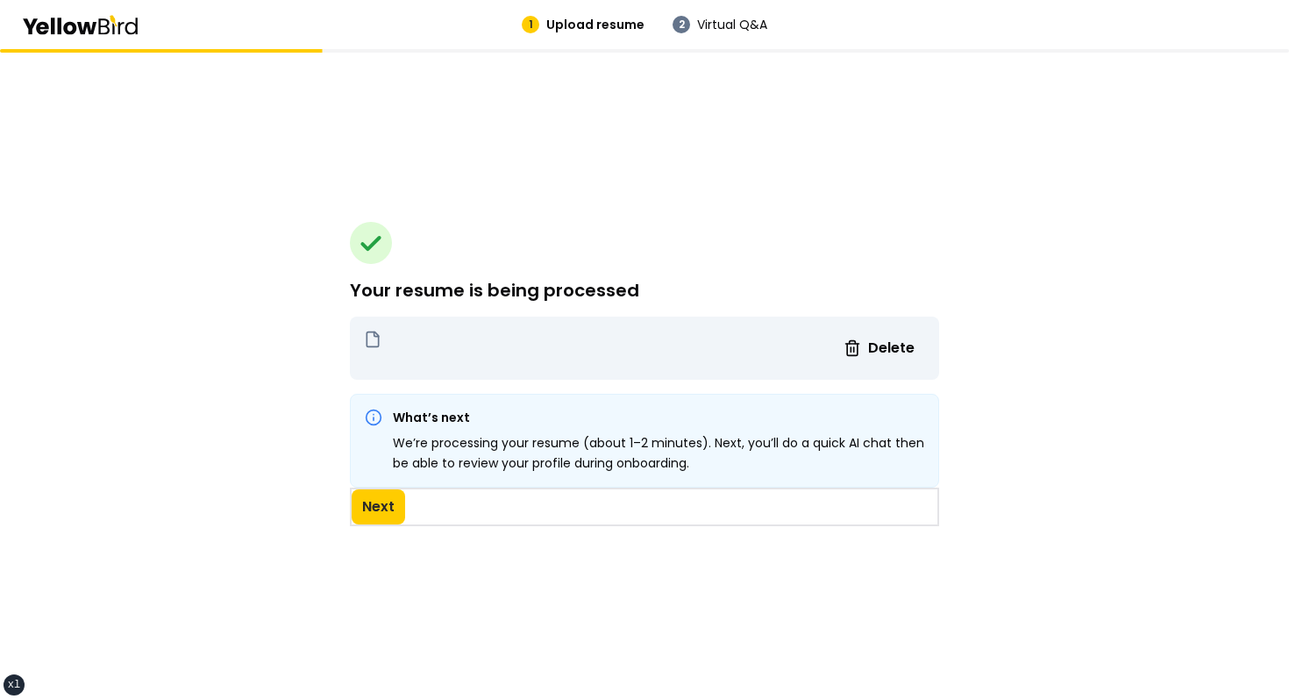
click at [699, 183] on main "Your resume is being processed Delete What’s next We’re processing your resume …" at bounding box center [644, 374] width 1289 height 650
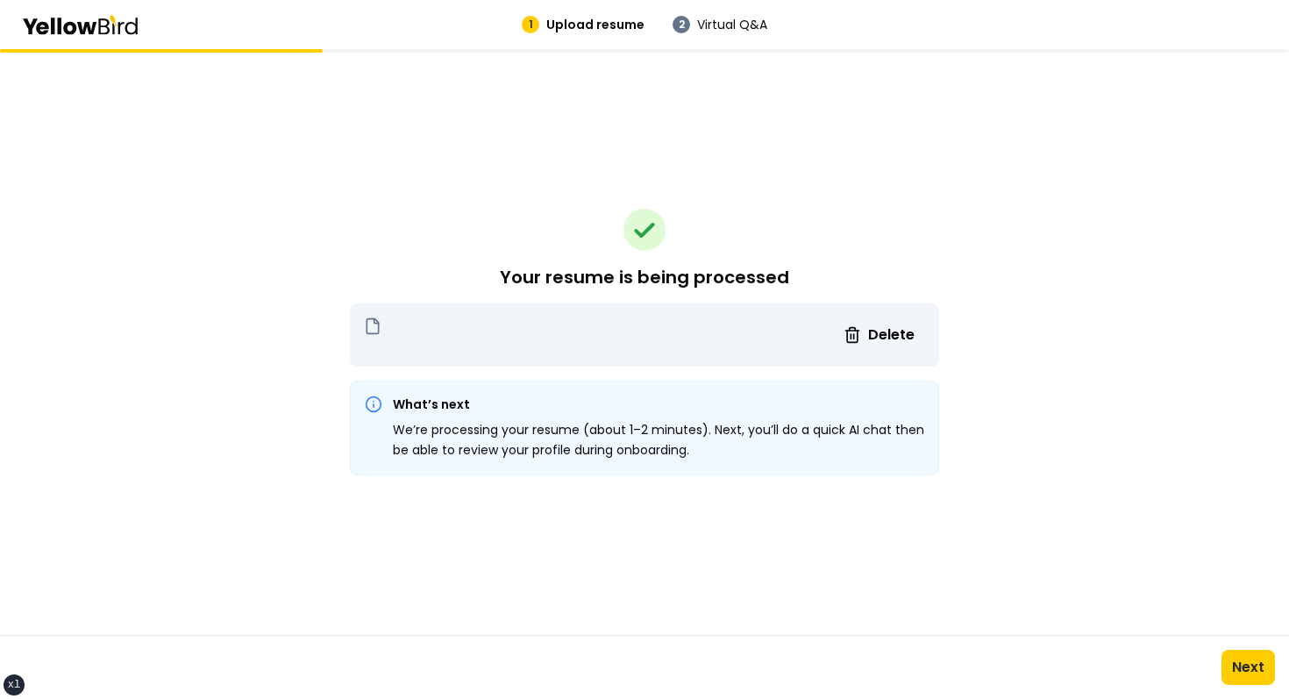
click at [833, 172] on div "Your resume is being processed Delete What’s next We’re processing your resume …" at bounding box center [644, 342] width 589 height 586
click at [1243, 663] on button "Next" at bounding box center [1249, 667] width 54 height 35
click at [1076, 319] on main "Your resume is being processed Delete What’s next We’re processing your resume …" at bounding box center [644, 374] width 1289 height 650
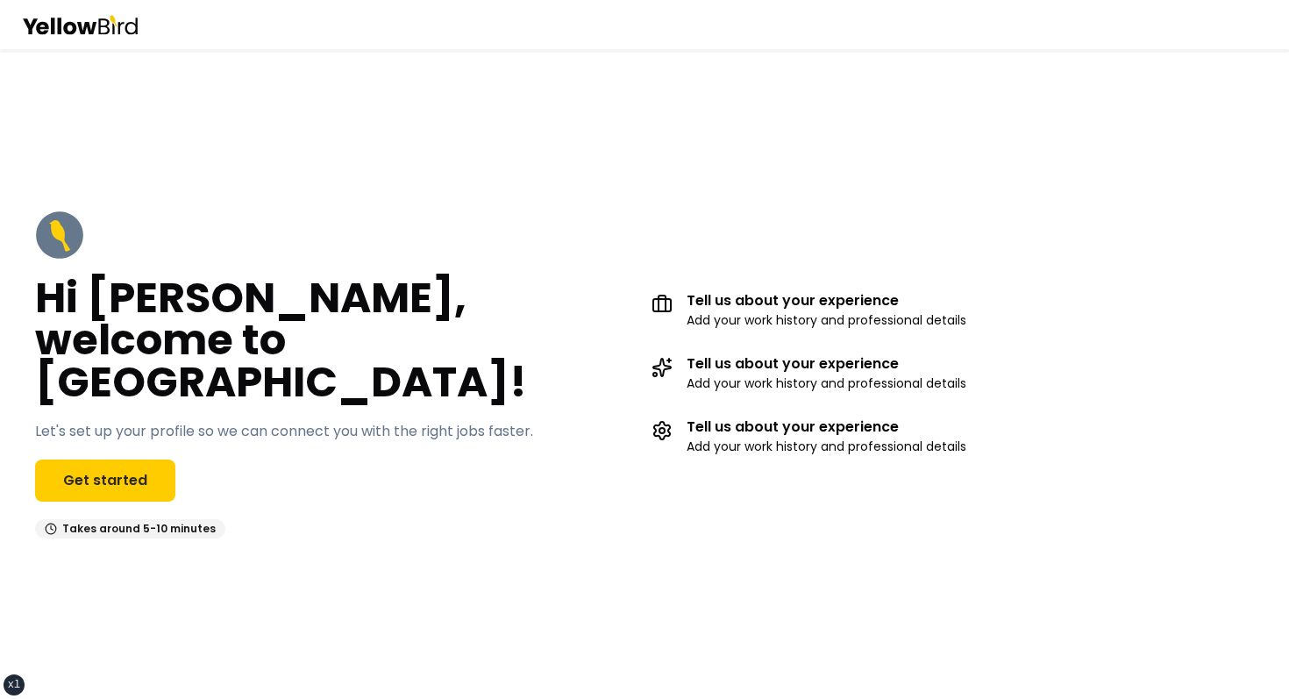
click at [422, 187] on main "Hi [PERSON_NAME], welcome to [GEOGRAPHIC_DATA]! Let's set up your profile so we…" at bounding box center [644, 374] width 1289 height 650
click at [111, 461] on link "Get started" at bounding box center [105, 481] width 140 height 42
click at [123, 466] on link "Get started" at bounding box center [105, 481] width 140 height 42
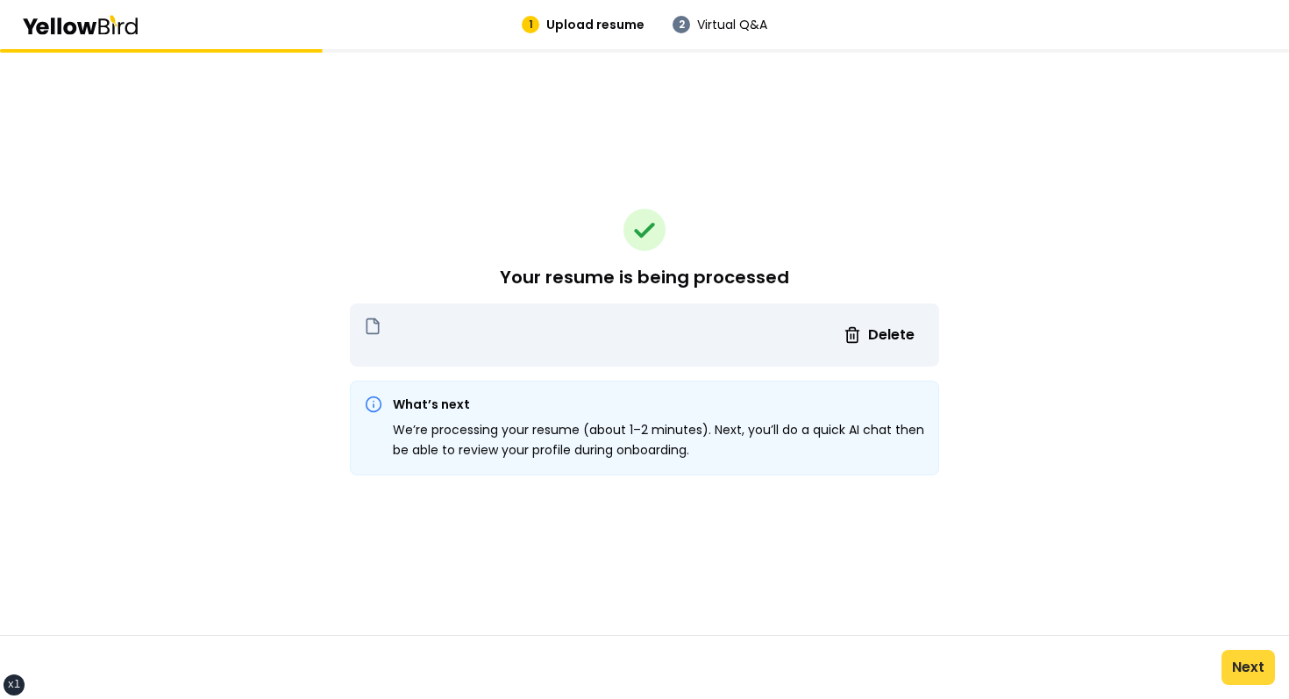
click at [1236, 673] on button "Next" at bounding box center [1249, 667] width 54 height 35
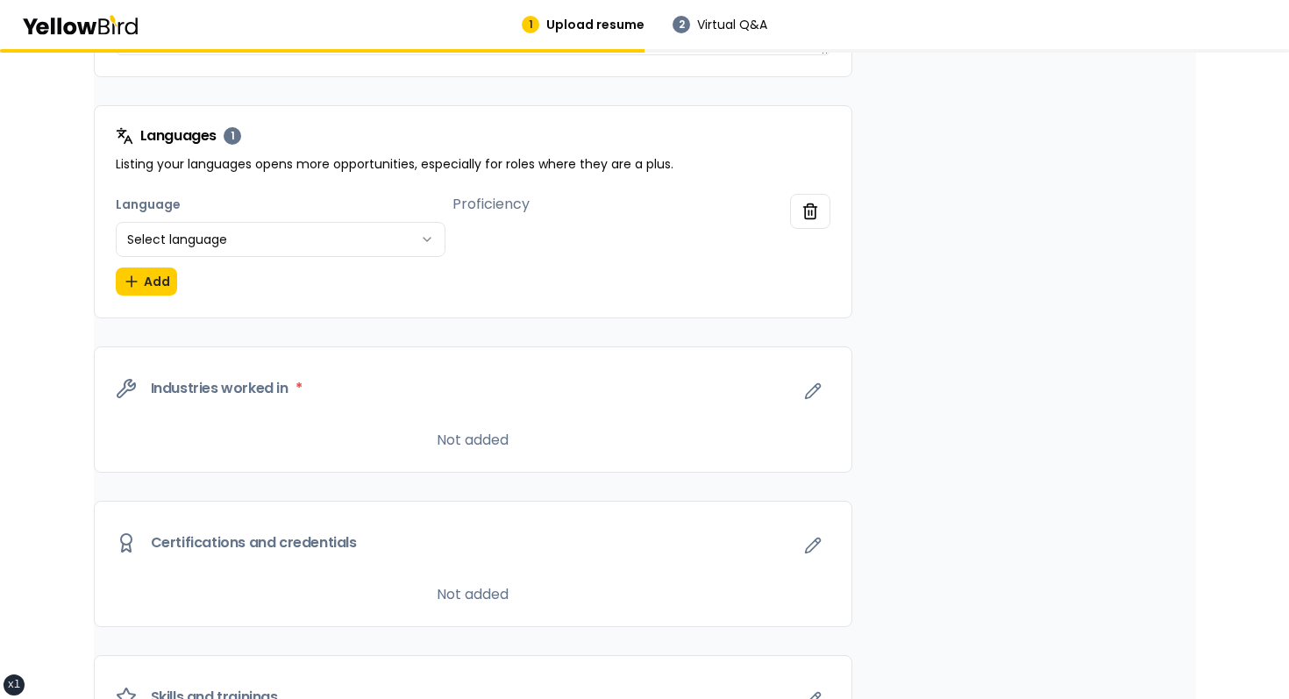
click at [955, 412] on div "**********" at bounding box center [645, 407] width 1103 height 1797
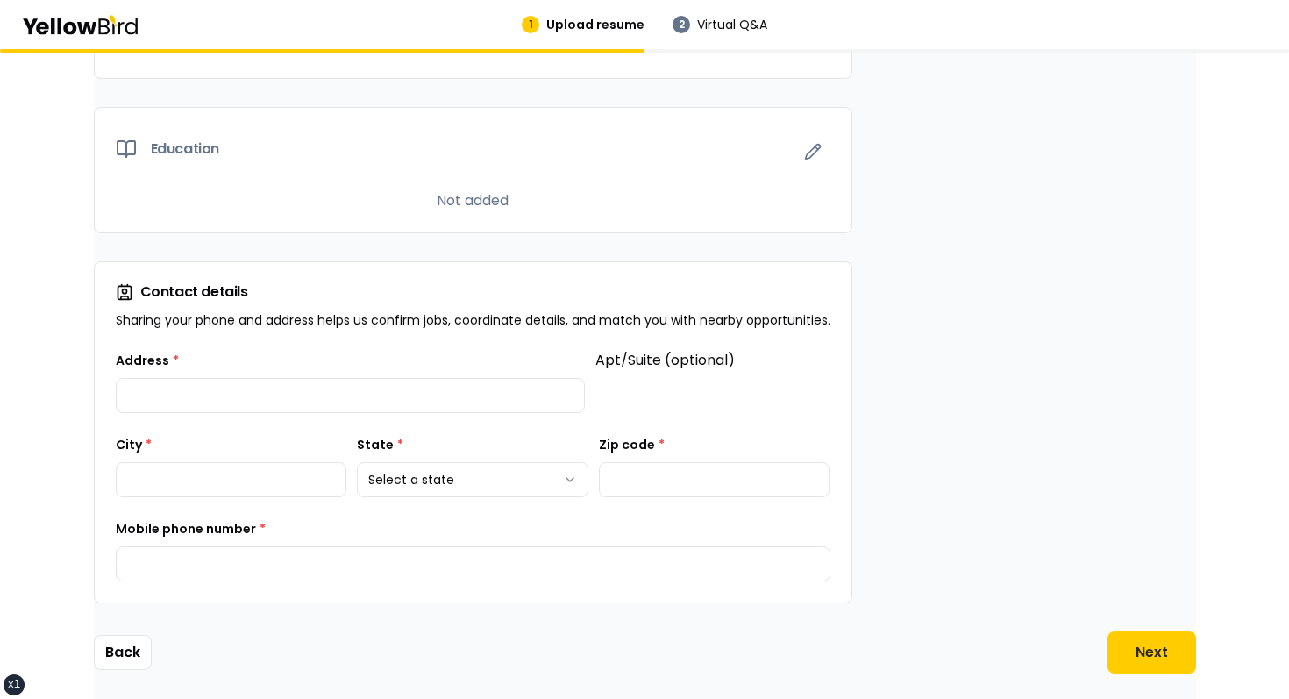
scroll to position [719, 0]
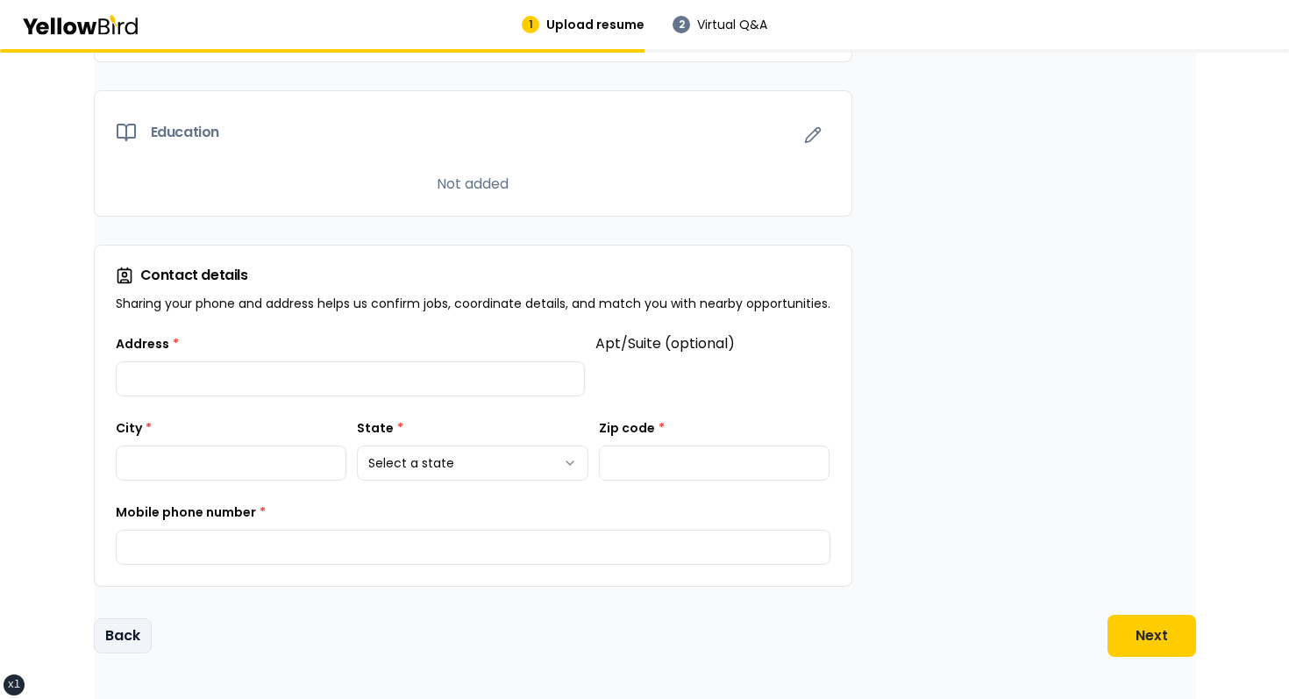
click at [132, 628] on button "Back" at bounding box center [123, 635] width 58 height 35
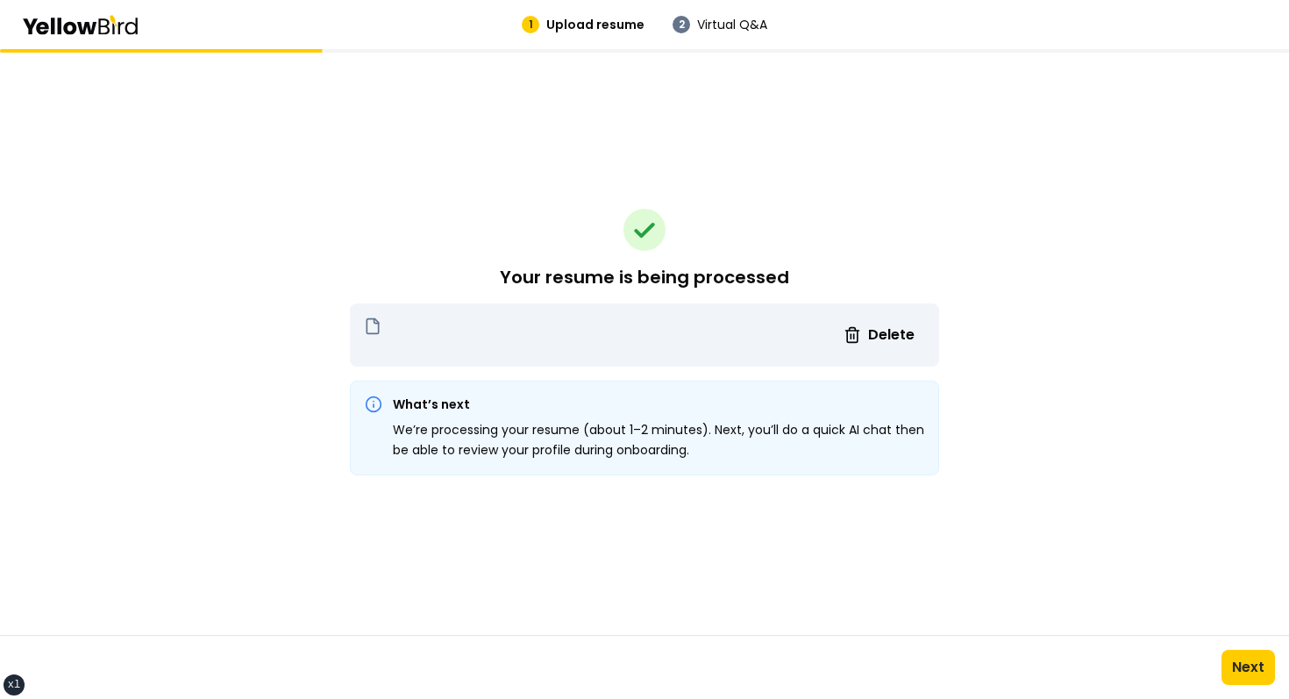
click at [664, 220] on icon at bounding box center [645, 230] width 42 height 42
click at [1230, 664] on button "Next" at bounding box center [1249, 667] width 54 height 35
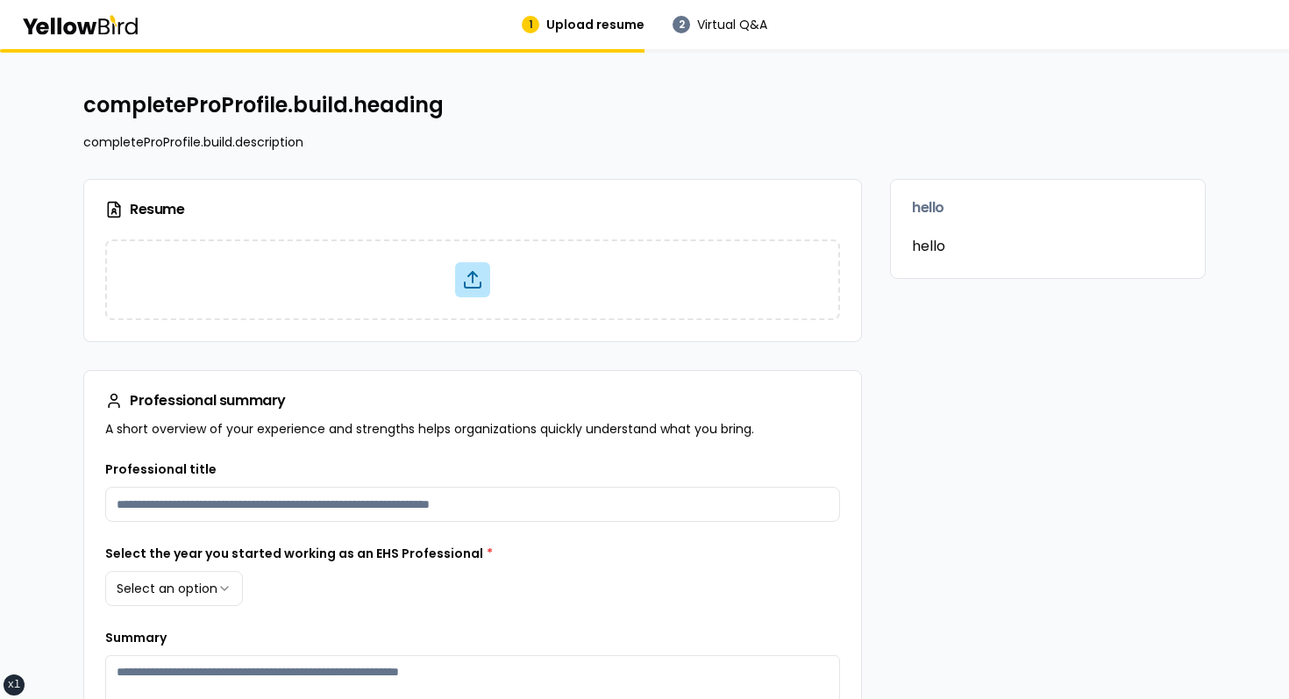
click at [593, 133] on p "completeProProfile.build.description" at bounding box center [644, 142] width 1123 height 18
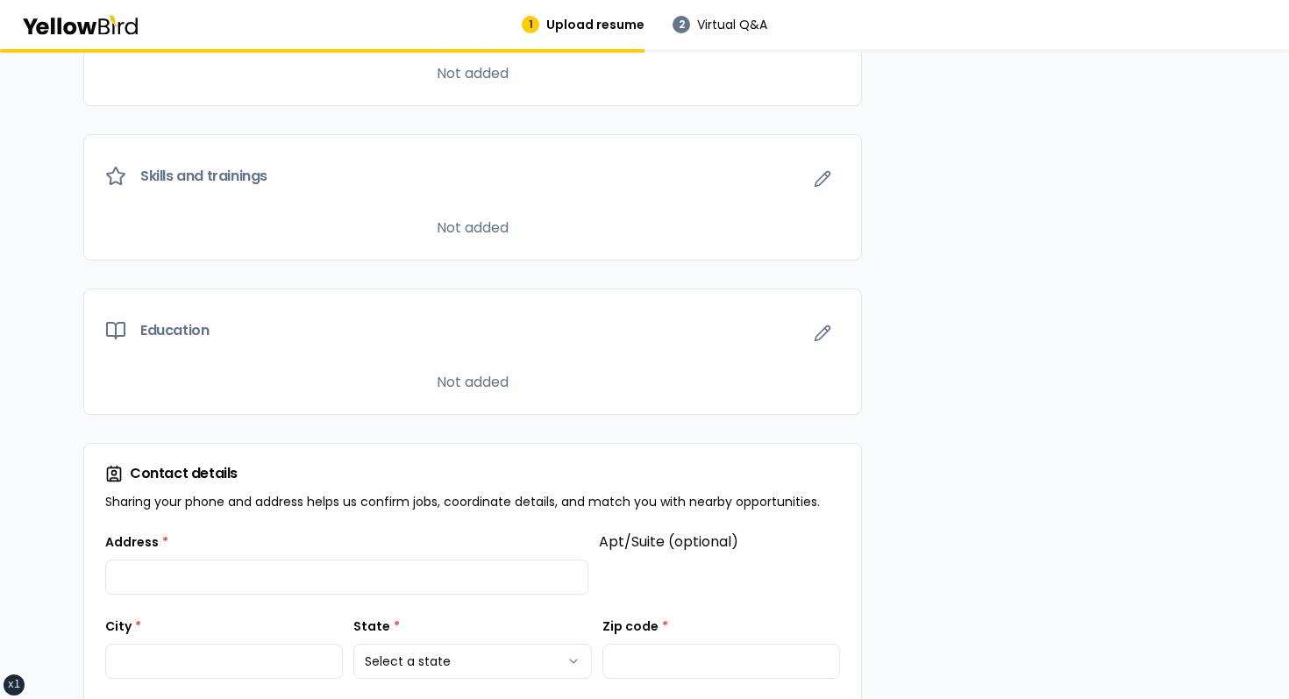
scroll to position [1389, 0]
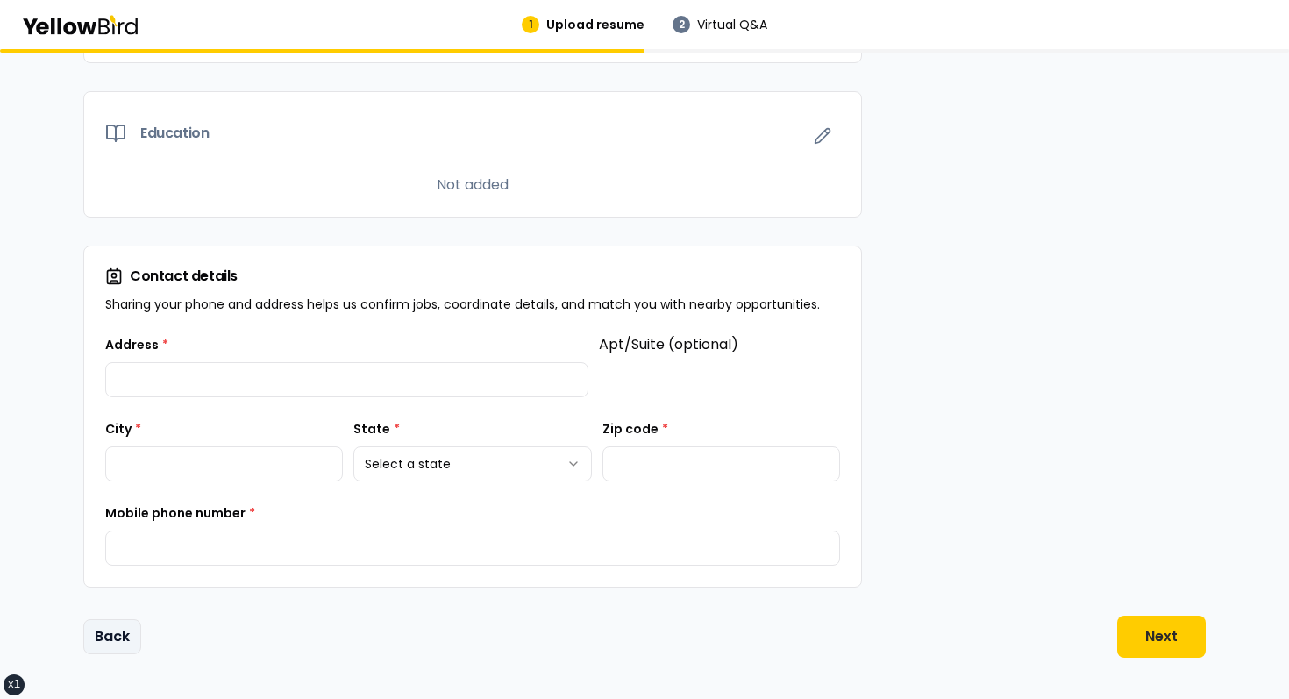
click at [134, 622] on button "Back" at bounding box center [112, 636] width 58 height 35
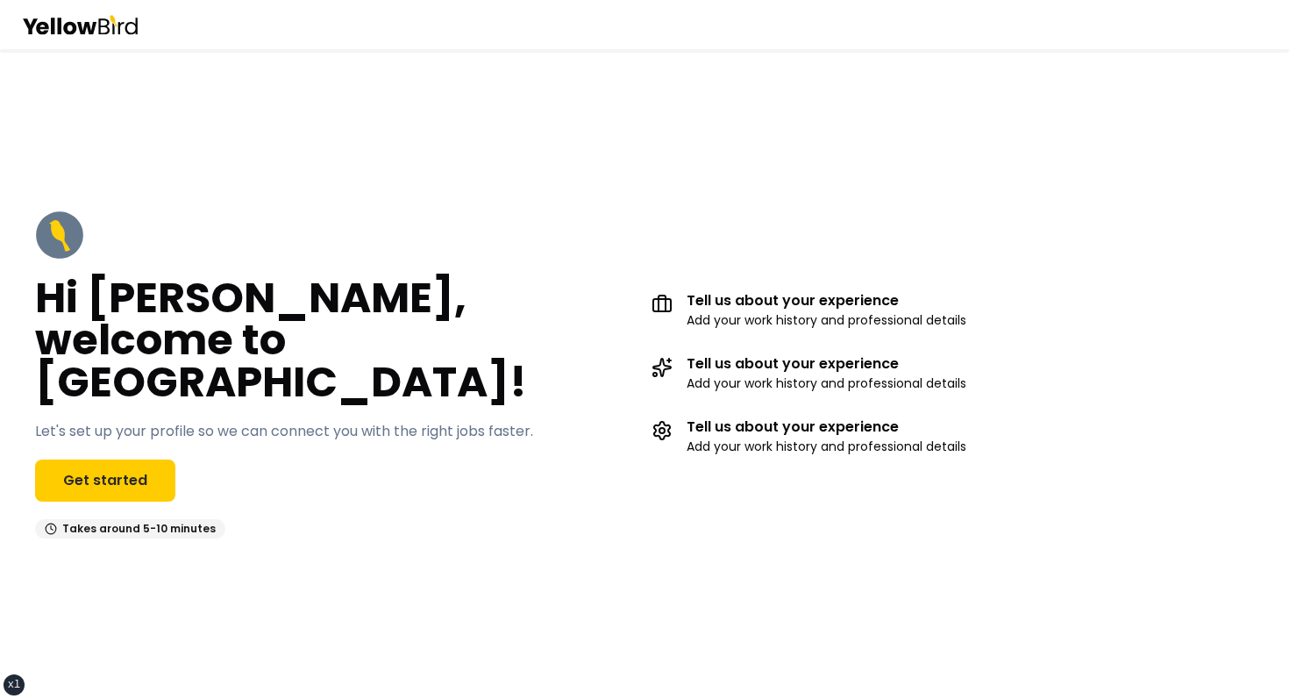
click at [675, 184] on div "Hi John, welcome to YellowBird! Let's set up your profile so we can connect you…" at bounding box center [644, 374] width 1289 height 650
click at [184, 432] on div "Hi John, welcome to YellowBird! Let's set up your profile so we can connect you…" at bounding box center [336, 375] width 603 height 328
click at [143, 460] on link "Get started" at bounding box center [105, 481] width 140 height 42
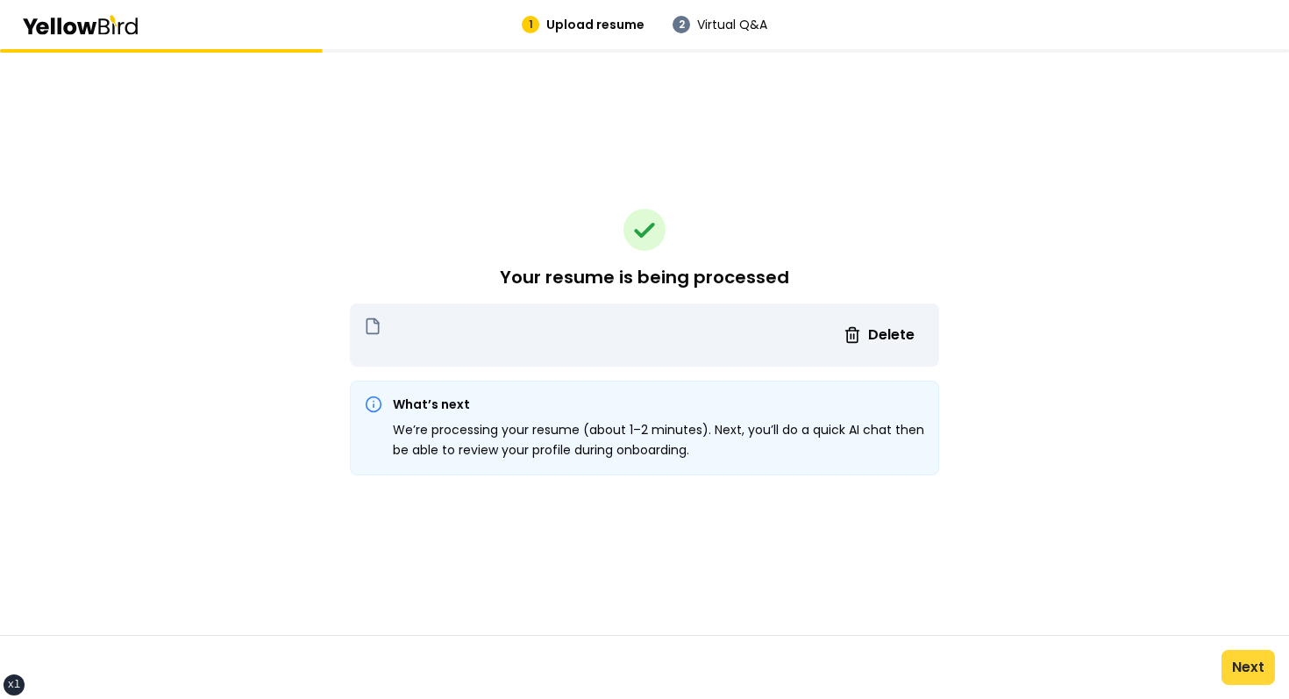
click at [1245, 679] on button "Next" at bounding box center [1249, 667] width 54 height 35
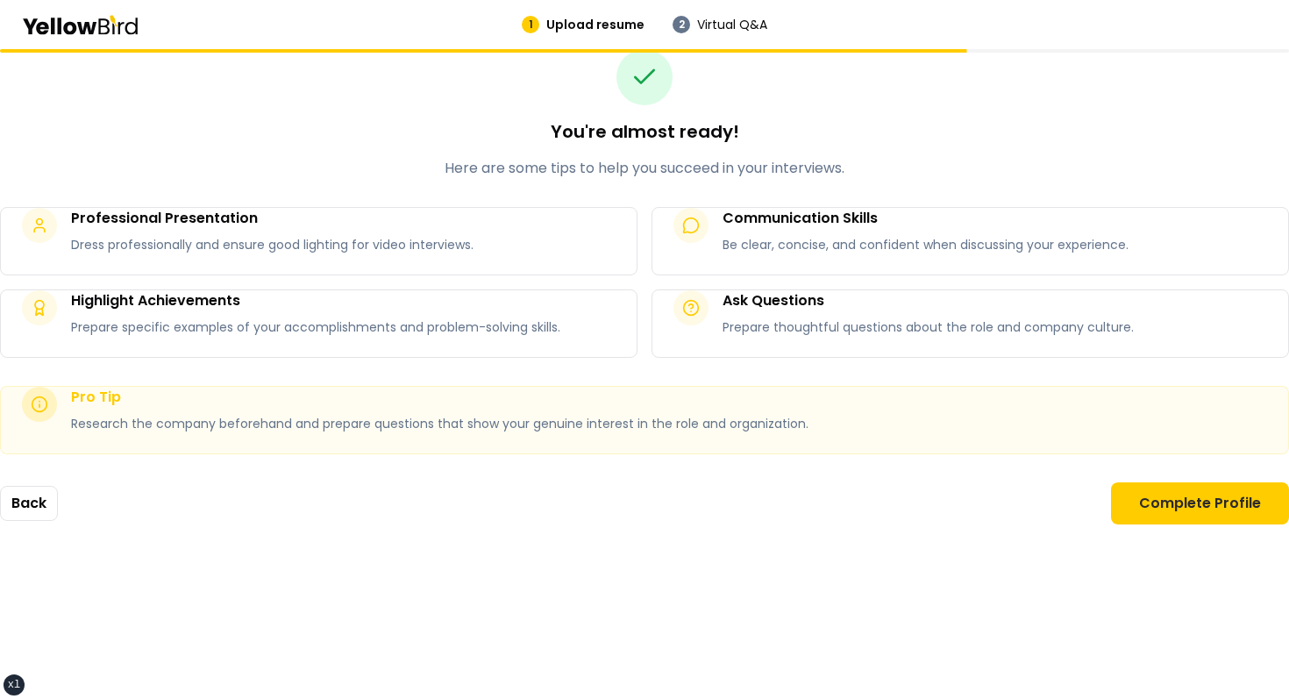
click at [683, 155] on div "You're almost ready! Here are some tips to help you succeed in your interviews." at bounding box center [644, 114] width 1289 height 130
click at [703, 162] on p "Here are some tips to help you succeed in your interviews." at bounding box center [644, 168] width 1289 height 21
click at [638, 204] on div "You're almost ready! Here are some tips to help you succeed in your interviews.…" at bounding box center [644, 286] width 1289 height 475
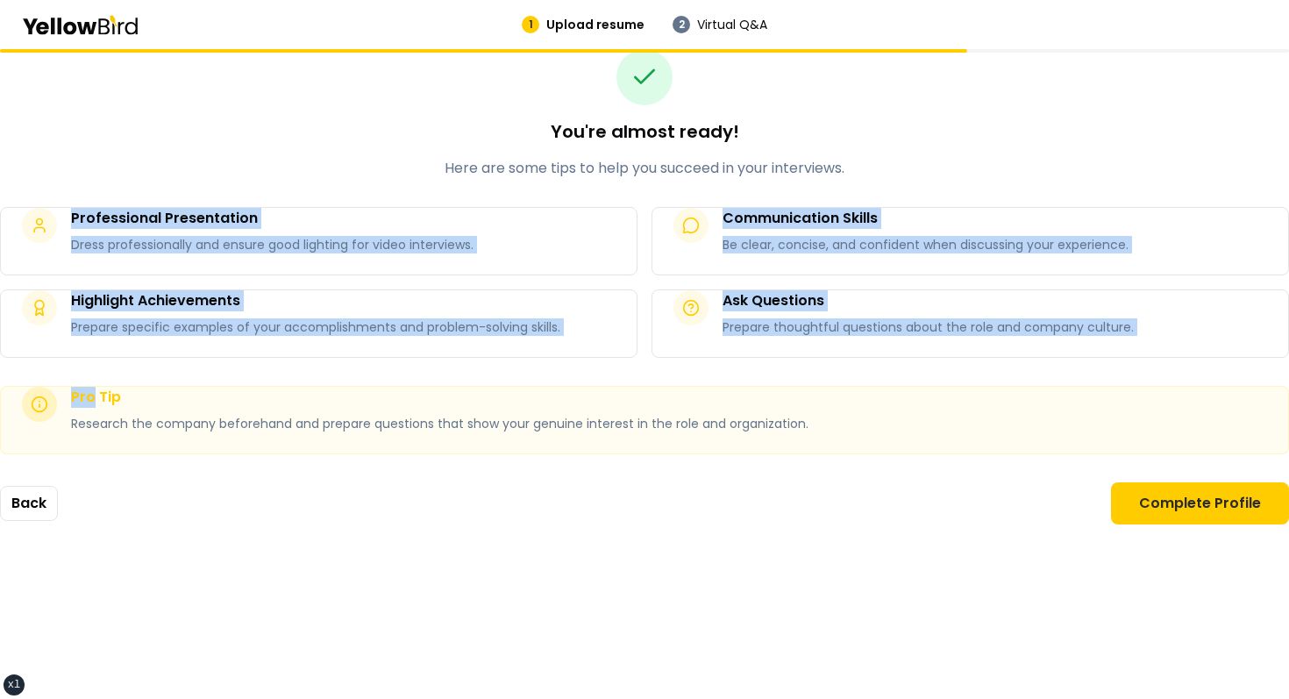
drag, startPoint x: 638, startPoint y: 204, endPoint x: 638, endPoint y: 375, distance: 170.2
click at [638, 375] on div "You're almost ready! Here are some tips to help you succeed in your interviews.…" at bounding box center [644, 286] width 1289 height 475
click at [644, 459] on div "You're almost ready! Here are some tips to help you succeed in your interviews.…" at bounding box center [644, 286] width 1289 height 475
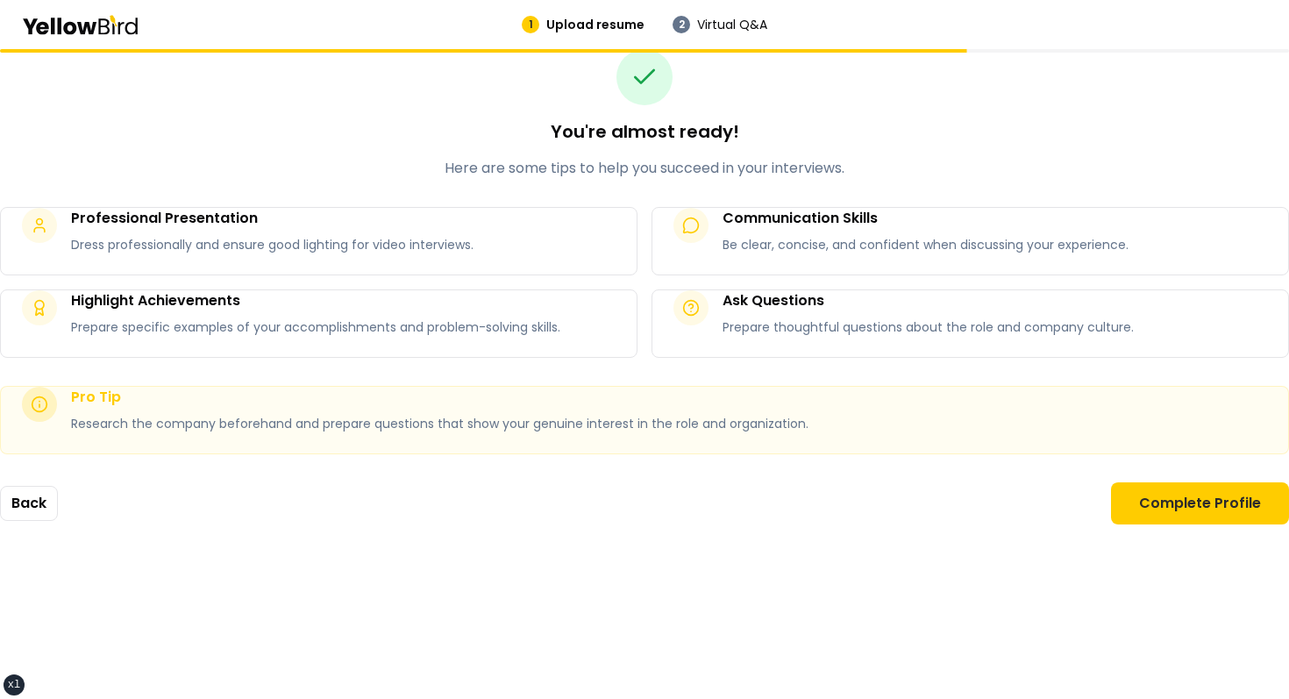
click at [644, 524] on div "Back Complete Profile" at bounding box center [644, 503] width 1289 height 42
